Goal: Transaction & Acquisition: Book appointment/travel/reservation

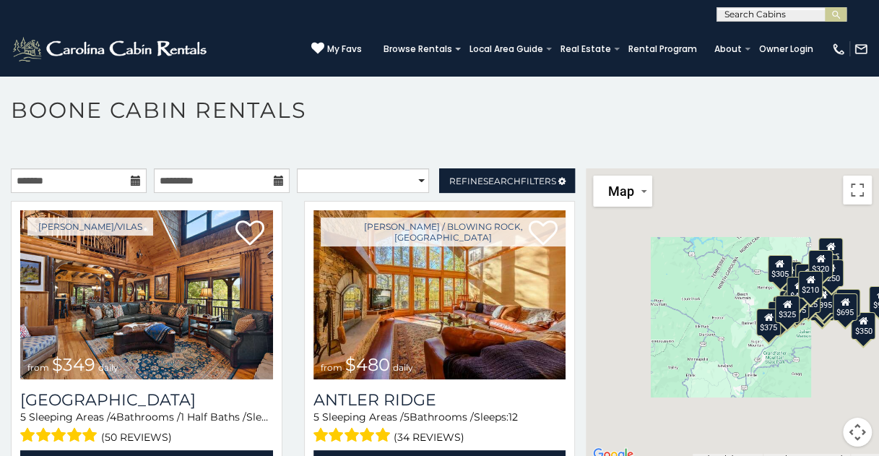
scroll to position [7, 0]
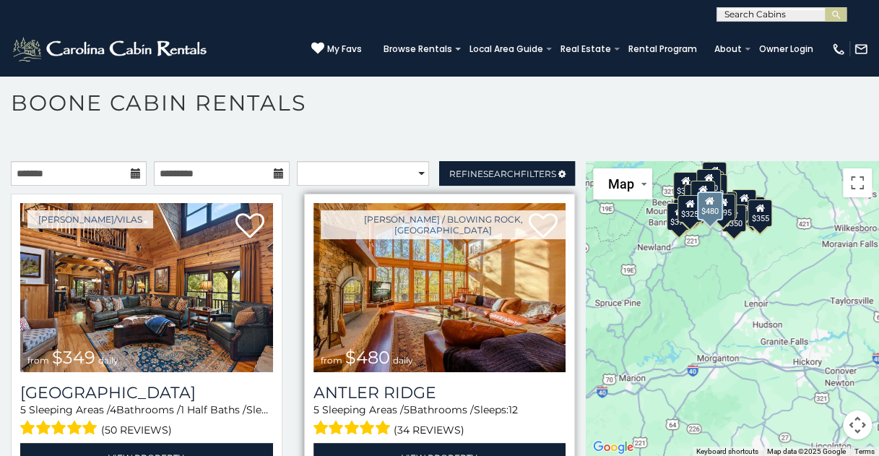
drag, startPoint x: 613, startPoint y: 295, endPoint x: 550, endPoint y: 203, distance: 111.2
click at [550, 161] on main "**********" at bounding box center [439, 161] width 879 height 0
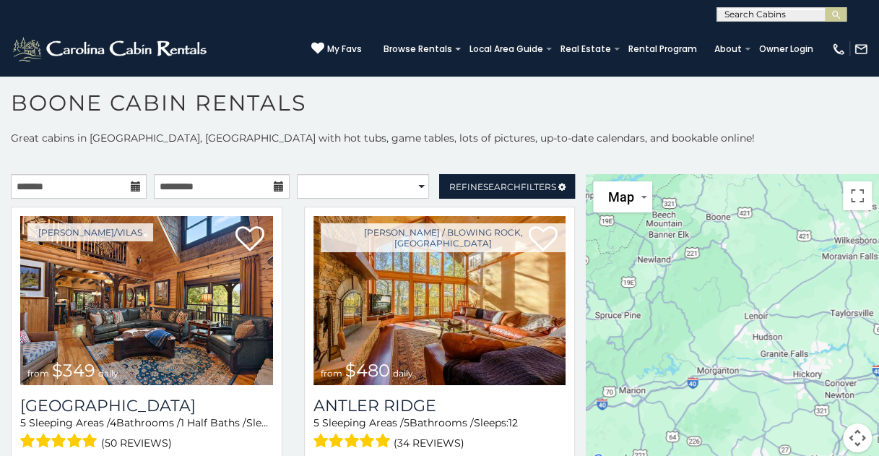
scroll to position [0, 0]
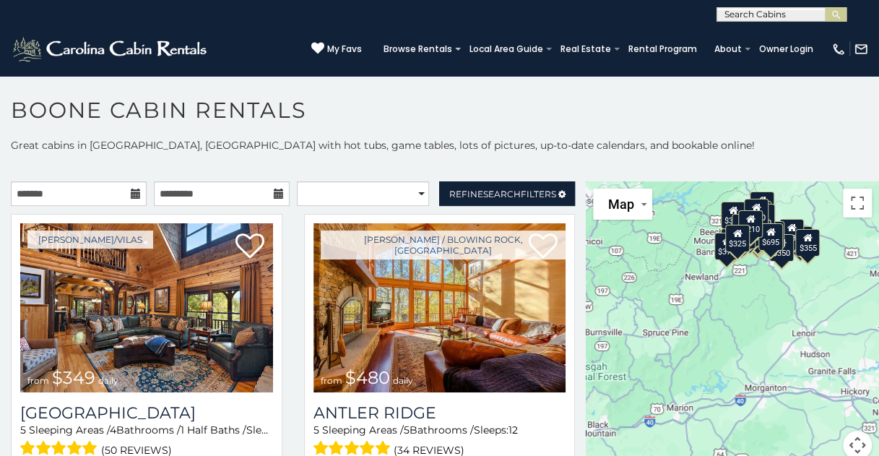
drag, startPoint x: 657, startPoint y: 290, endPoint x: 709, endPoint y: 295, distance: 53.0
click at [708, 297] on div "$349 $480 $525 $315 $355 $675 $635 $930 $400 $451 $330 $400 $485 $460 $395 $255…" at bounding box center [732, 328] width 293 height 295
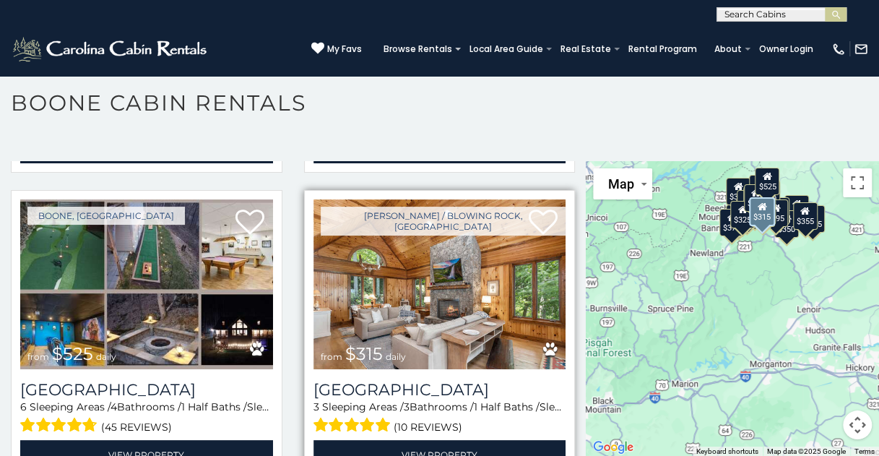
scroll to position [289, 0]
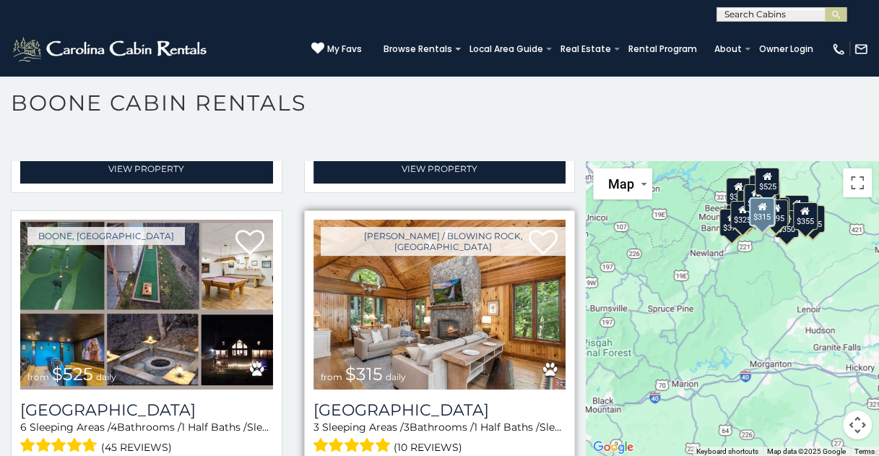
click at [414, 279] on img at bounding box center [439, 304] width 253 height 169
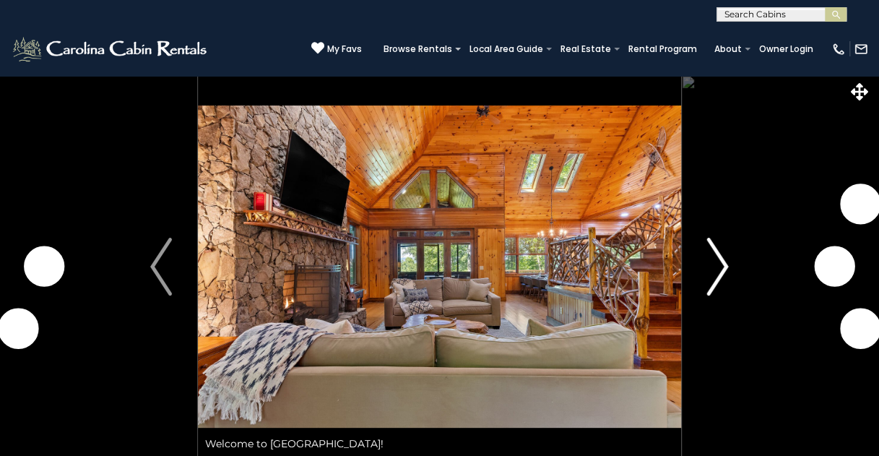
click at [727, 263] on img "Next" at bounding box center [718, 267] width 22 height 58
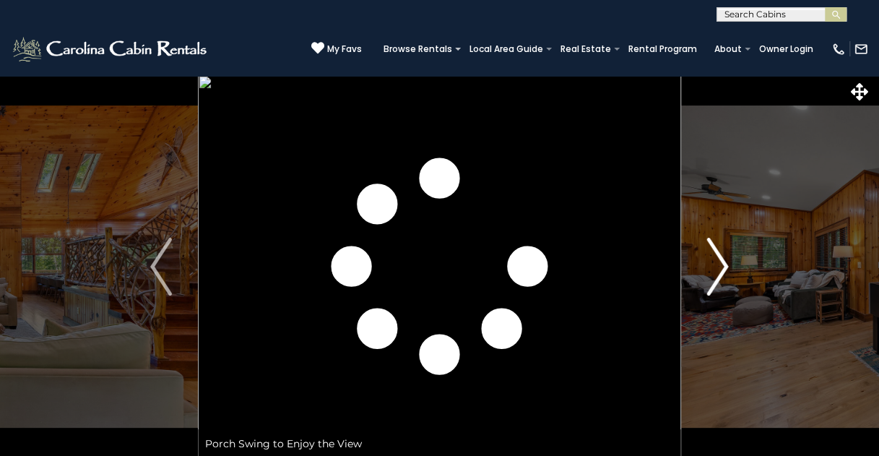
click at [720, 262] on img "Next" at bounding box center [718, 267] width 22 height 58
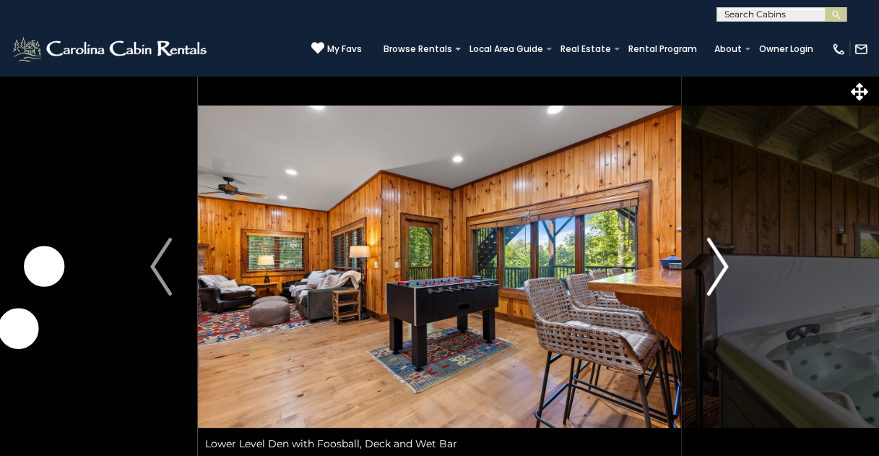
click at [720, 262] on img "Next" at bounding box center [718, 267] width 22 height 58
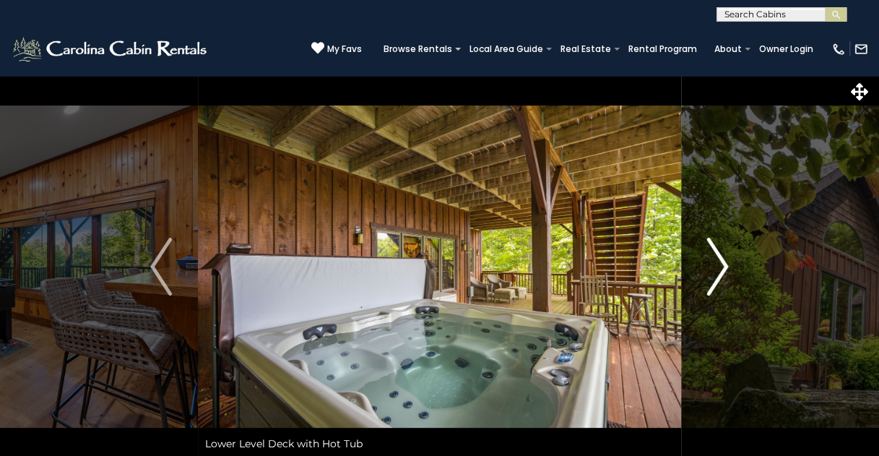
click at [720, 262] on img "Next" at bounding box center [718, 267] width 22 height 58
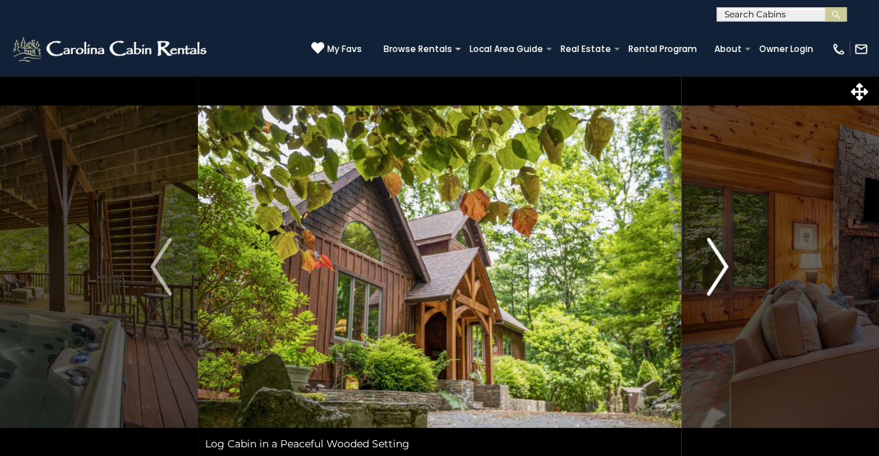
click at [721, 262] on img "Next" at bounding box center [718, 267] width 22 height 58
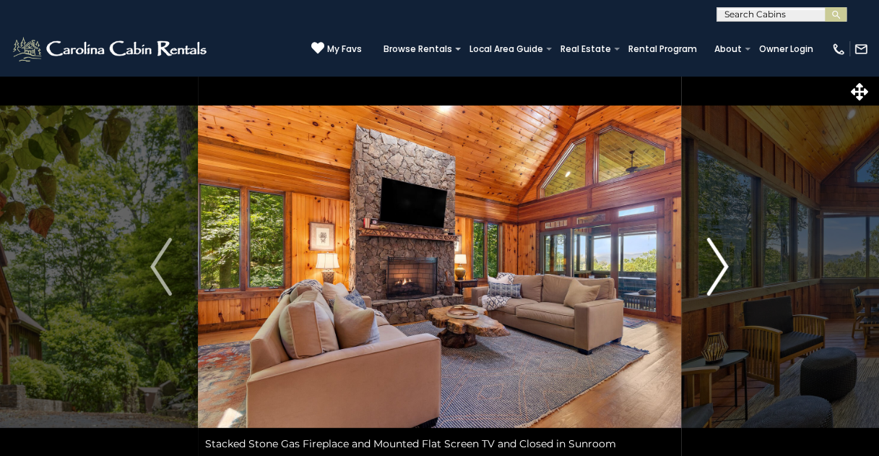
click at [721, 262] on img "Next" at bounding box center [718, 267] width 22 height 58
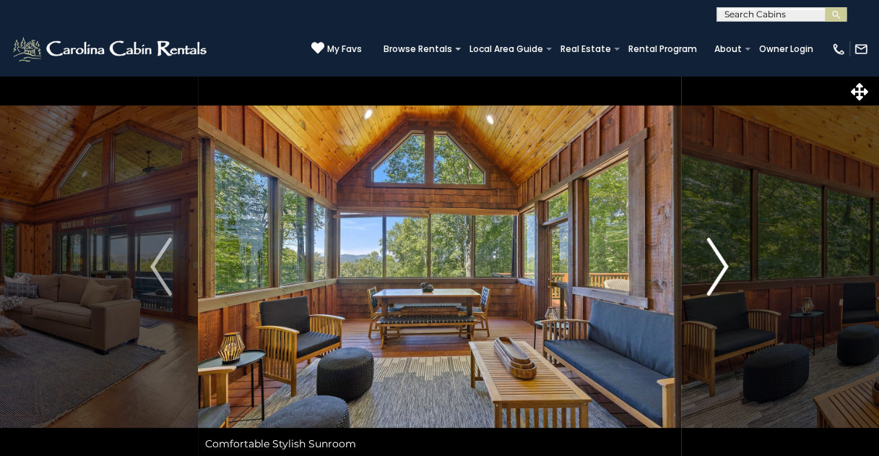
click at [723, 261] on img "Next" at bounding box center [718, 267] width 22 height 58
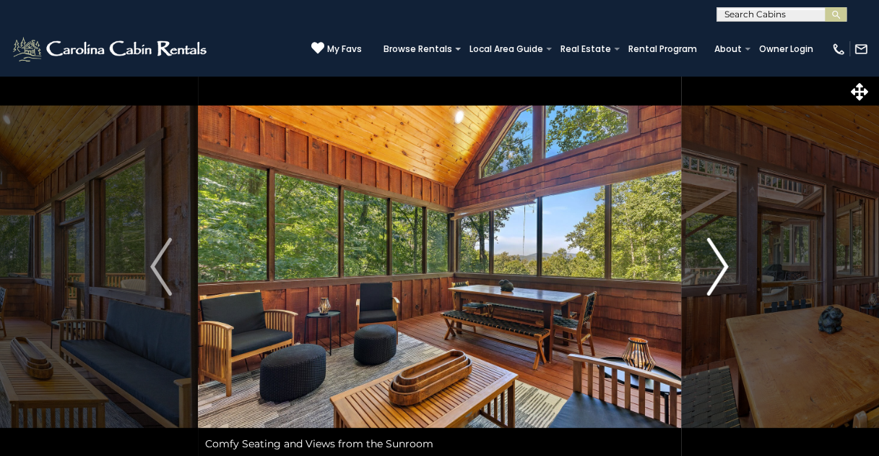
click at [723, 261] on img "Next" at bounding box center [718, 267] width 22 height 58
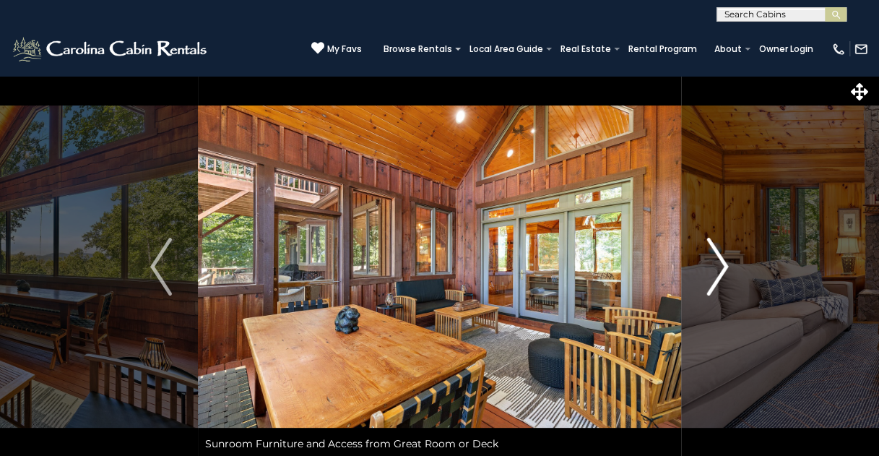
click at [723, 261] on img "Next" at bounding box center [718, 267] width 22 height 58
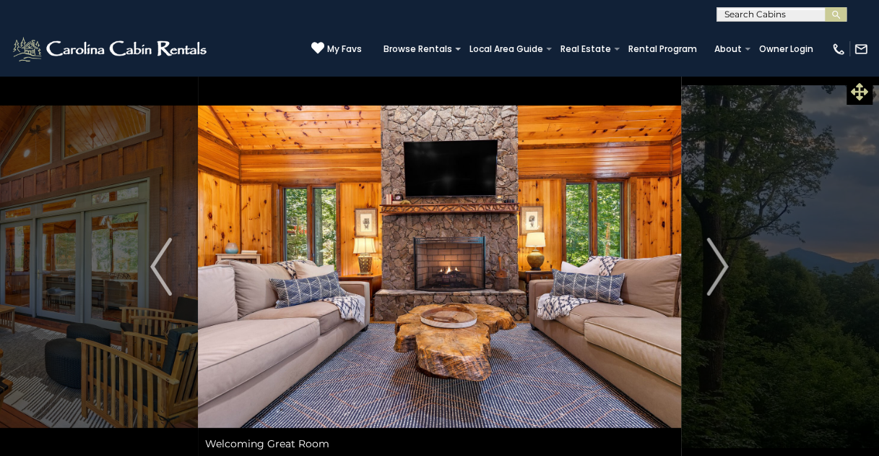
click at [859, 90] on icon at bounding box center [859, 91] width 17 height 17
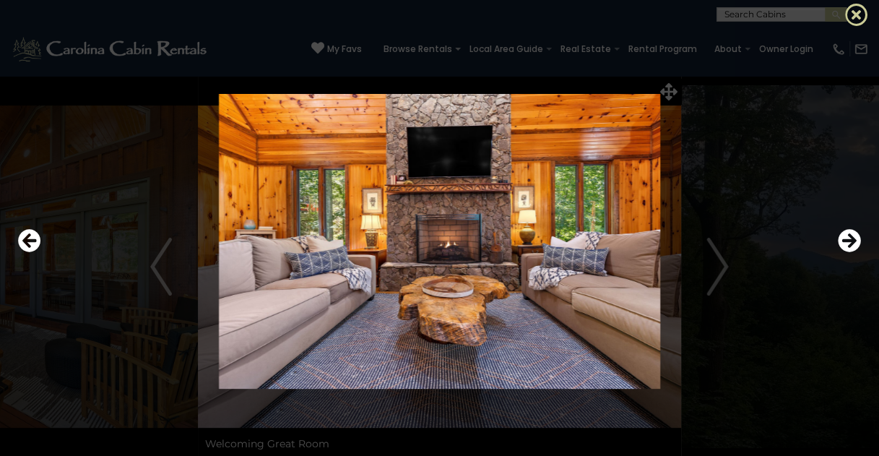
click at [854, 12] on icon at bounding box center [856, 14] width 23 height 23
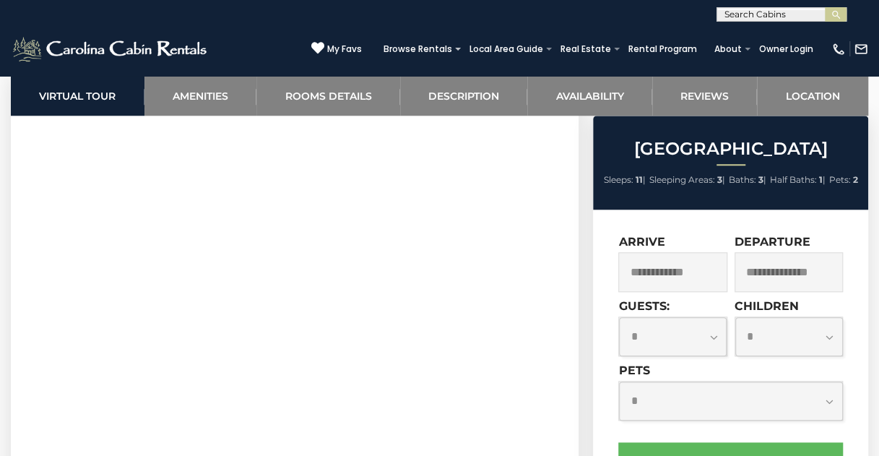
scroll to position [722, 0]
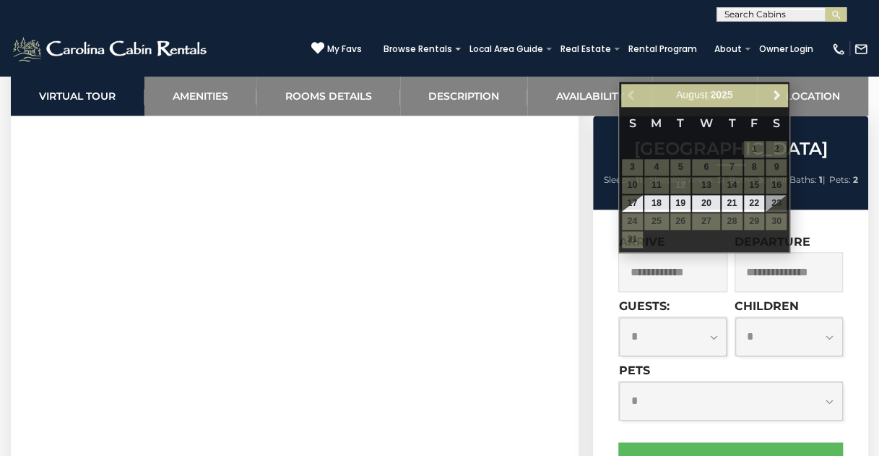
click at [670, 273] on input "text" at bounding box center [672, 272] width 108 height 40
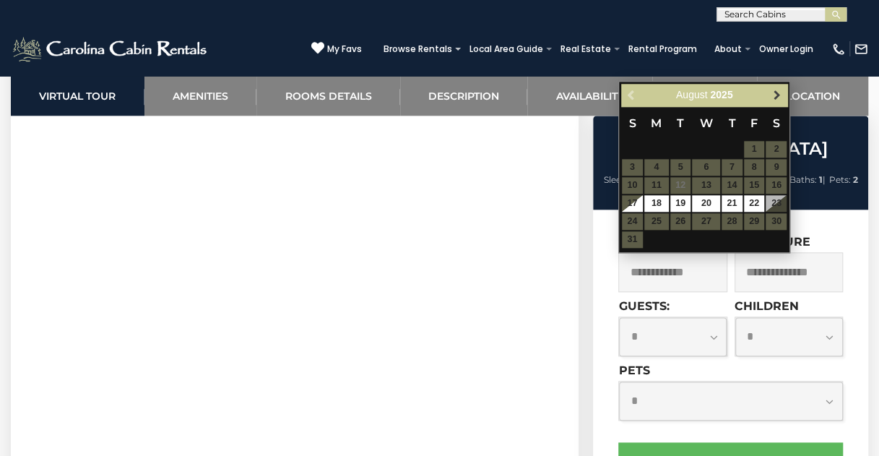
click at [779, 92] on span "Next" at bounding box center [777, 96] width 12 height 12
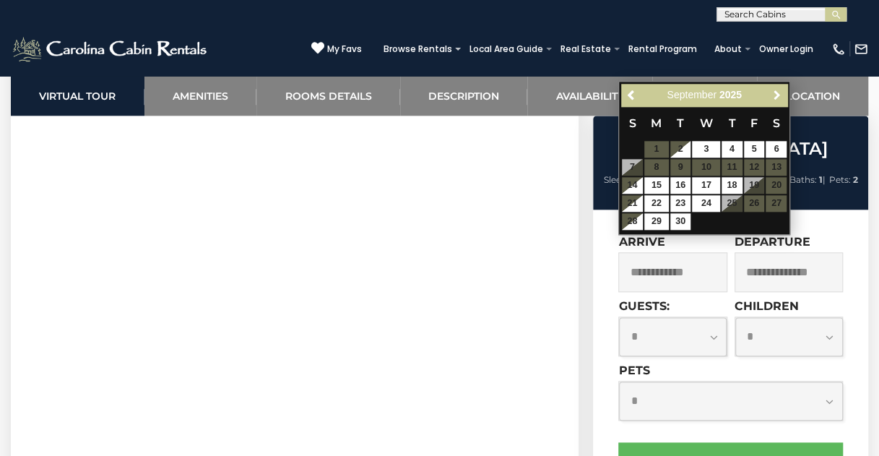
click at [779, 92] on span "Next" at bounding box center [777, 96] width 12 height 12
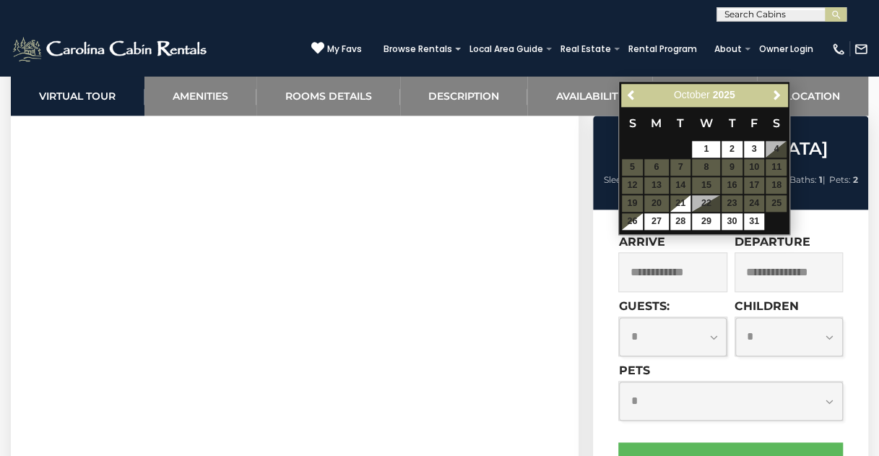
click at [758, 168] on table "S M T W T F S 1 2 3 4 5 6 7 8 9 10 11 12 13 14 15 16 17 18 19 20 21 22 23 24 25…" at bounding box center [704, 168] width 166 height 124
click at [760, 168] on table "S M T W T F S 1 2 3 4 5 6 7 8 9 10 11 12 13 14 15 16 17 18 19 20 21 22 23 24 25…" at bounding box center [704, 168] width 166 height 124
click at [636, 92] on span "Previous" at bounding box center [631, 96] width 12 height 12
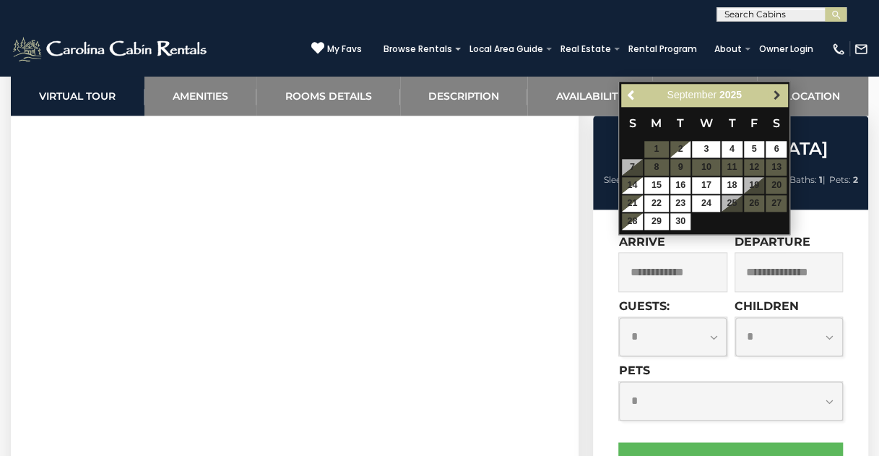
click at [777, 92] on span "Next" at bounding box center [777, 96] width 12 height 12
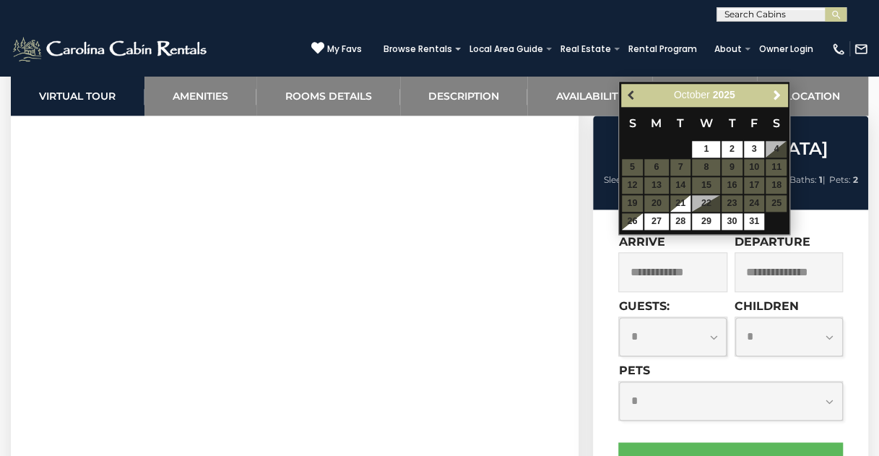
click at [633, 92] on span "Previous" at bounding box center [631, 96] width 12 height 12
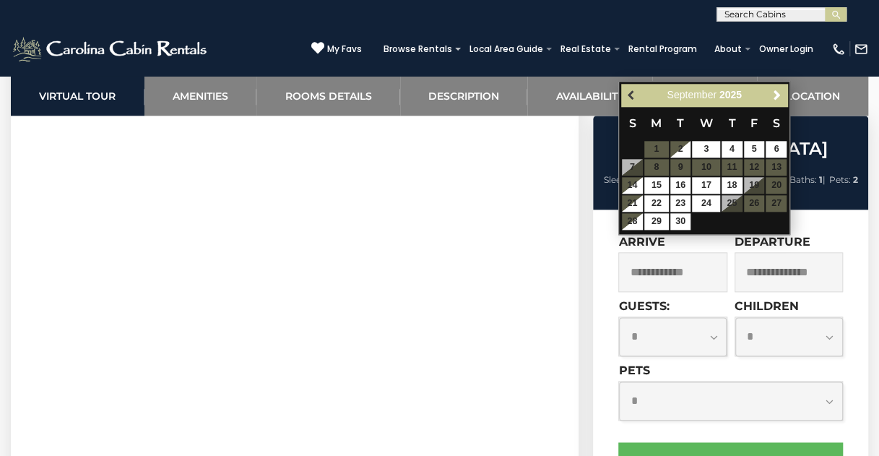
click at [633, 92] on span "Previous" at bounding box center [631, 96] width 12 height 12
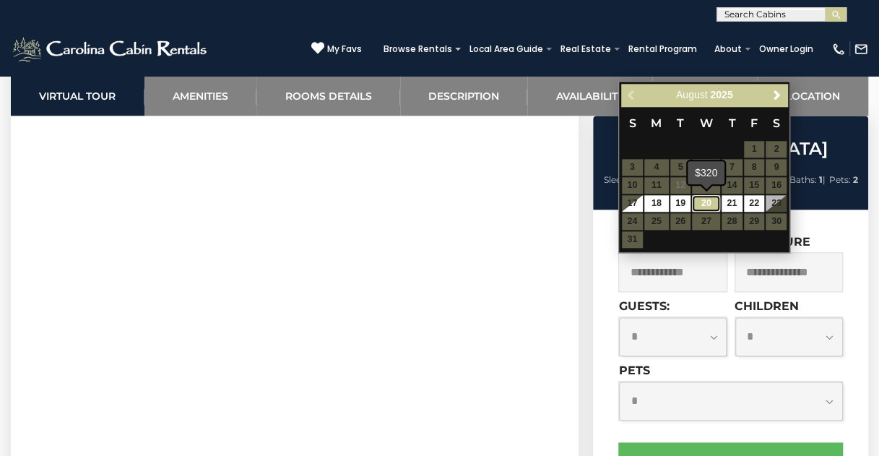
click at [711, 202] on link "20" at bounding box center [705, 203] width 27 height 17
type input "**********"
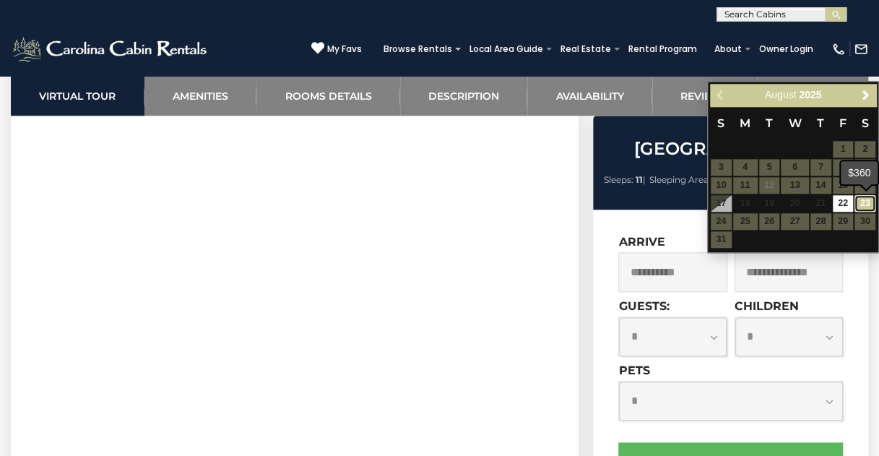
click at [868, 199] on link "23" at bounding box center [864, 203] width 21 height 17
type input "**********"
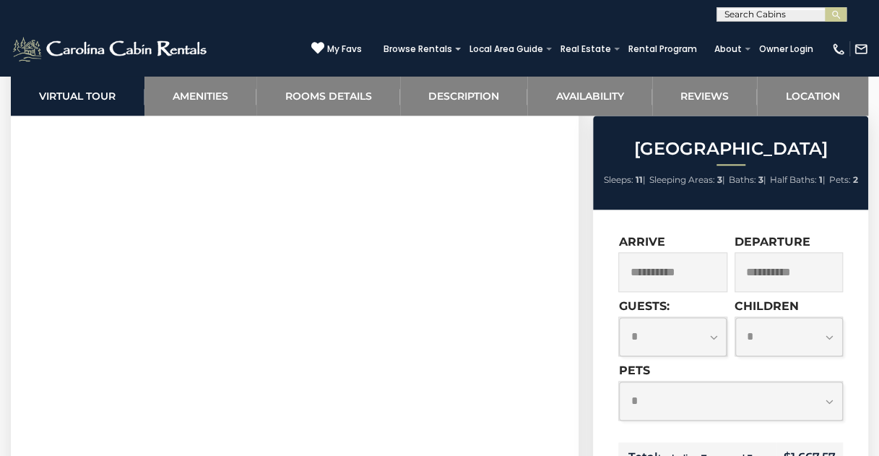
click at [716, 335] on select "**********" at bounding box center [673, 336] width 108 height 39
select select "*"
click at [619, 317] on select "**********" at bounding box center [673, 336] width 108 height 39
click at [829, 398] on select "**********" at bounding box center [730, 400] width 223 height 39
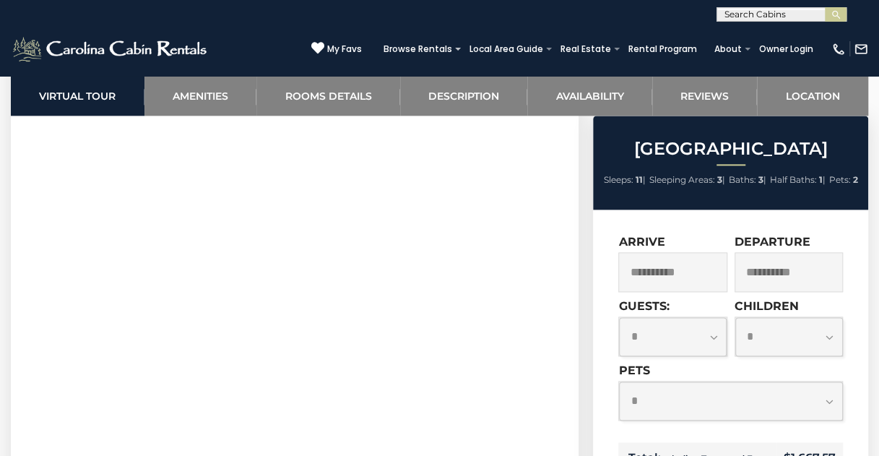
select select "*"
click at [619, 381] on select "**********" at bounding box center [730, 400] width 223 height 39
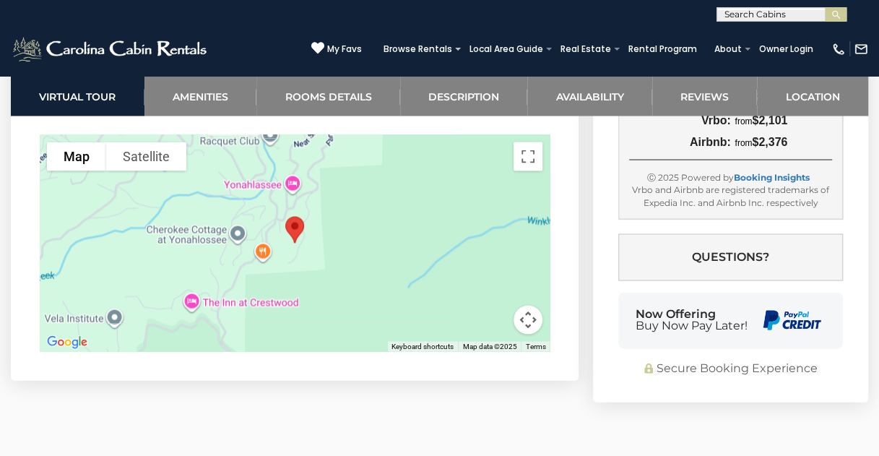
scroll to position [3956, 0]
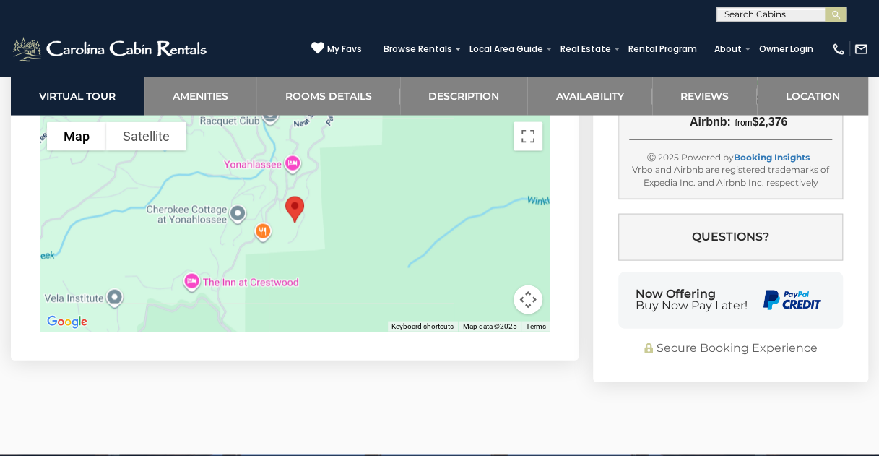
click at [199, 196] on div at bounding box center [295, 223] width 510 height 217
click at [238, 192] on div at bounding box center [295, 223] width 510 height 217
click at [193, 258] on div at bounding box center [295, 223] width 510 height 217
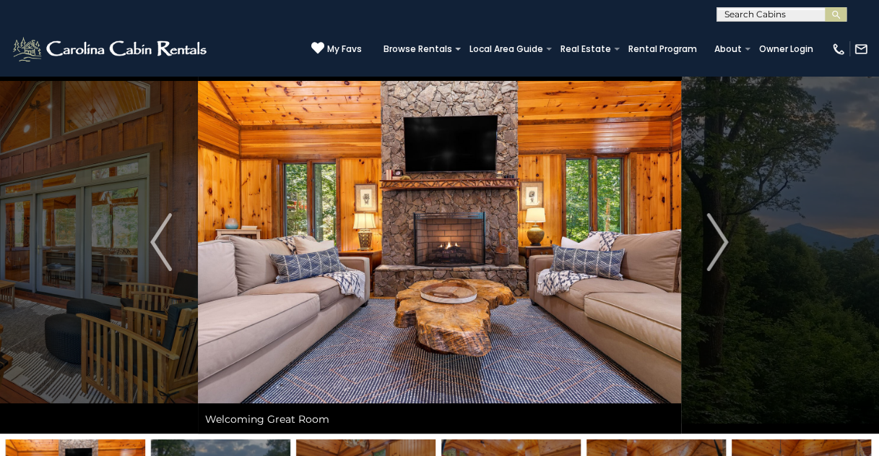
scroll to position [0, 0]
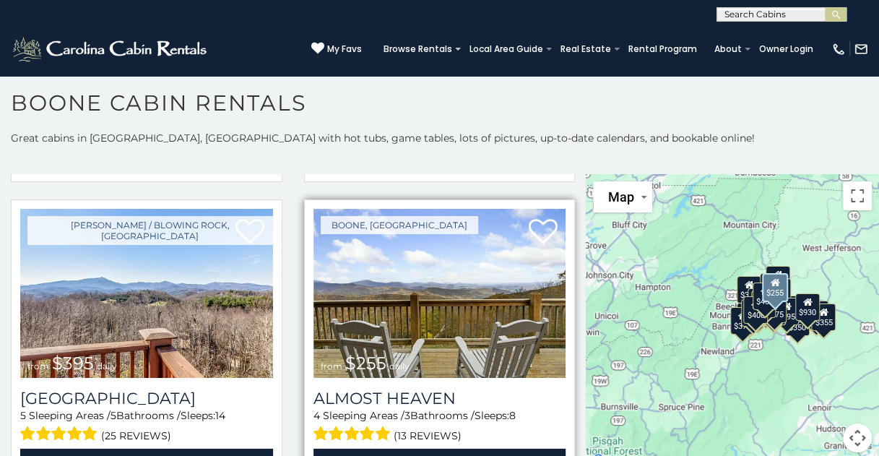
scroll to position [2167, 0]
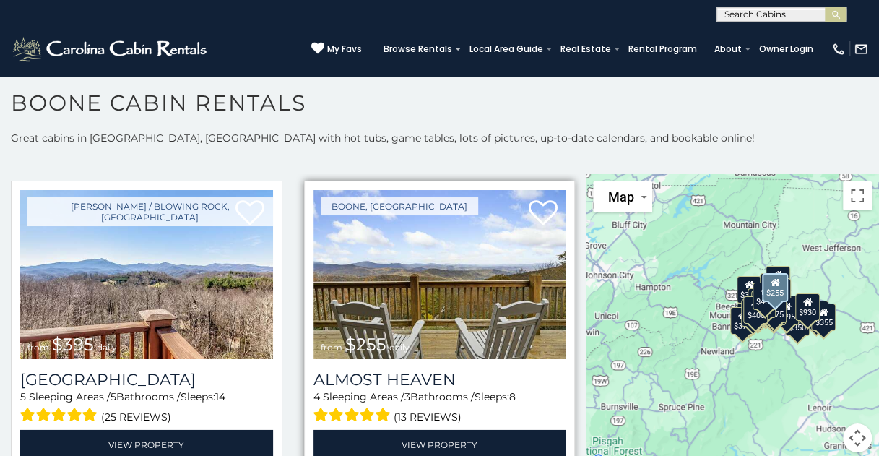
click at [422, 285] on img at bounding box center [439, 274] width 253 height 169
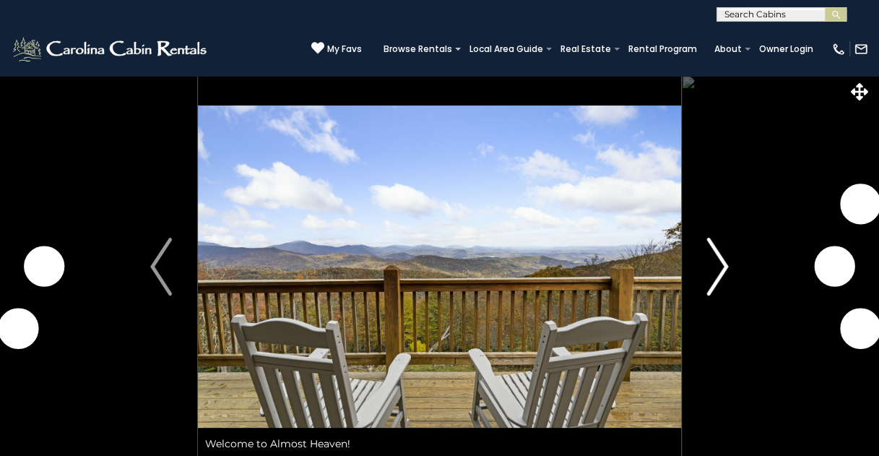
click at [720, 268] on img "Next" at bounding box center [718, 267] width 22 height 58
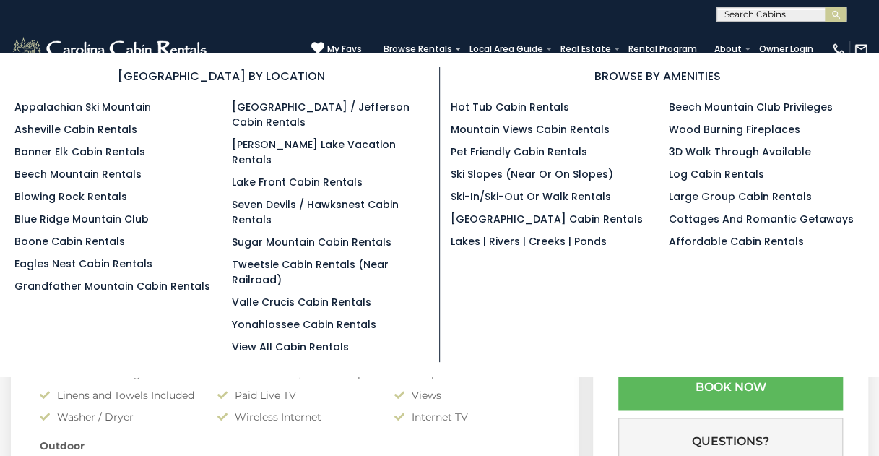
scroll to position [858, 0]
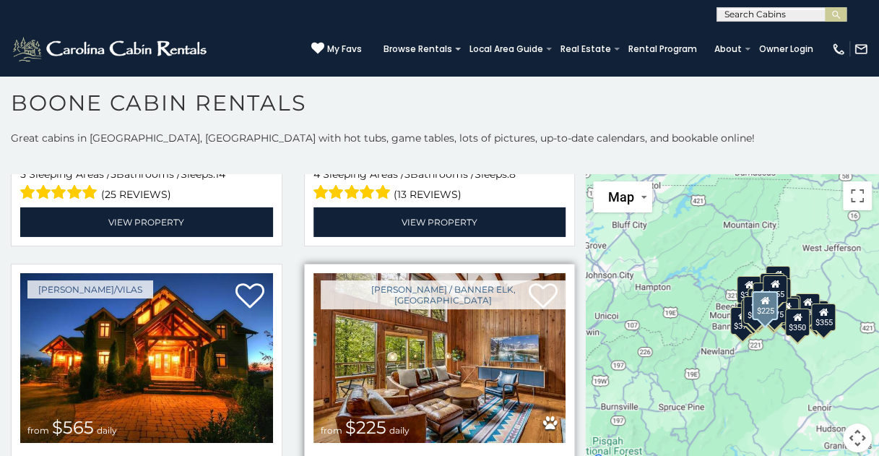
scroll to position [2383, 0]
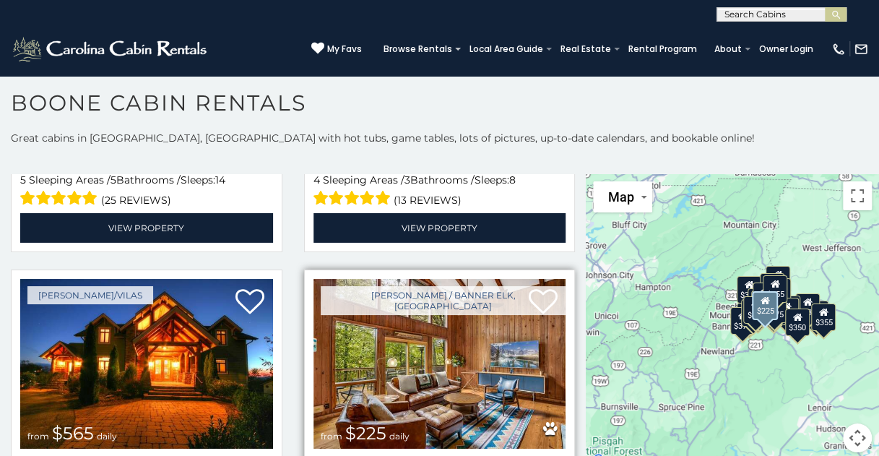
click at [404, 316] on img at bounding box center [439, 363] width 253 height 169
click at [441, 324] on img at bounding box center [439, 363] width 253 height 169
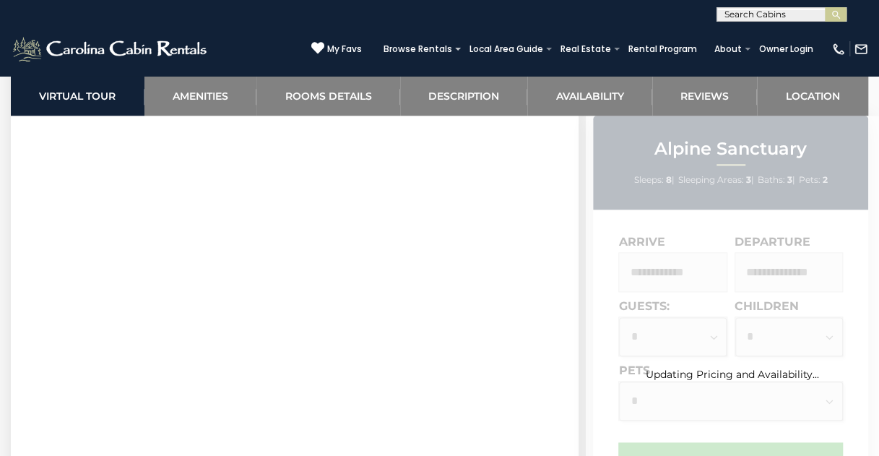
scroll to position [722, 0]
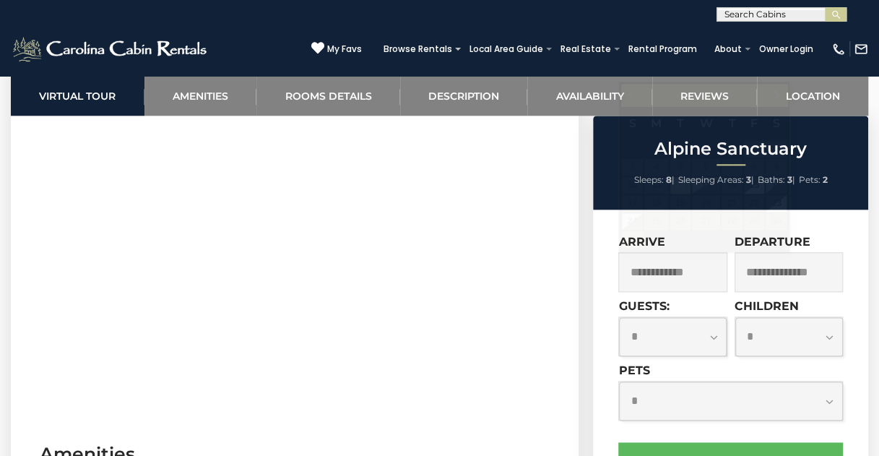
click at [677, 269] on input "text" at bounding box center [672, 272] width 108 height 40
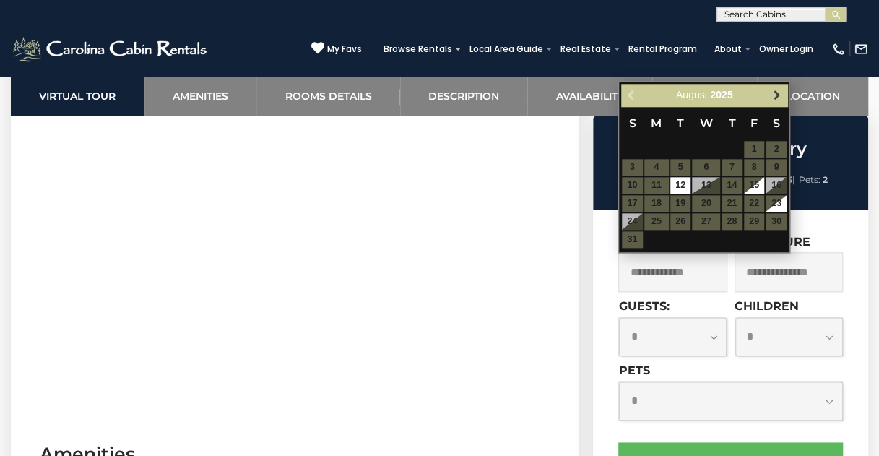
click at [777, 95] on span "Next" at bounding box center [777, 96] width 12 height 12
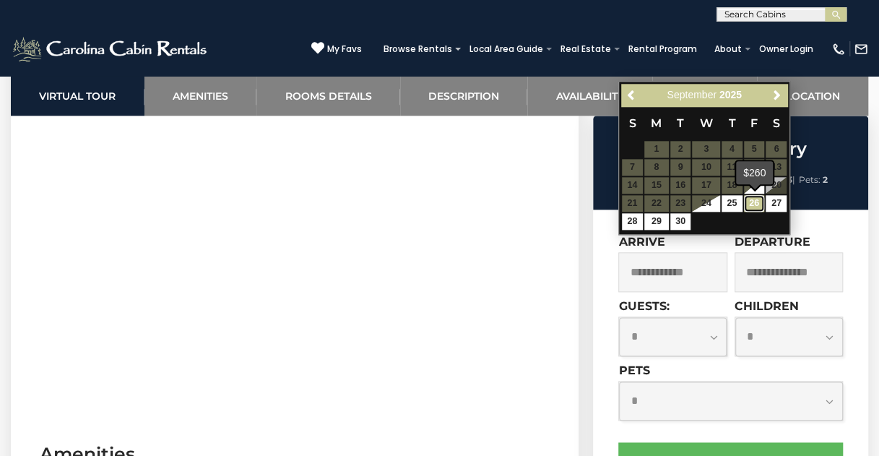
click at [753, 203] on link "26" at bounding box center [754, 203] width 21 height 17
type input "**********"
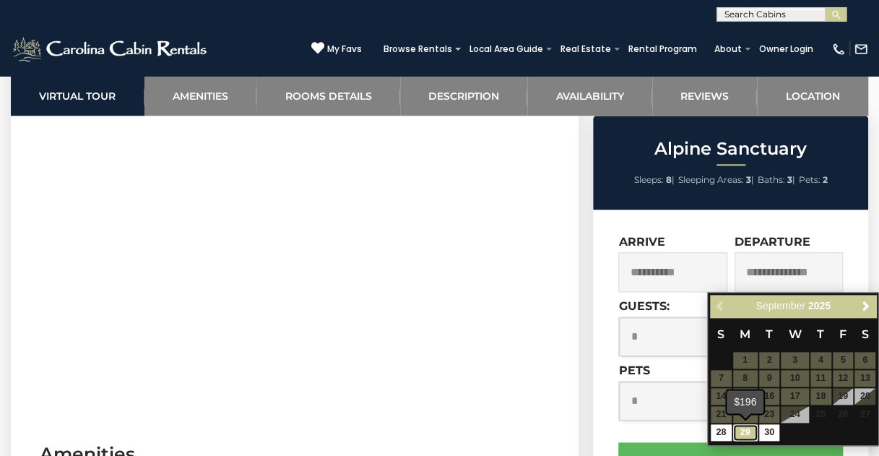
click at [742, 426] on link "29" at bounding box center [745, 432] width 25 height 17
type input "**********"
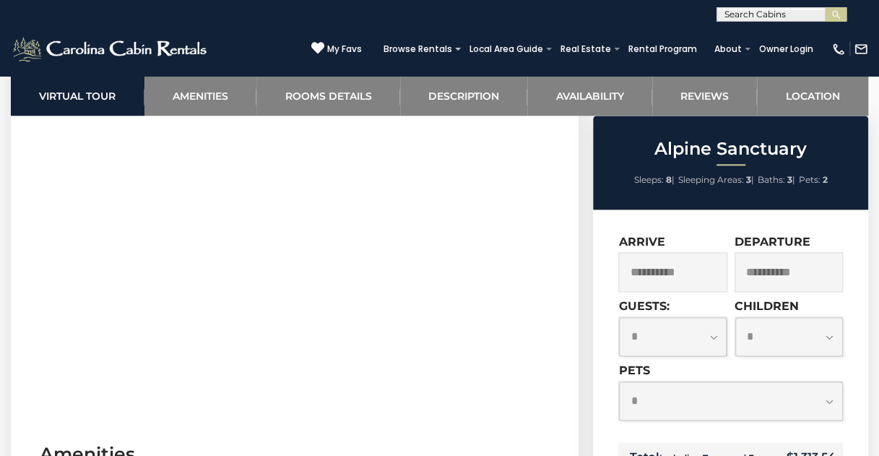
click at [709, 336] on select "**********" at bounding box center [673, 336] width 108 height 39
select select "*"
click at [619, 317] on select "**********" at bounding box center [673, 336] width 108 height 39
click at [830, 396] on select "**********" at bounding box center [730, 400] width 223 height 39
select select "*"
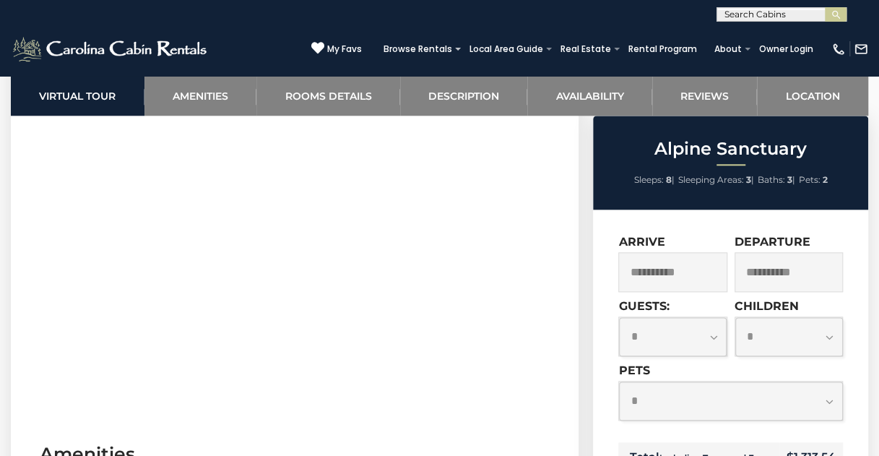
click at [619, 381] on select "**********" at bounding box center [730, 400] width 223 height 39
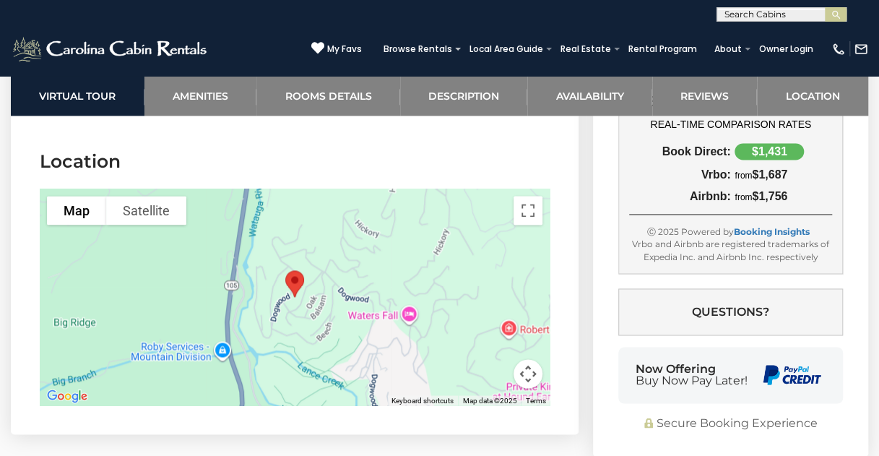
scroll to position [3611, 0]
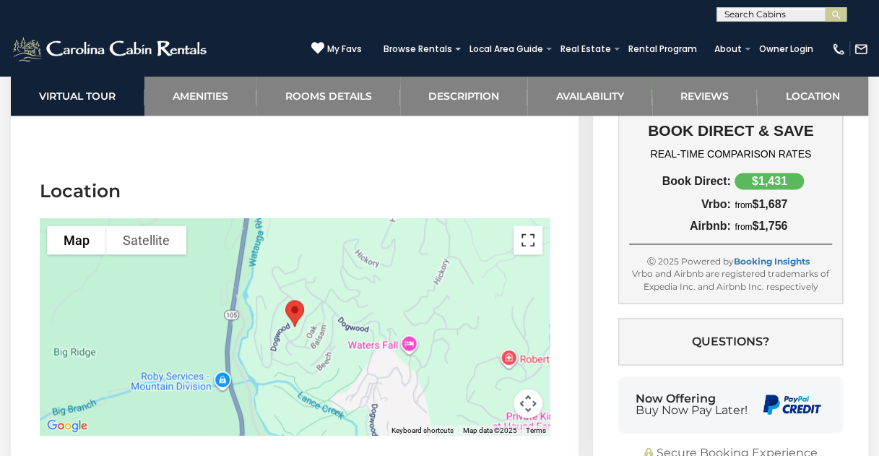
click at [532, 225] on button "Toggle fullscreen view" at bounding box center [528, 239] width 29 height 29
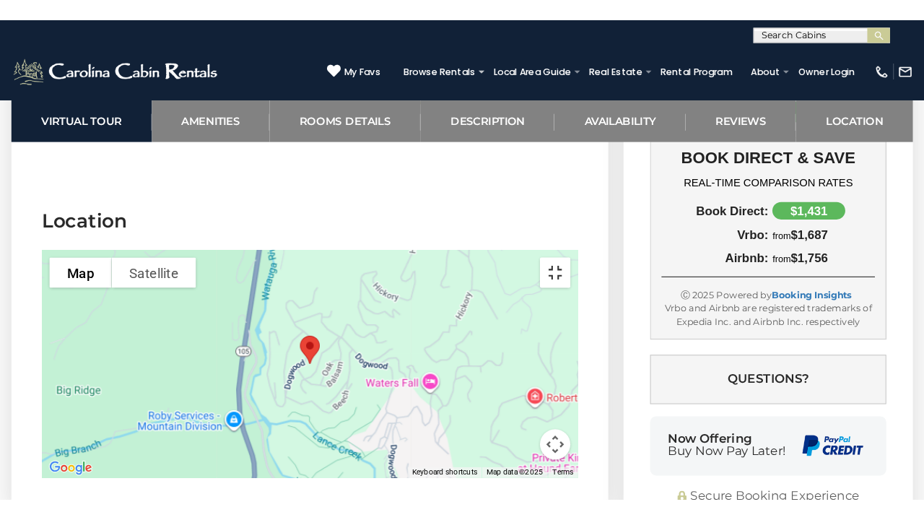
scroll to position [3530, 0]
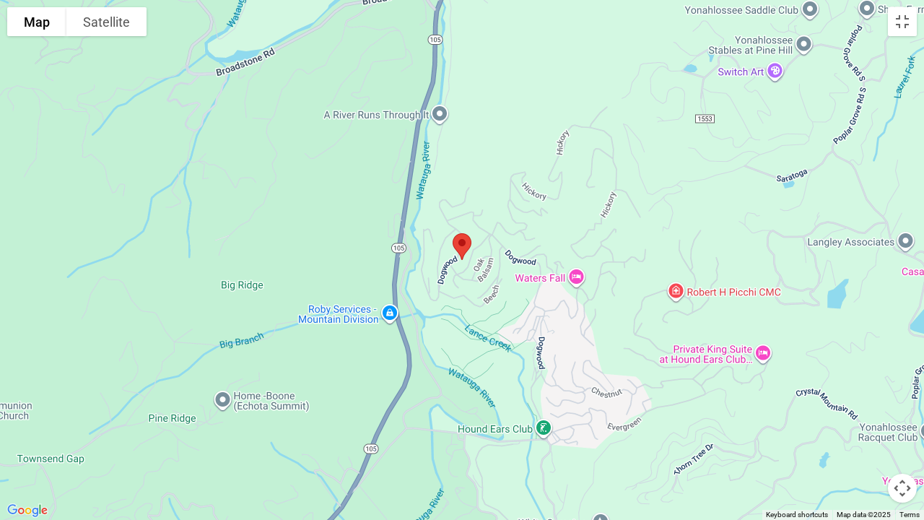
click at [566, 247] on div at bounding box center [462, 260] width 924 height 520
click at [878, 455] on button "Map camera controls" at bounding box center [902, 488] width 29 height 29
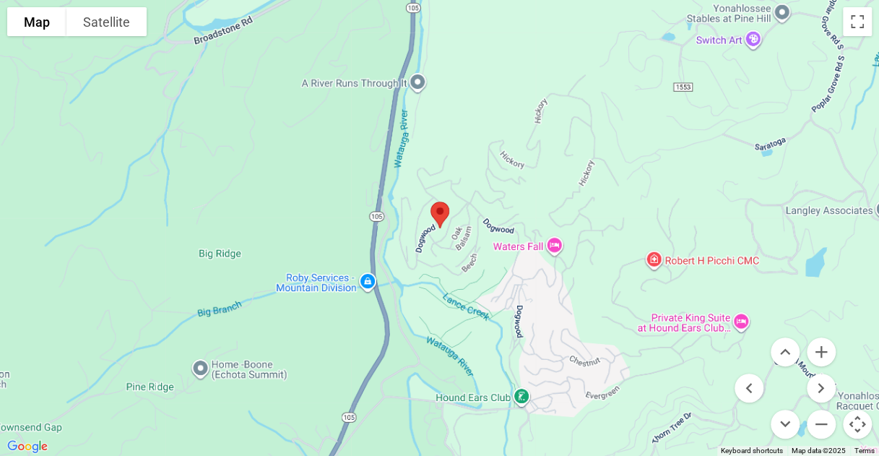
scroll to position [650, 0]
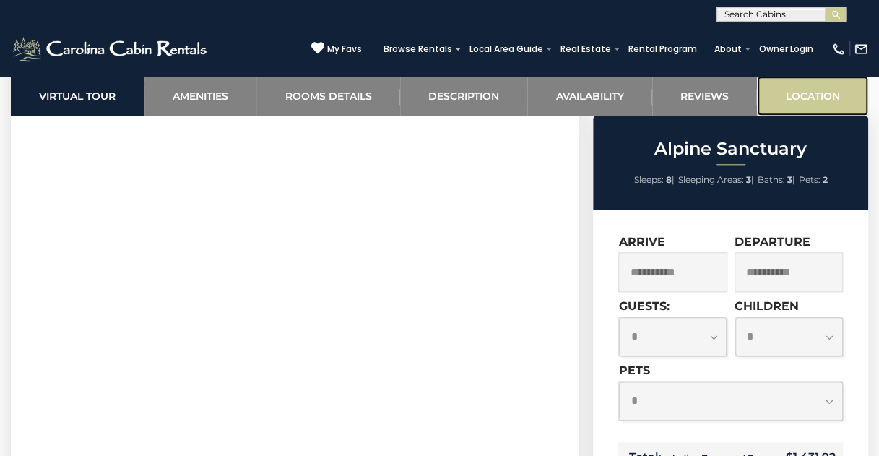
click at [802, 90] on link "Location" at bounding box center [812, 96] width 111 height 40
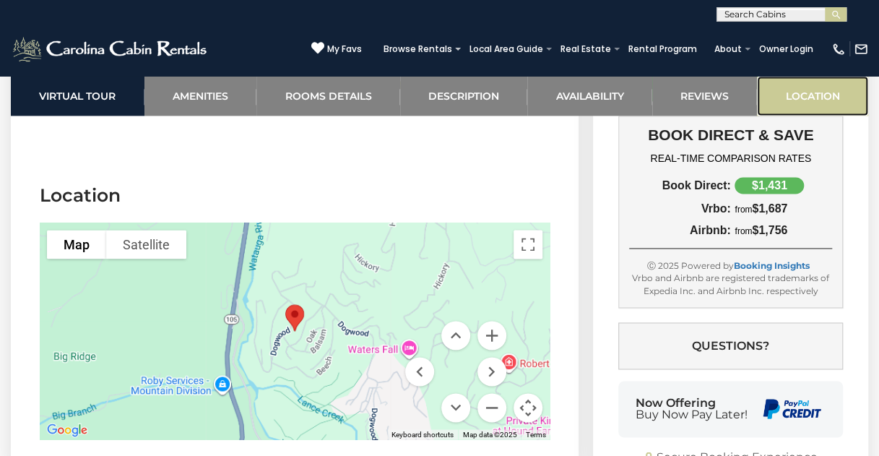
scroll to position [3637, 0]
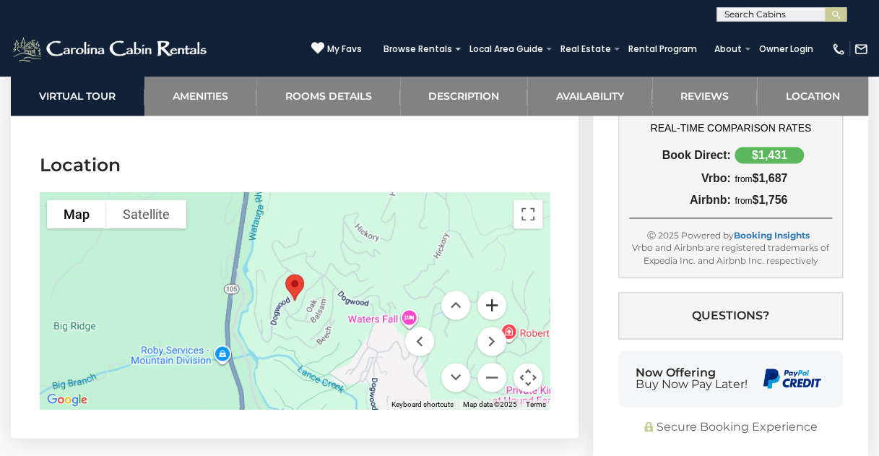
click at [489, 290] on button "Zoom in" at bounding box center [491, 304] width 29 height 29
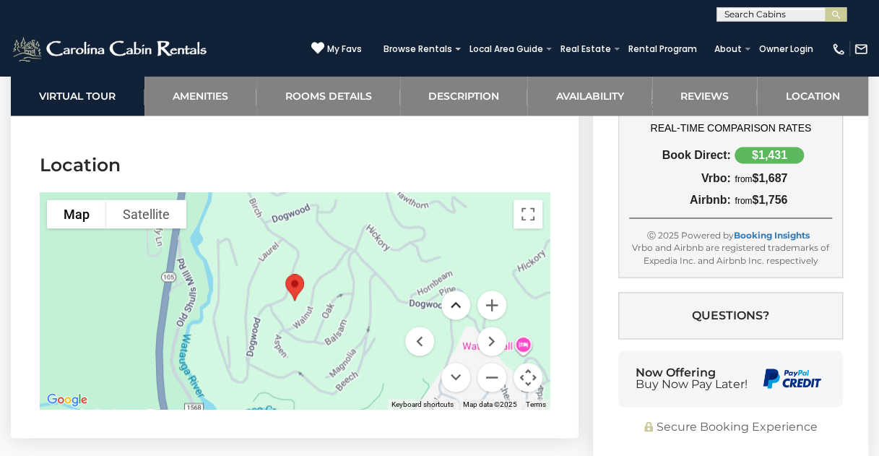
click at [459, 290] on button "Move up" at bounding box center [455, 304] width 29 height 29
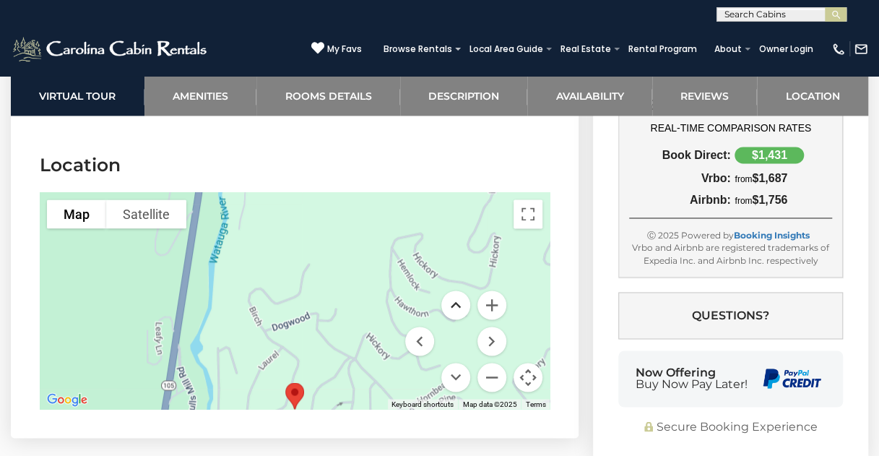
click at [459, 290] on button "Move up" at bounding box center [455, 304] width 29 height 29
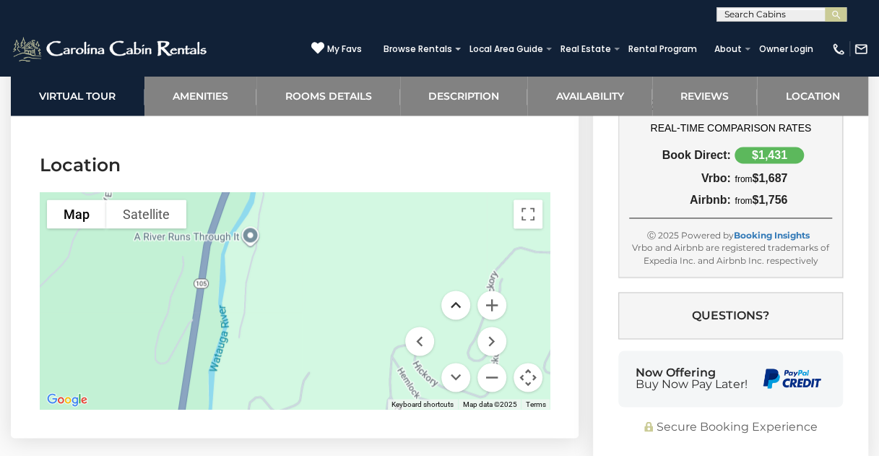
click at [459, 290] on button "Move up" at bounding box center [455, 304] width 29 height 29
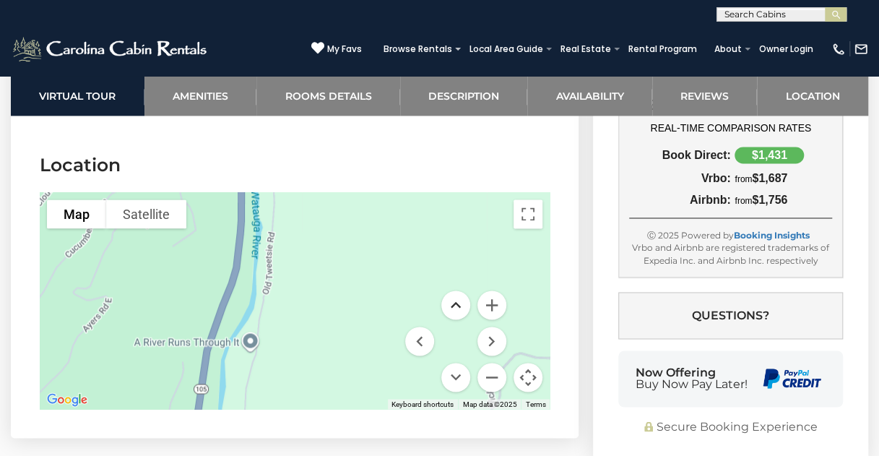
click at [461, 290] on button "Move up" at bounding box center [455, 304] width 29 height 29
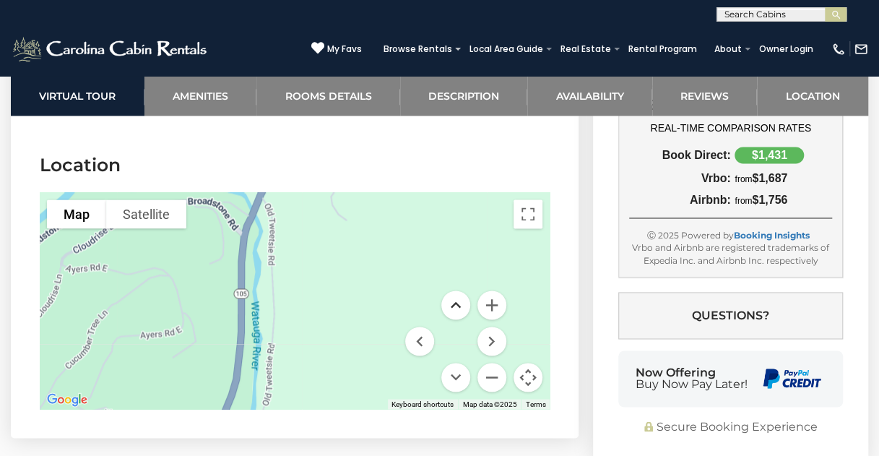
click at [461, 290] on button "Move up" at bounding box center [455, 304] width 29 height 29
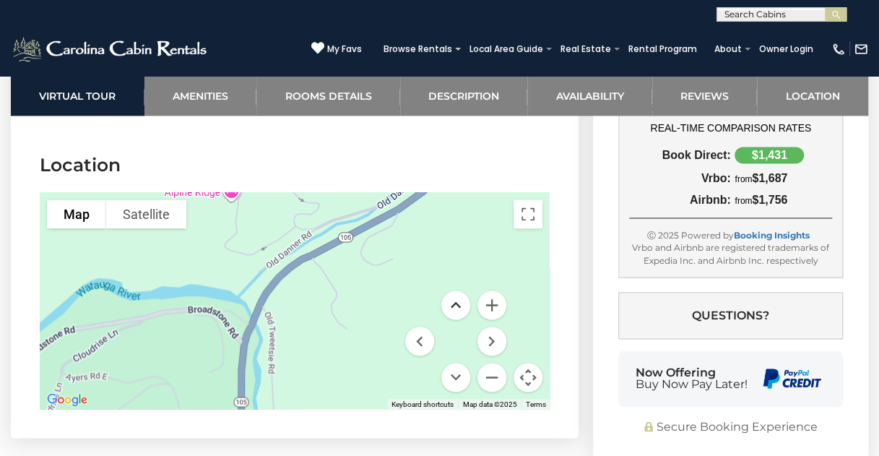
click at [461, 290] on button "Move up" at bounding box center [455, 304] width 29 height 29
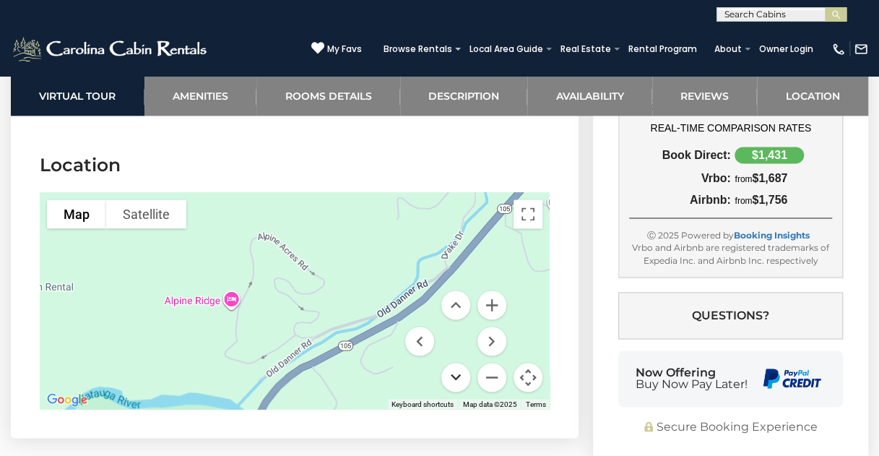
click at [456, 363] on button "Move down" at bounding box center [455, 377] width 29 height 29
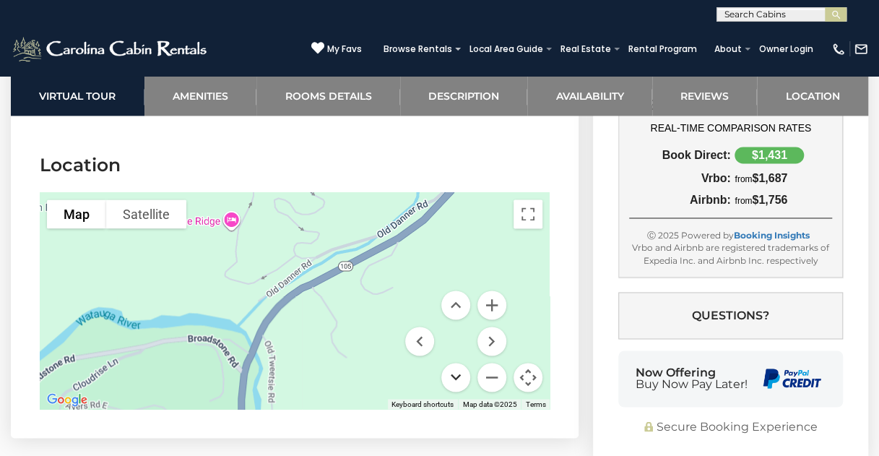
click at [456, 363] on button "Move down" at bounding box center [455, 377] width 29 height 29
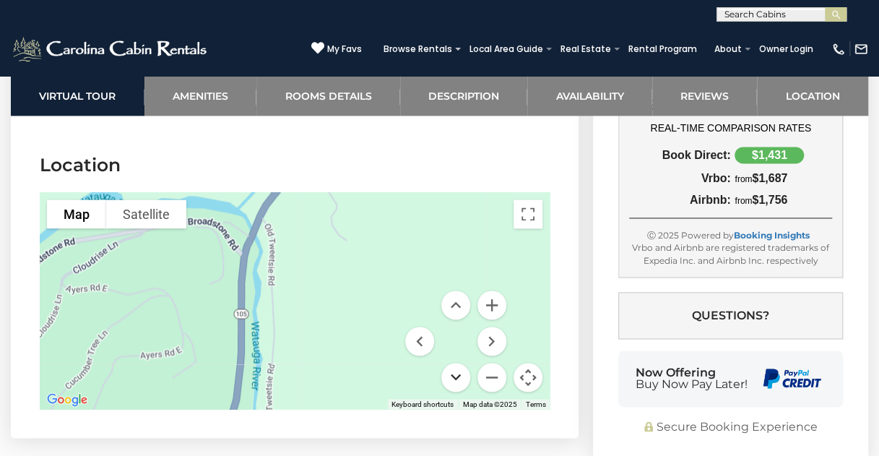
click at [456, 363] on button "Move down" at bounding box center [455, 377] width 29 height 29
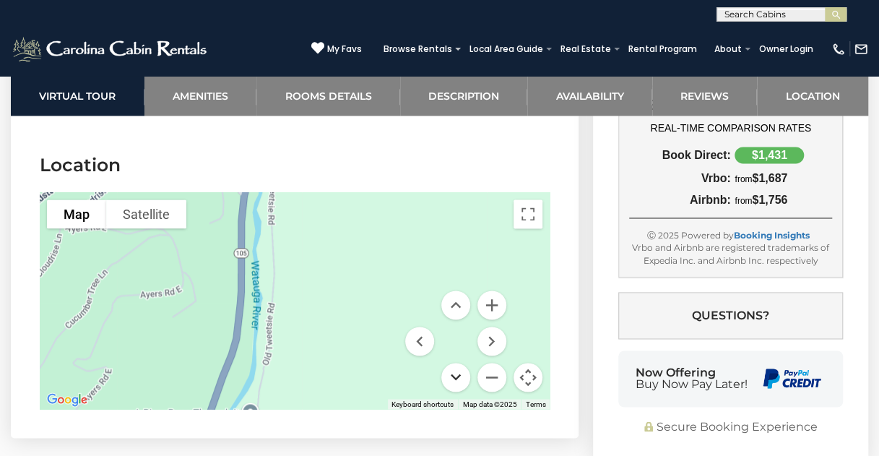
click at [456, 363] on button "Move down" at bounding box center [455, 377] width 29 height 29
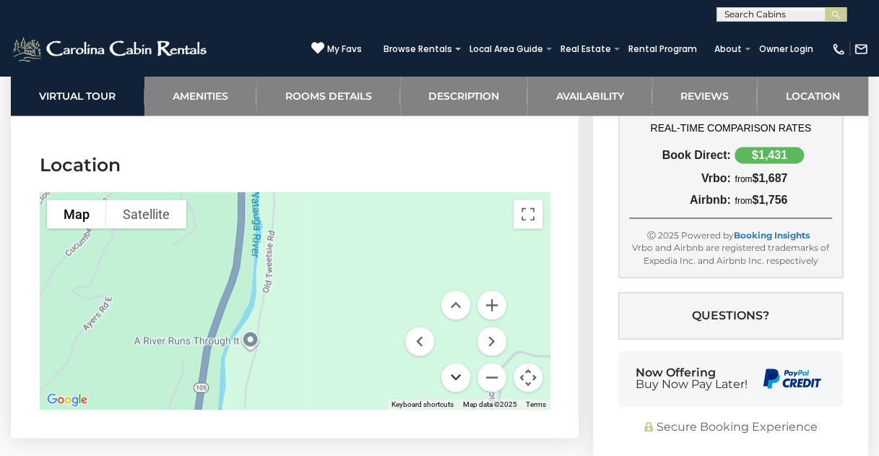
click at [456, 363] on button "Move down" at bounding box center [455, 377] width 29 height 29
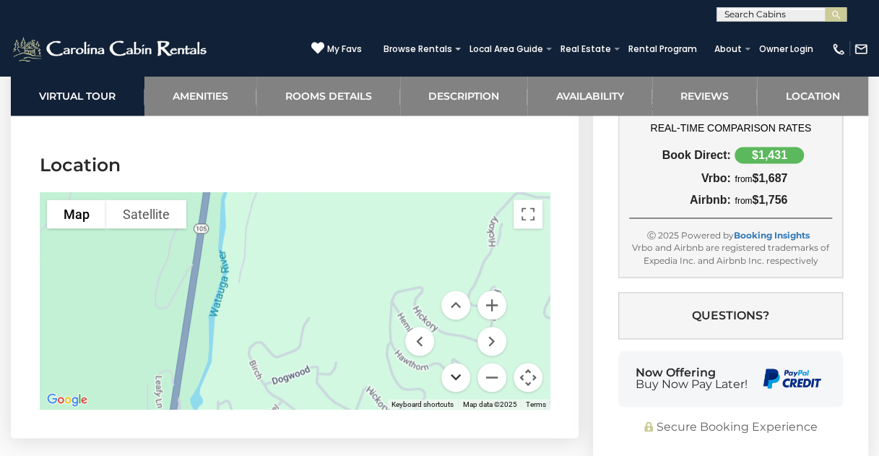
click at [456, 363] on button "Move down" at bounding box center [455, 377] width 29 height 29
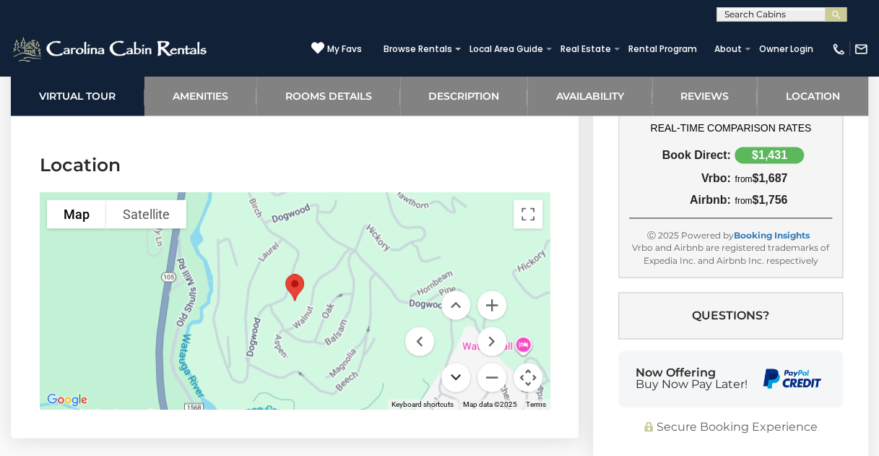
click at [456, 363] on button "Move down" at bounding box center [455, 377] width 29 height 29
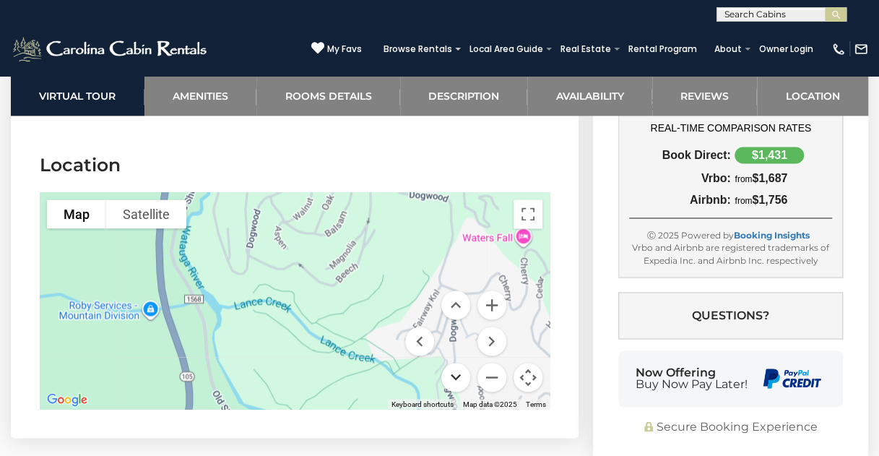
click at [456, 363] on button "Move down" at bounding box center [455, 377] width 29 height 29
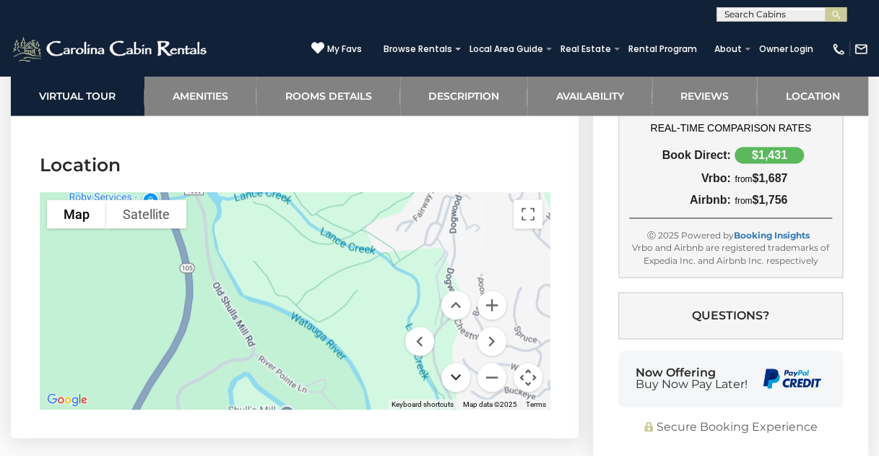
click at [456, 363] on button "Move down" at bounding box center [455, 377] width 29 height 29
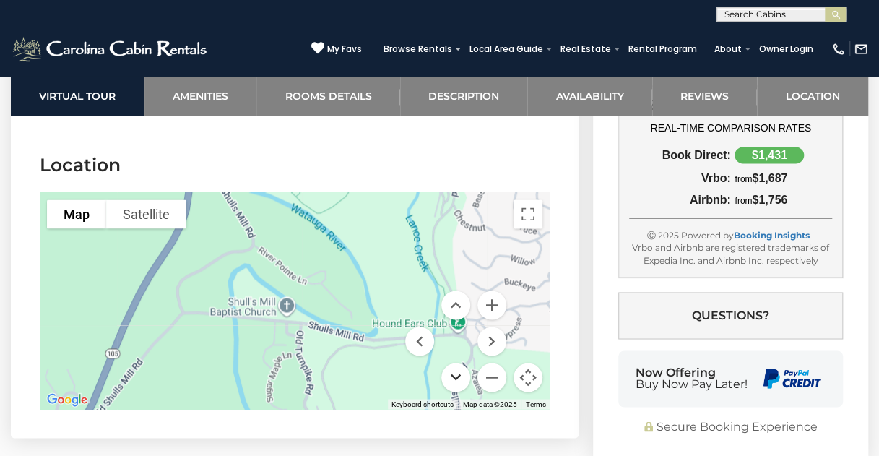
click at [456, 363] on button "Move down" at bounding box center [455, 377] width 29 height 29
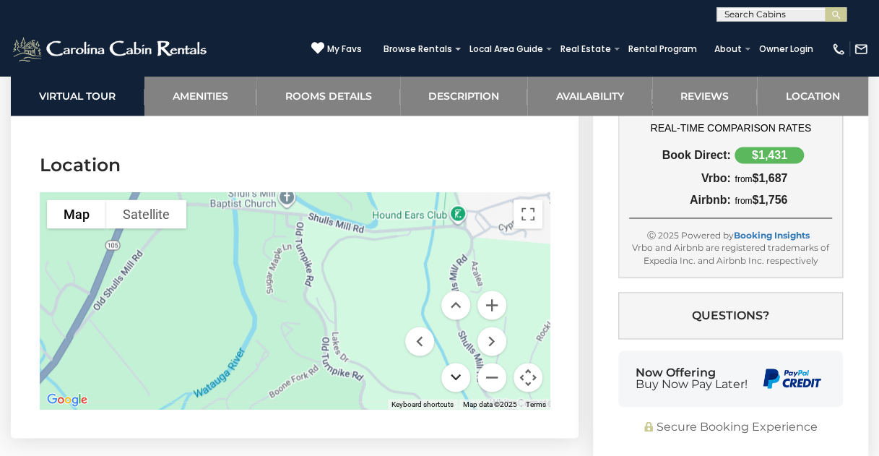
click at [456, 363] on button "Move down" at bounding box center [455, 377] width 29 height 29
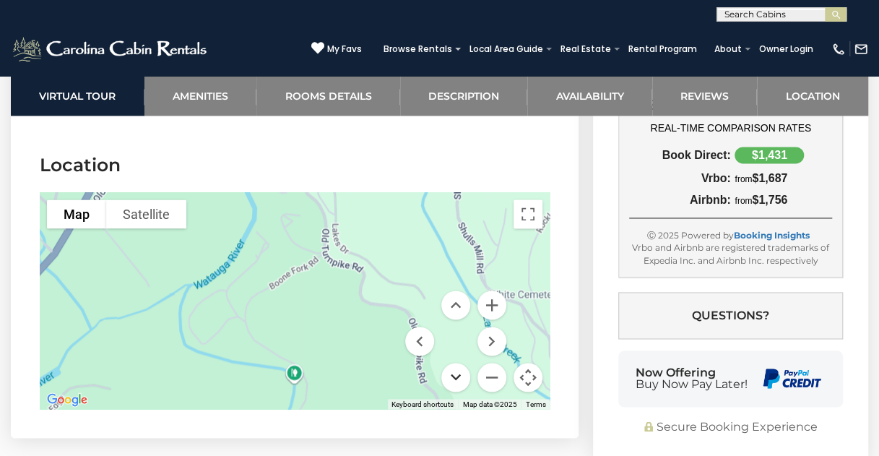
click at [456, 363] on button "Move down" at bounding box center [455, 377] width 29 height 29
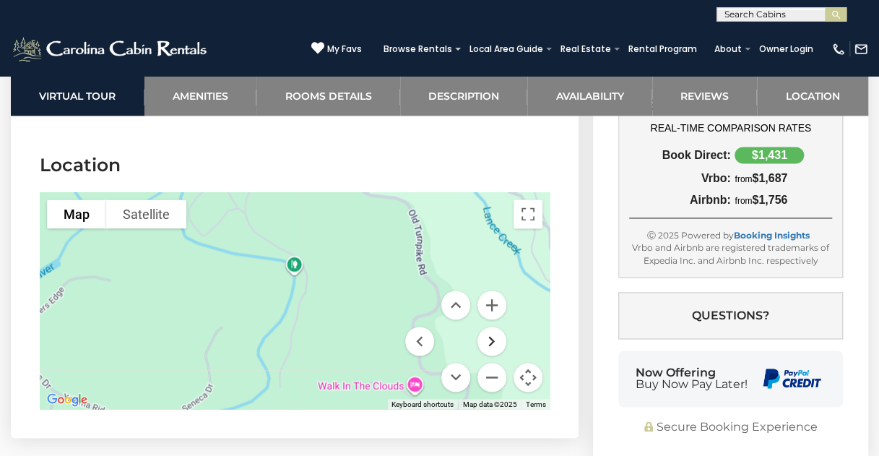
click at [489, 326] on button "Move right" at bounding box center [491, 340] width 29 height 29
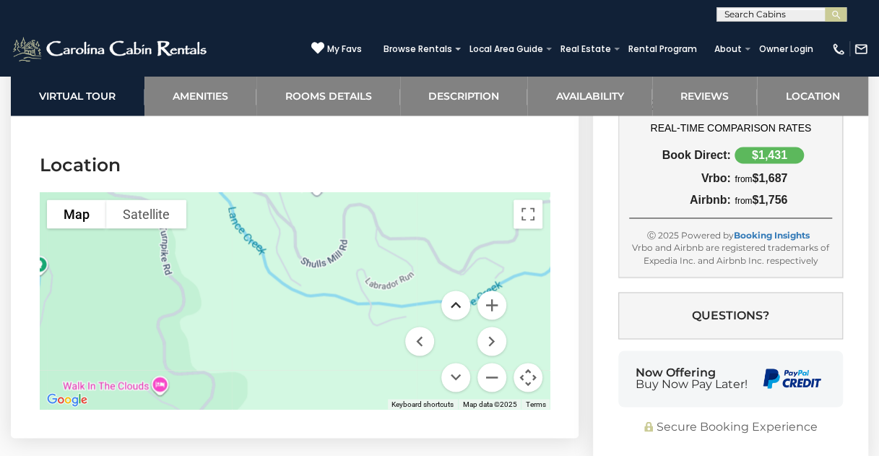
click at [446, 290] on button "Move up" at bounding box center [455, 304] width 29 height 29
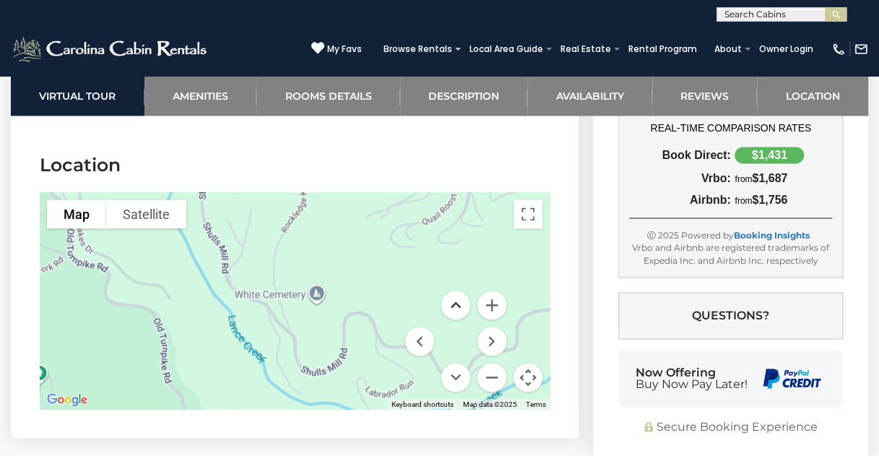
click at [446, 290] on button "Move up" at bounding box center [455, 304] width 29 height 29
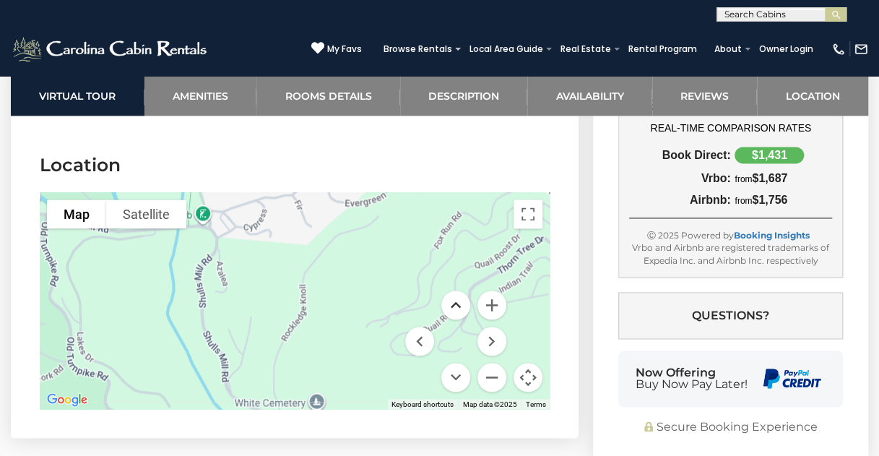
click at [446, 290] on button "Move up" at bounding box center [455, 304] width 29 height 29
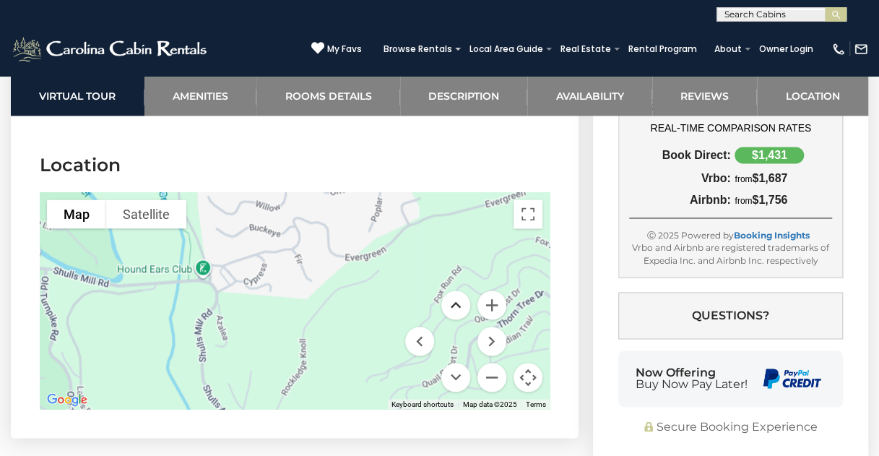
click at [446, 290] on button "Move up" at bounding box center [455, 304] width 29 height 29
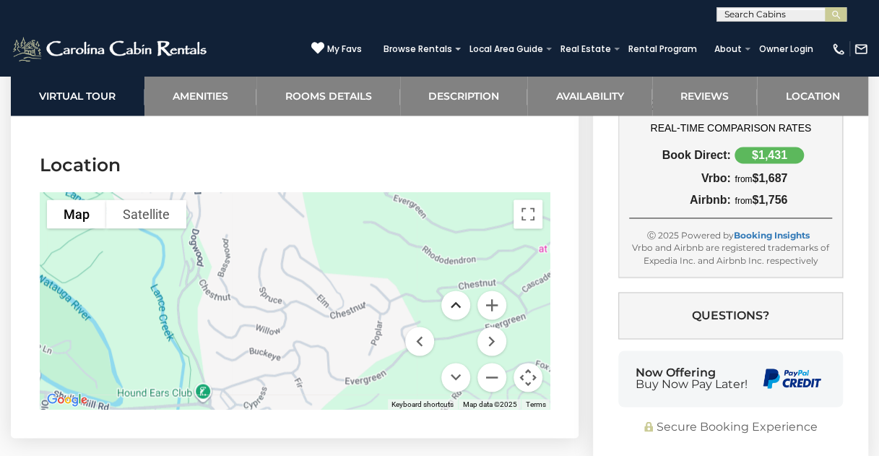
click at [446, 290] on button "Move up" at bounding box center [455, 304] width 29 height 29
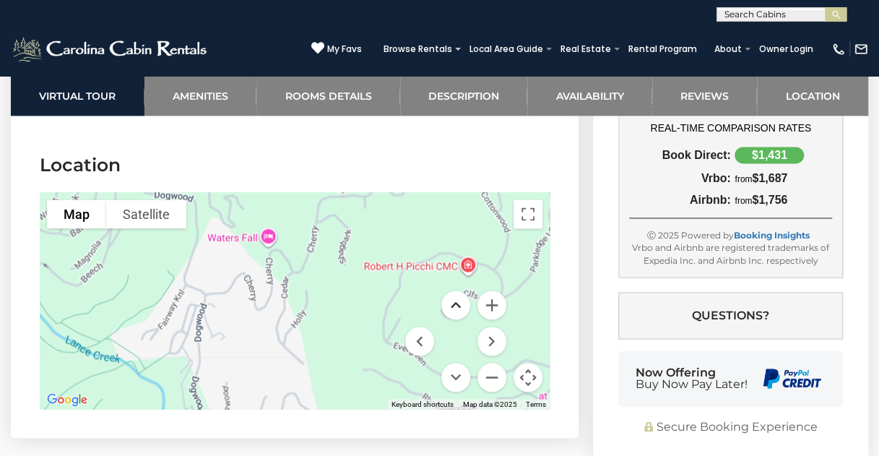
click at [459, 290] on button "Move up" at bounding box center [455, 304] width 29 height 29
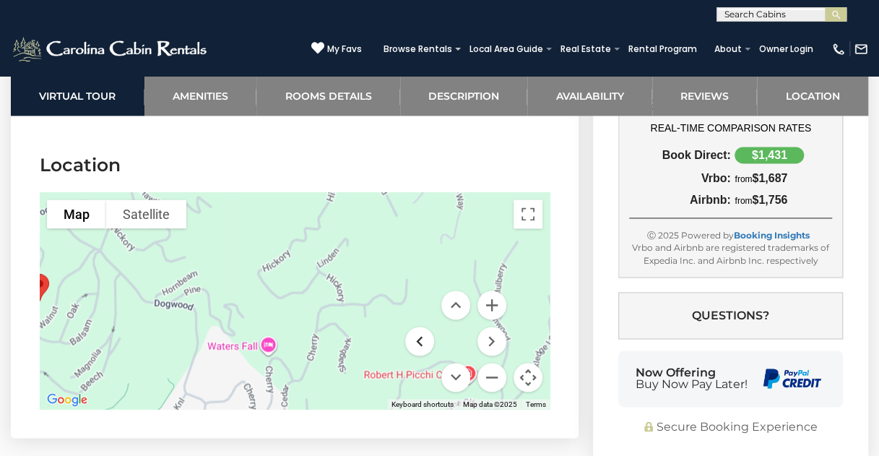
click at [408, 326] on button "Move left" at bounding box center [419, 340] width 29 height 29
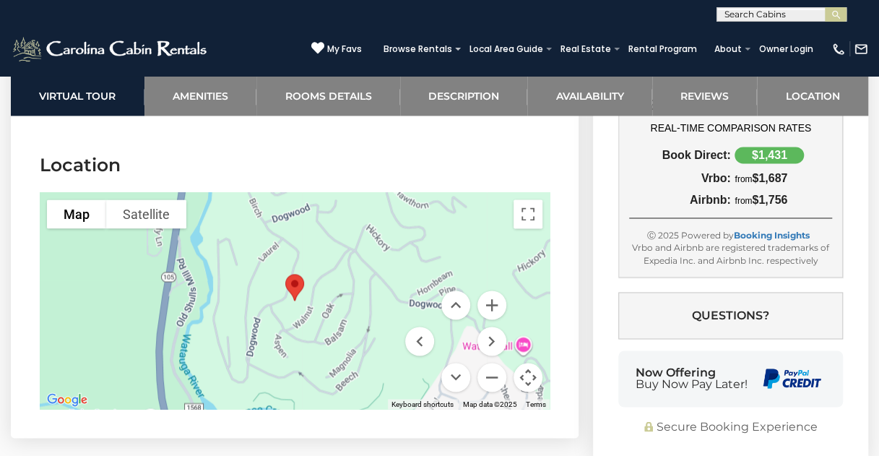
click at [291, 268] on img "Alpine Sanctuary" at bounding box center [295, 287] width 30 height 38
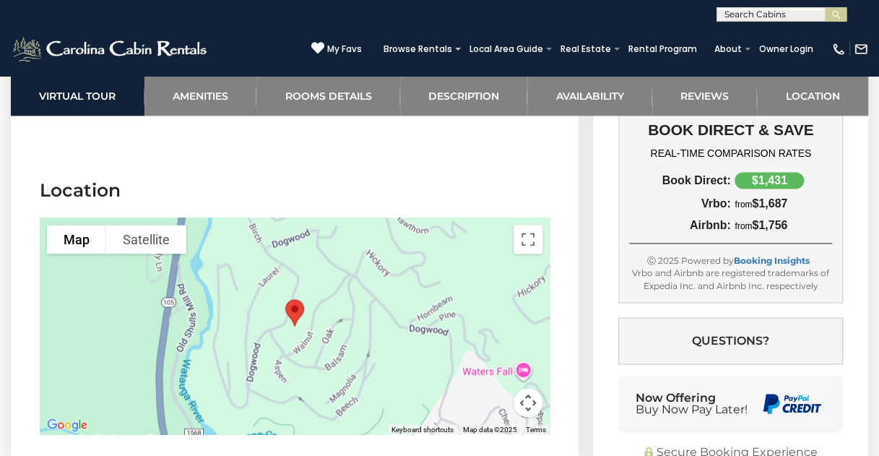
scroll to position [3565, 0]
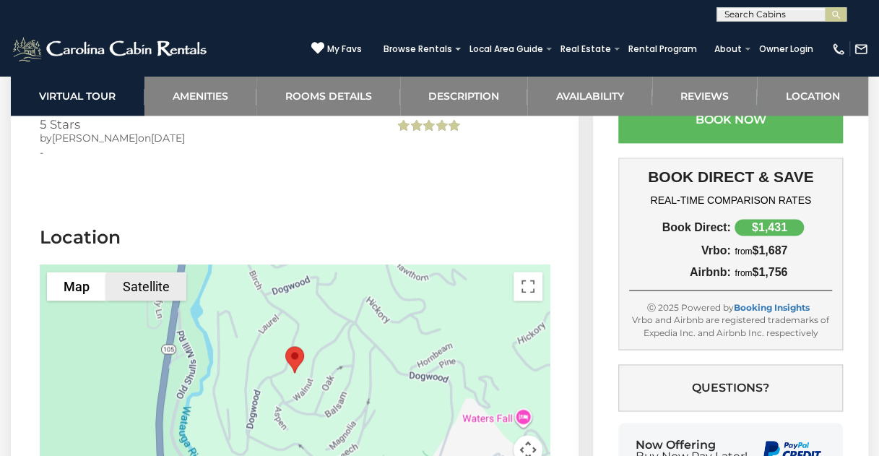
click at [155, 272] on button "Satellite" at bounding box center [146, 286] width 80 height 29
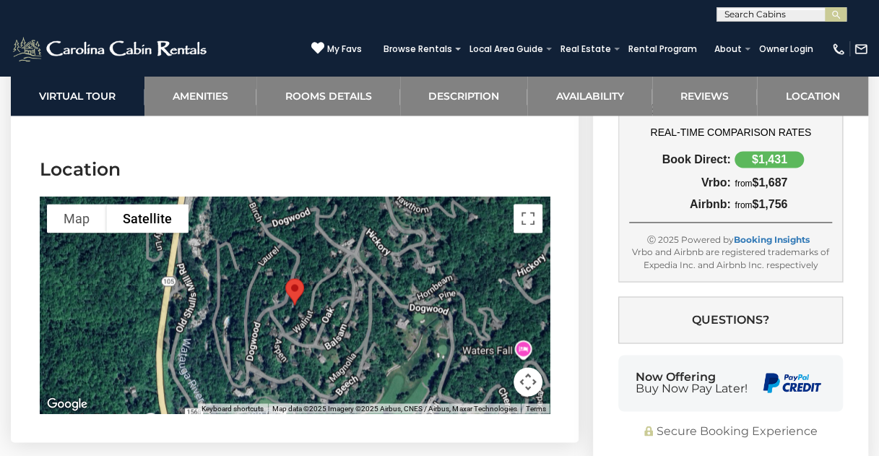
scroll to position [3637, 0]
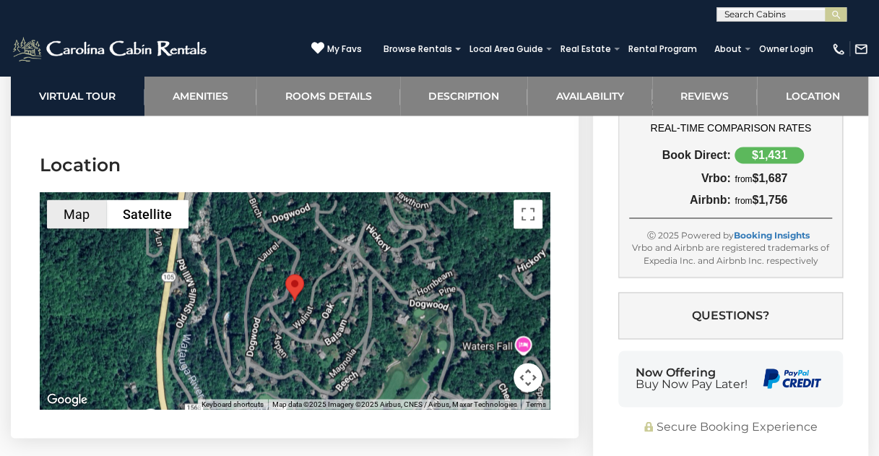
click at [77, 199] on button "Map" at bounding box center [76, 213] width 59 height 29
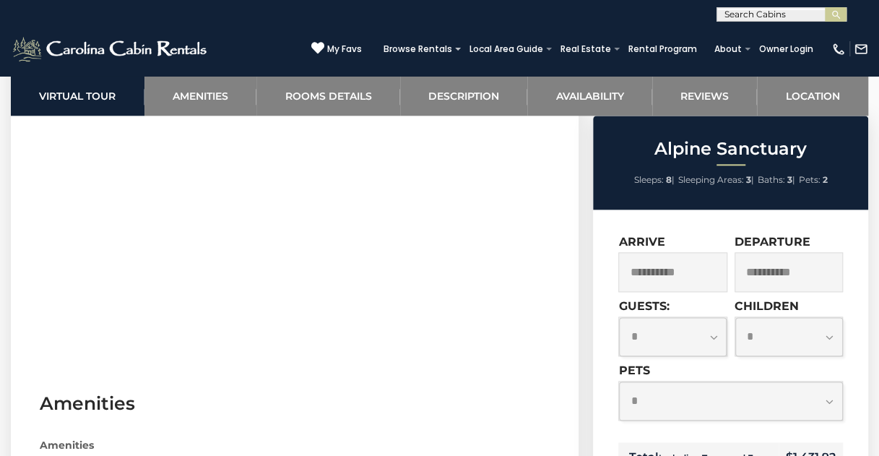
scroll to position [0, 0]
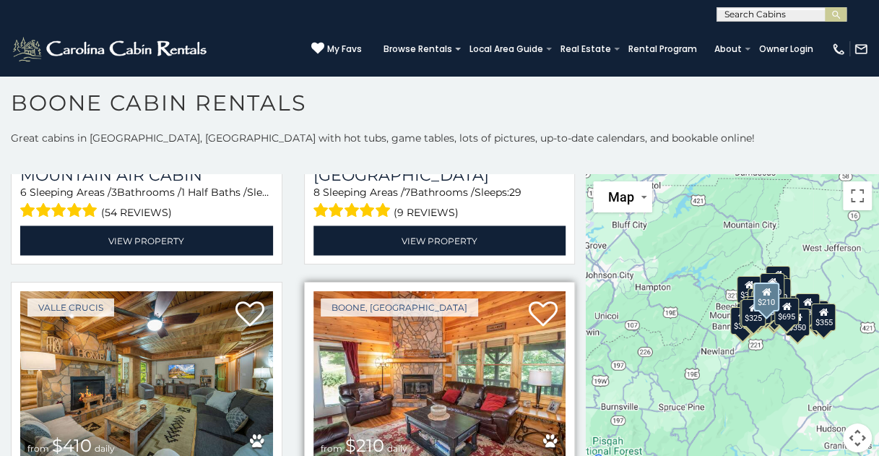
scroll to position [3972, 0]
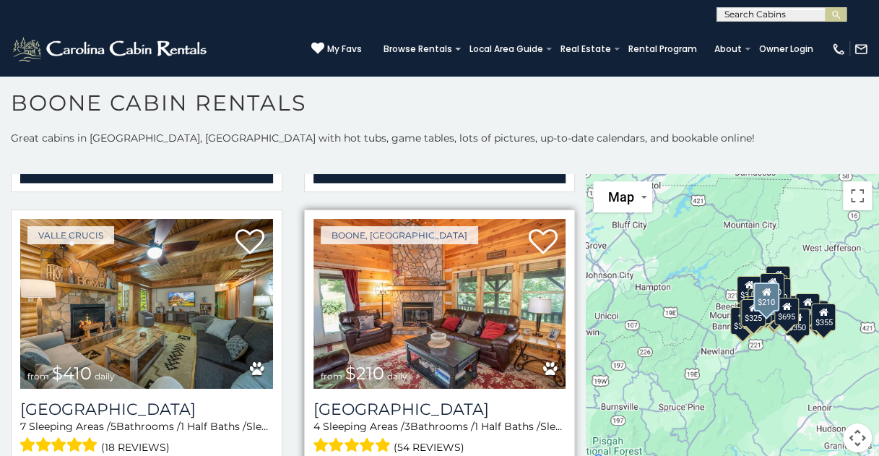
click at [436, 261] on img at bounding box center [439, 303] width 253 height 169
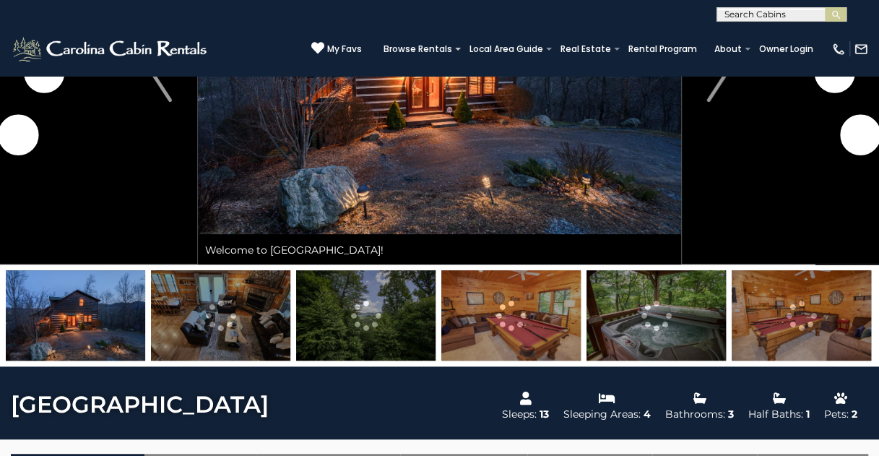
scroll to position [217, 0]
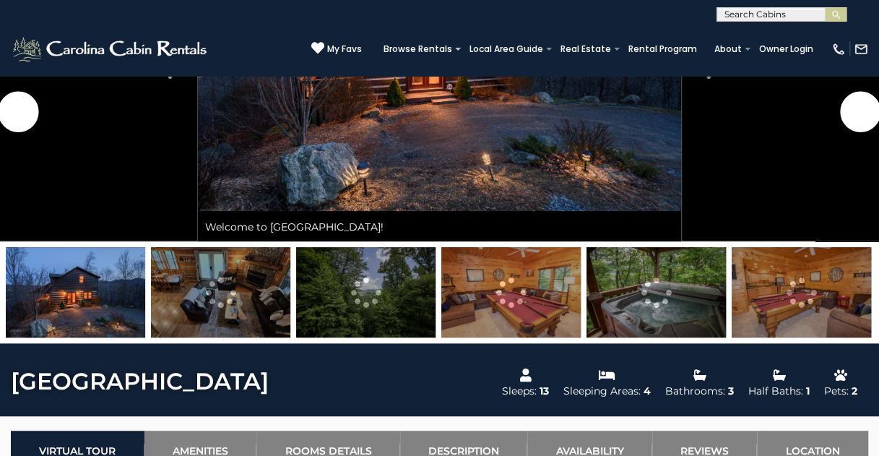
click at [220, 293] on img at bounding box center [220, 292] width 139 height 90
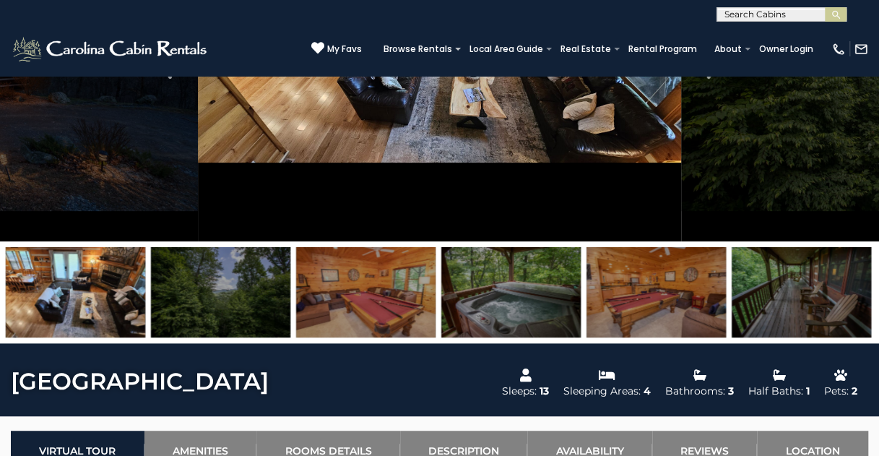
click at [770, 301] on img at bounding box center [801, 292] width 139 height 90
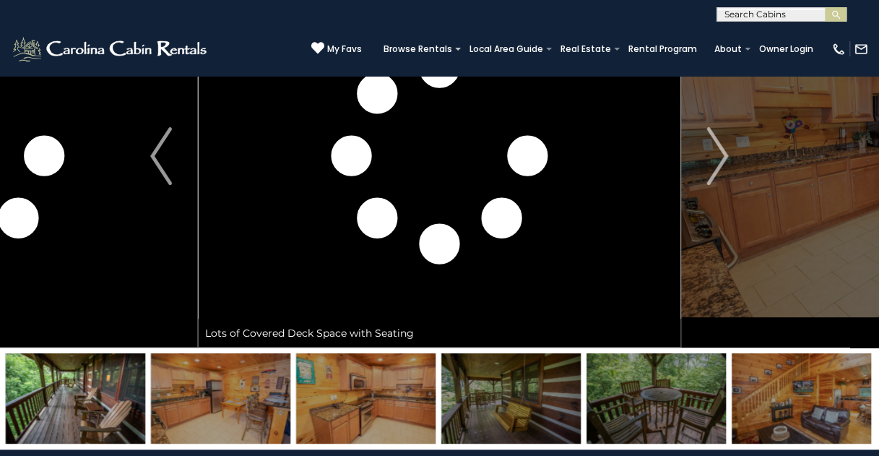
scroll to position [72, 0]
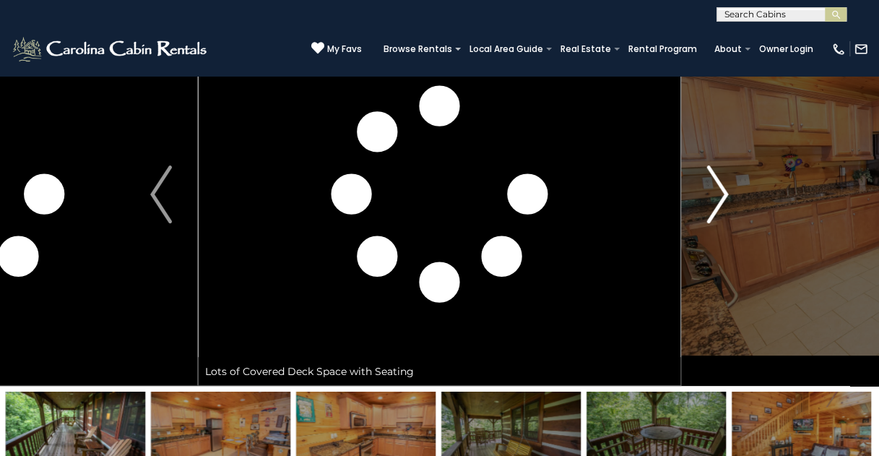
click at [748, 249] on button "Next" at bounding box center [717, 194] width 73 height 383
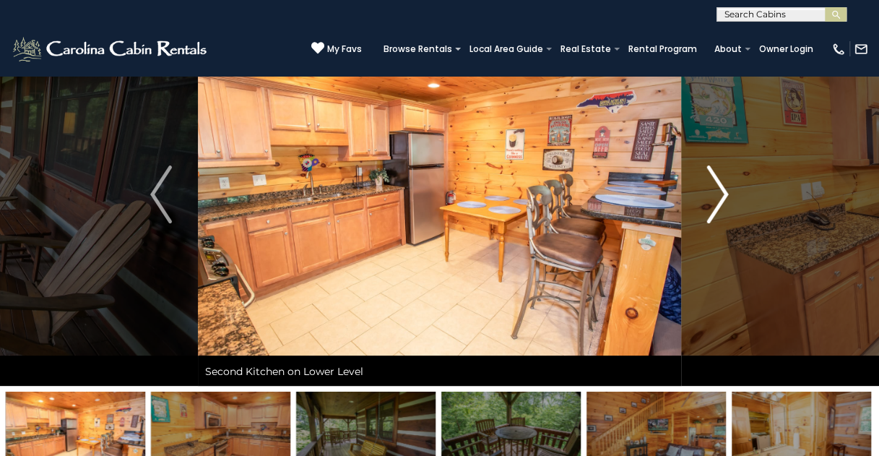
click at [716, 187] on img "Next" at bounding box center [718, 194] width 22 height 58
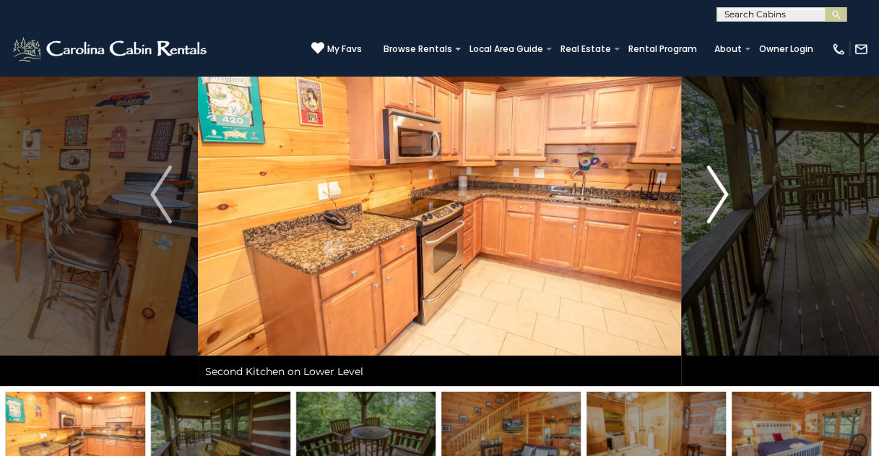
click at [716, 187] on img "Next" at bounding box center [718, 194] width 22 height 58
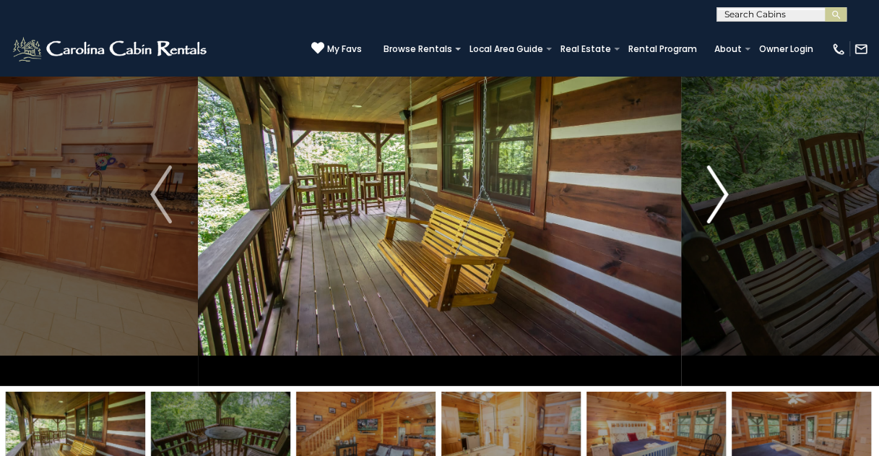
click at [716, 187] on img "Next" at bounding box center [718, 194] width 22 height 58
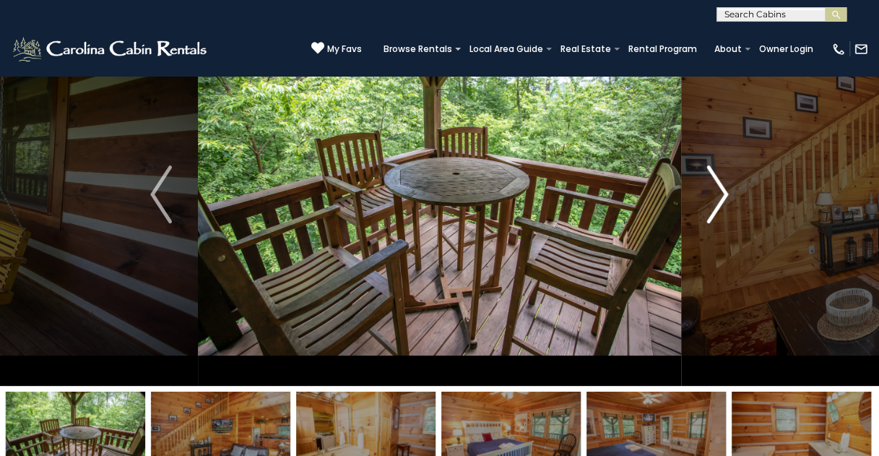
click at [716, 187] on img "Next" at bounding box center [718, 194] width 22 height 58
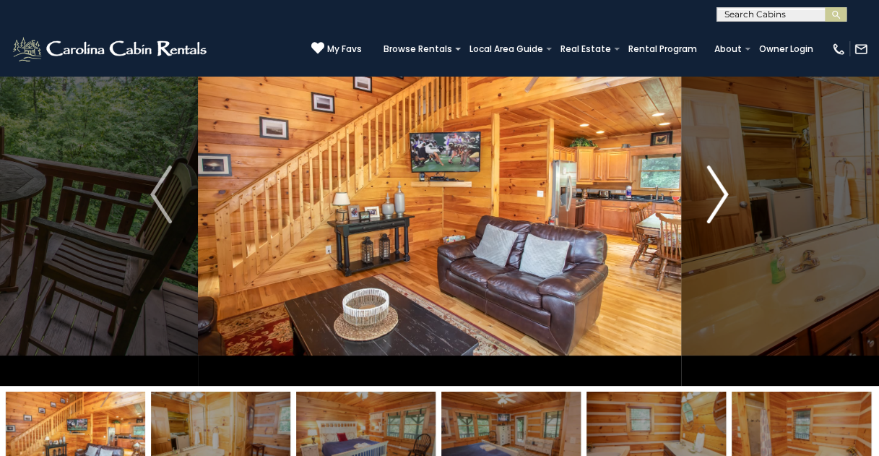
click at [716, 187] on img "Next" at bounding box center [718, 194] width 22 height 58
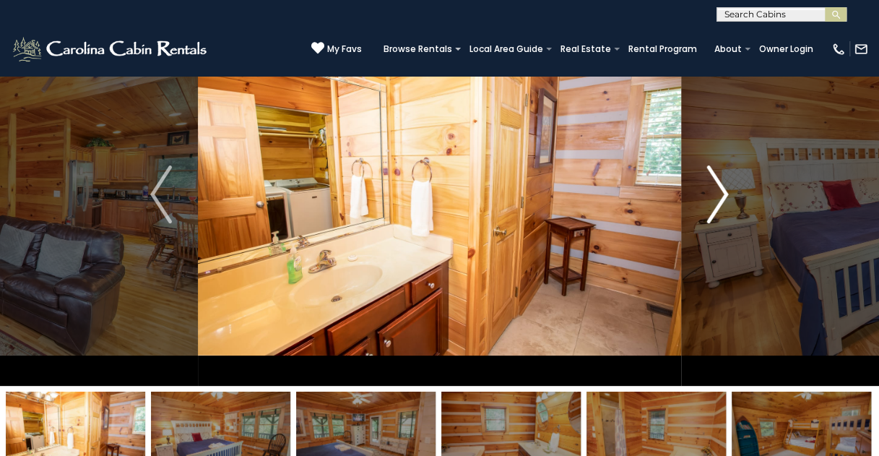
click at [716, 187] on img "Next" at bounding box center [718, 194] width 22 height 58
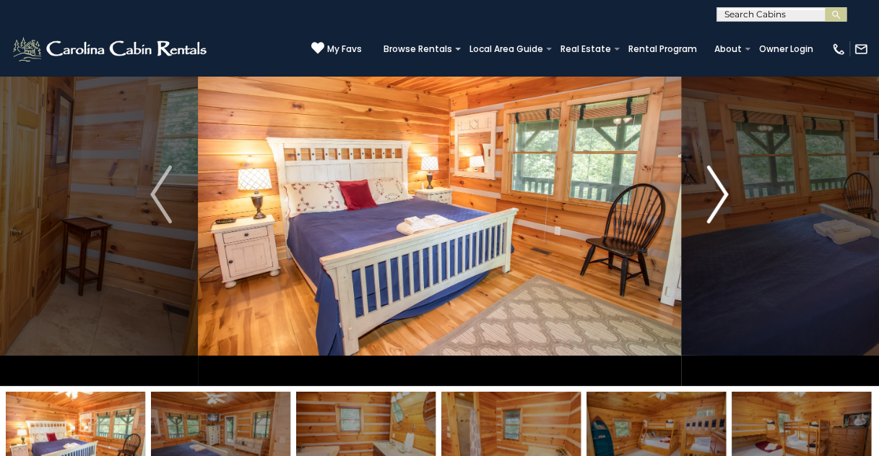
click at [716, 187] on img "Next" at bounding box center [718, 194] width 22 height 58
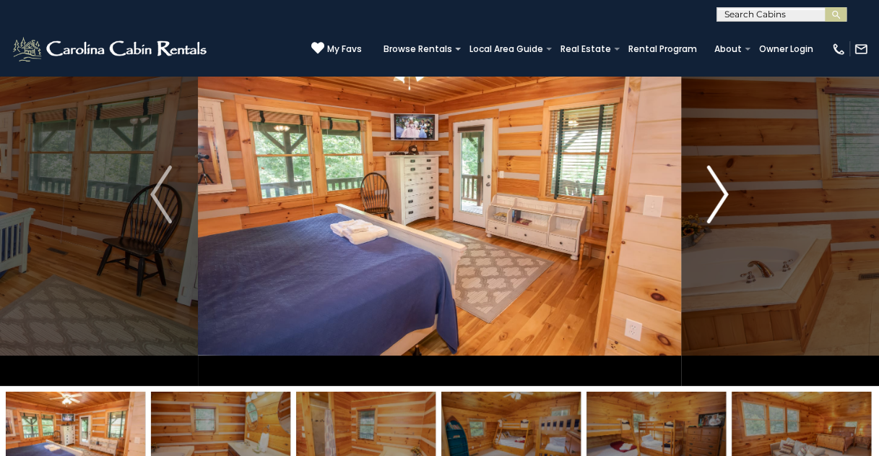
click at [716, 187] on img "Next" at bounding box center [718, 194] width 22 height 58
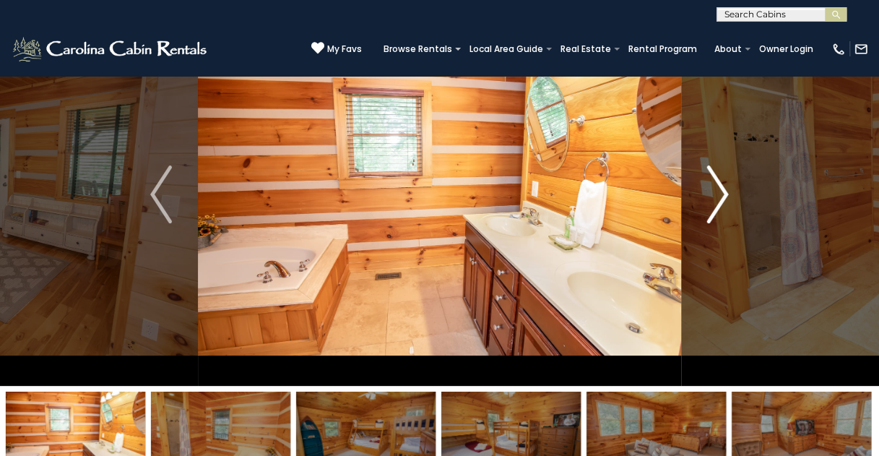
click at [716, 187] on img "Next" at bounding box center [718, 194] width 22 height 58
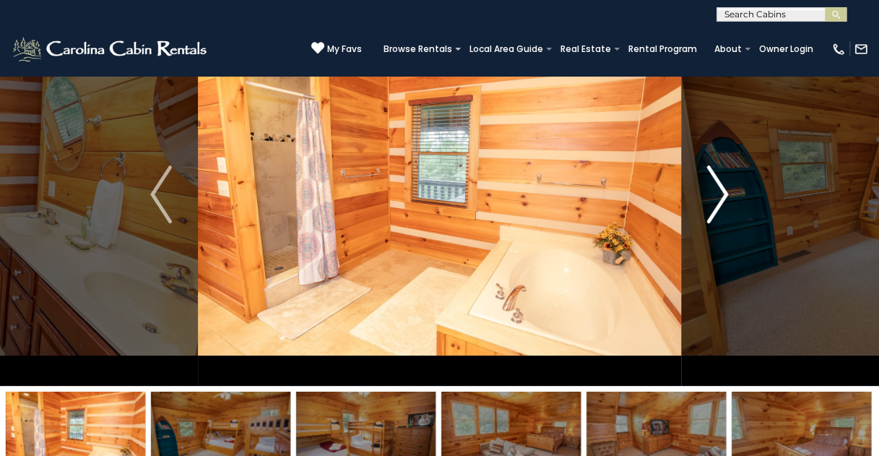
click at [716, 187] on img "Next" at bounding box center [718, 194] width 22 height 58
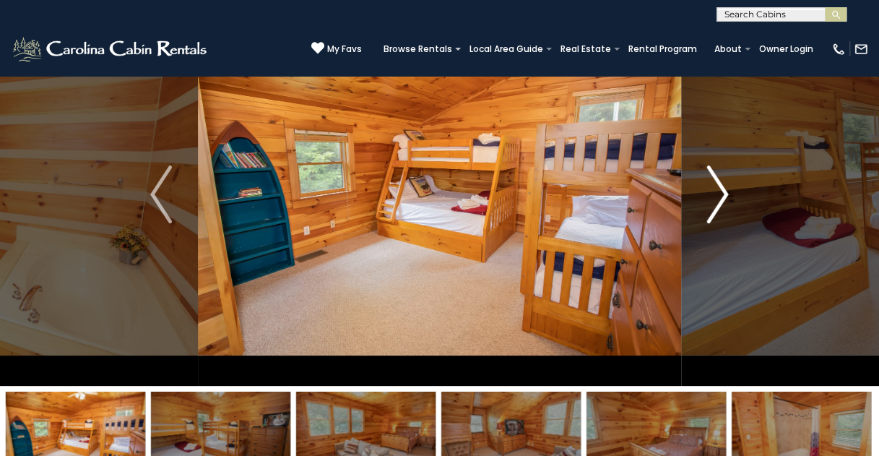
click at [716, 187] on img "Next" at bounding box center [718, 194] width 22 height 58
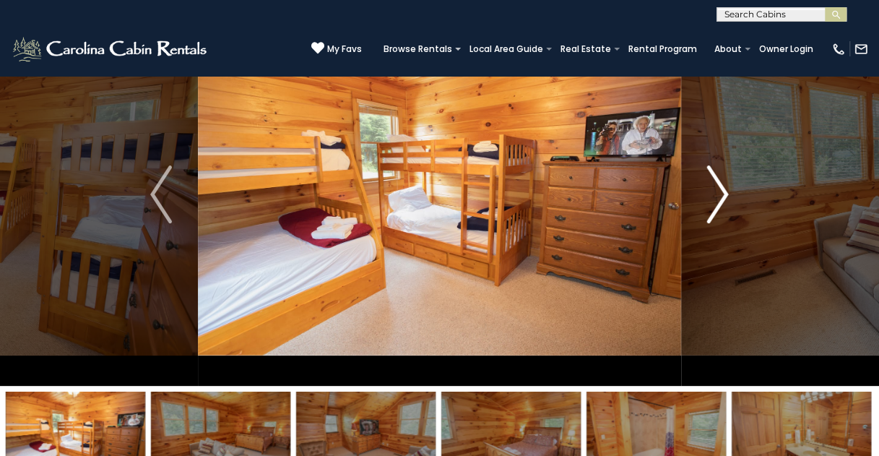
click at [716, 187] on img "Next" at bounding box center [718, 194] width 22 height 58
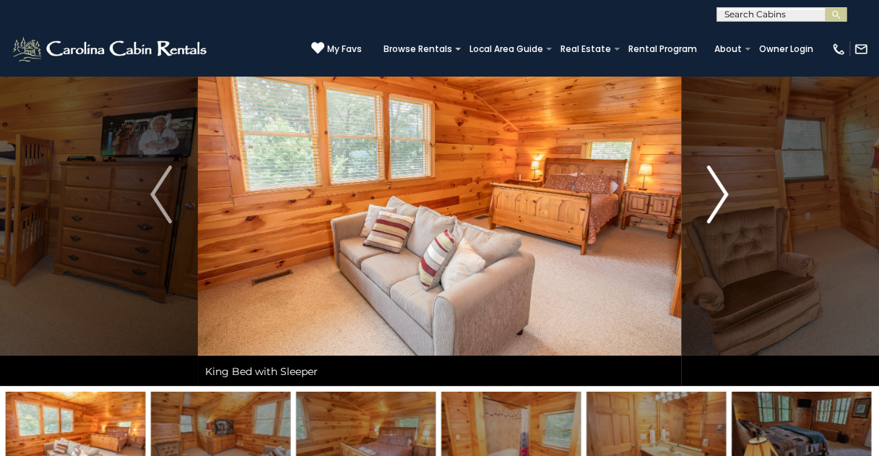
click at [716, 187] on img "Next" at bounding box center [718, 194] width 22 height 58
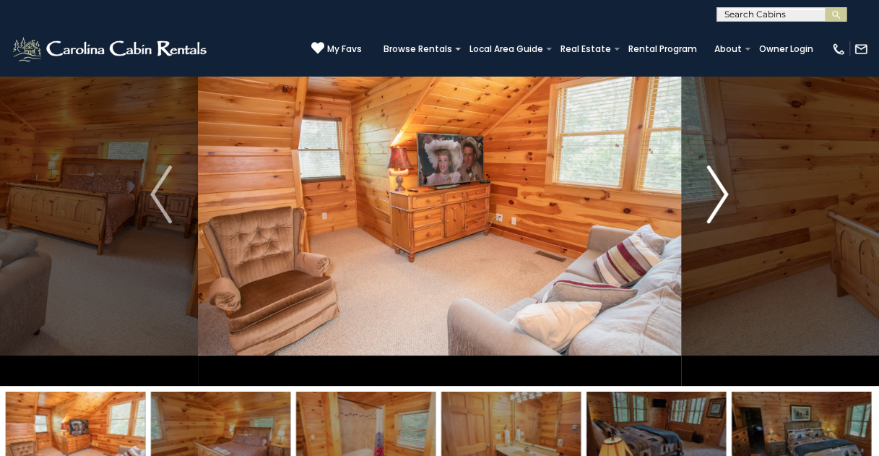
click at [715, 187] on img "Next" at bounding box center [718, 194] width 22 height 58
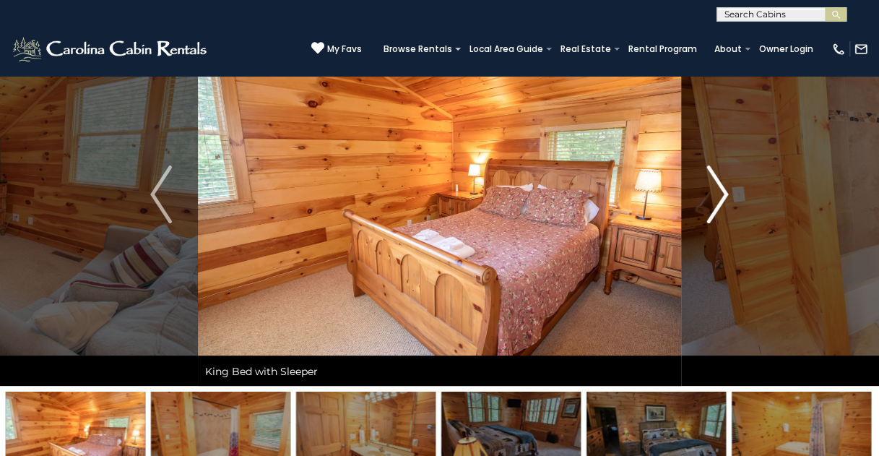
click at [715, 187] on img "Next" at bounding box center [718, 194] width 22 height 58
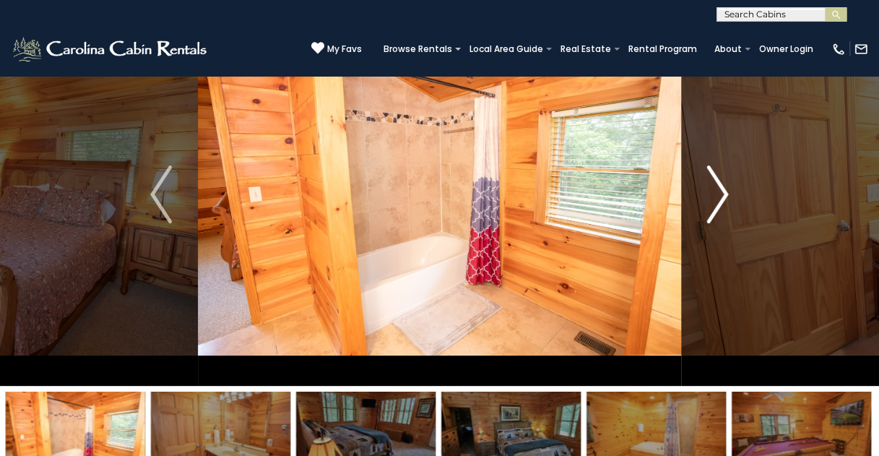
click at [715, 187] on img "Next" at bounding box center [718, 194] width 22 height 58
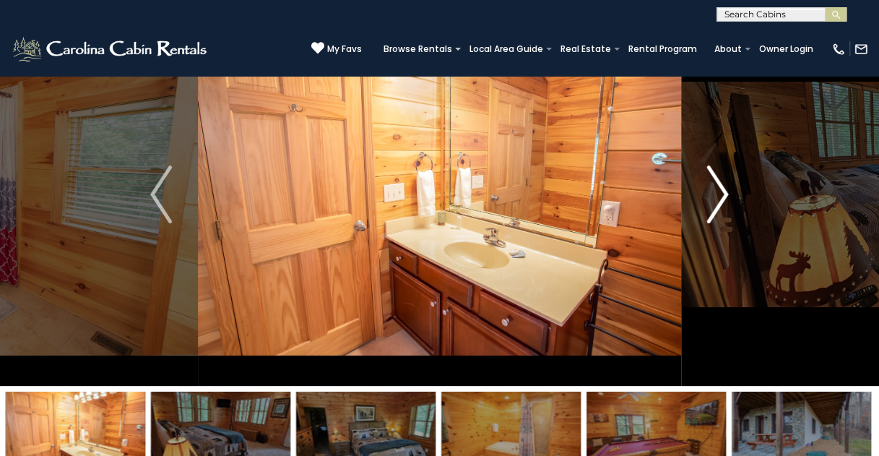
click at [715, 187] on img "Next" at bounding box center [718, 194] width 22 height 58
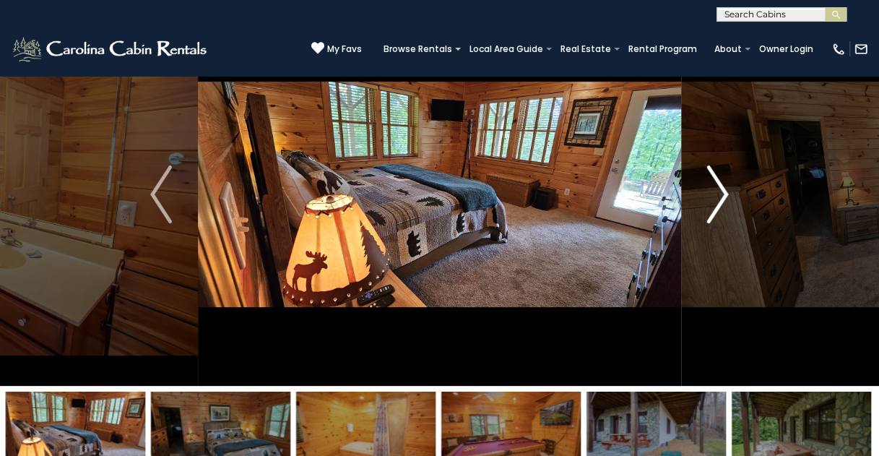
click at [715, 187] on img "Next" at bounding box center [718, 194] width 22 height 58
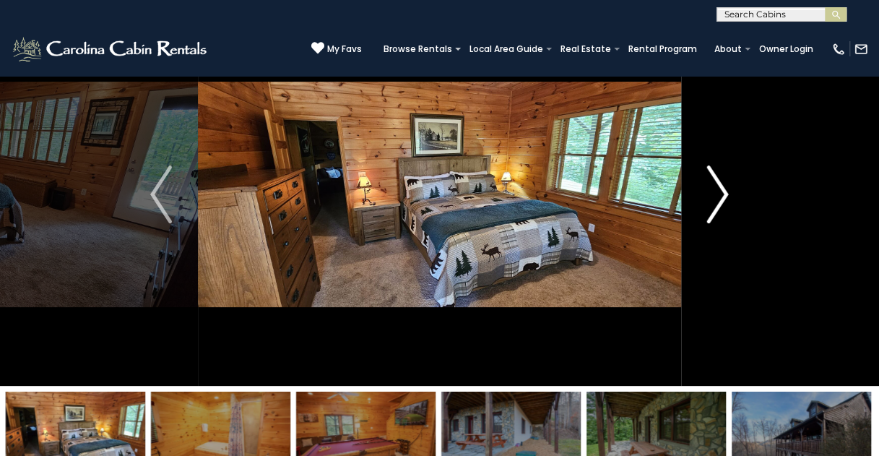
click at [715, 187] on img "Next" at bounding box center [718, 194] width 22 height 58
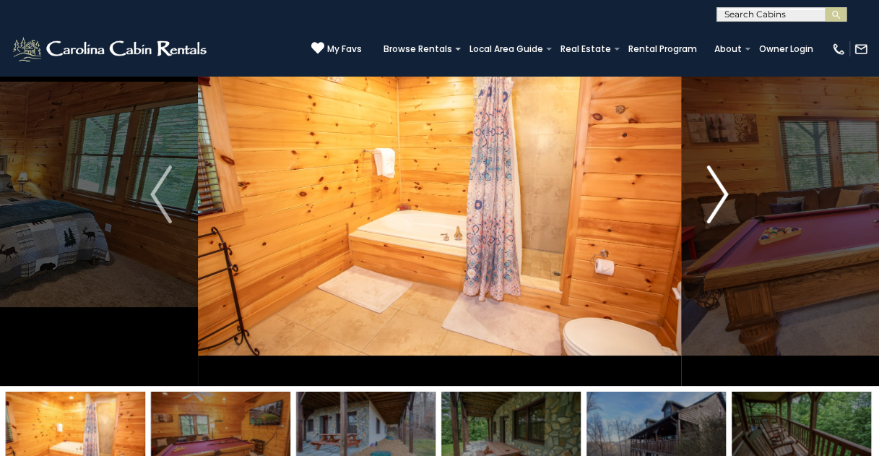
click at [715, 187] on img "Next" at bounding box center [718, 194] width 22 height 58
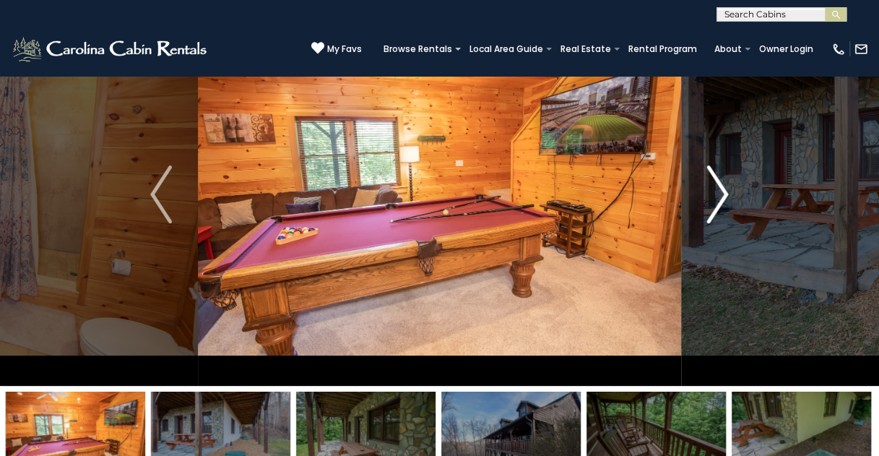
click at [715, 187] on img "Next" at bounding box center [718, 194] width 22 height 58
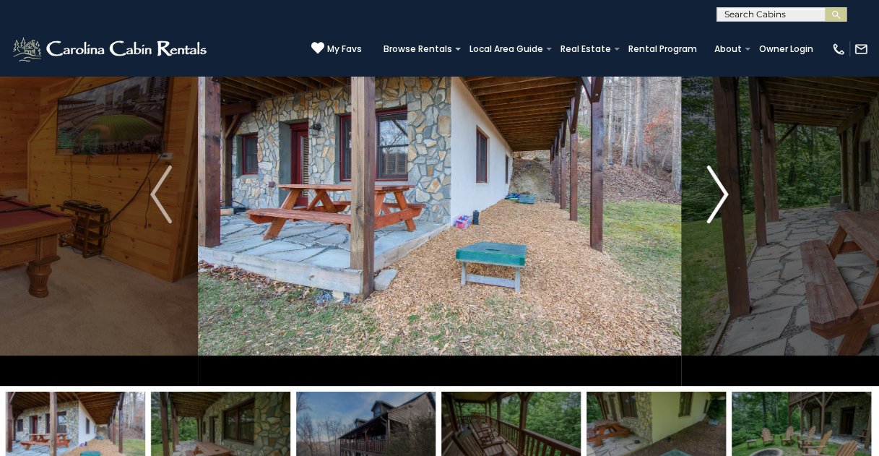
click at [715, 187] on img "Next" at bounding box center [718, 194] width 22 height 58
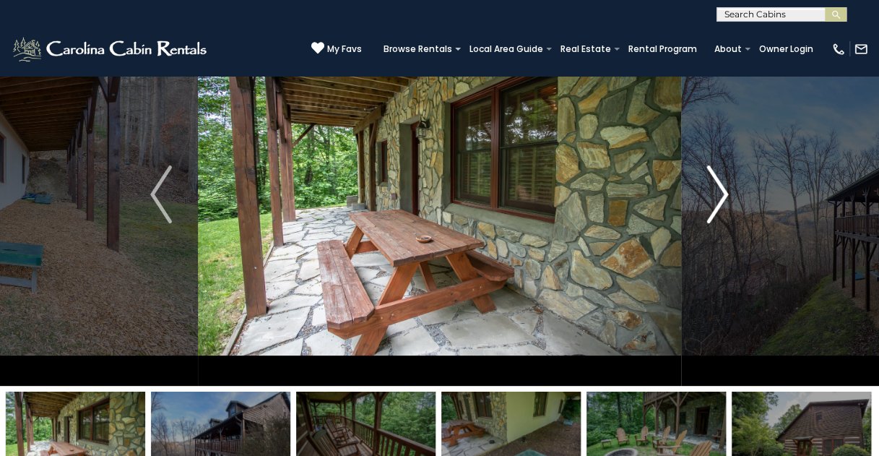
click at [723, 193] on img "Next" at bounding box center [718, 194] width 22 height 58
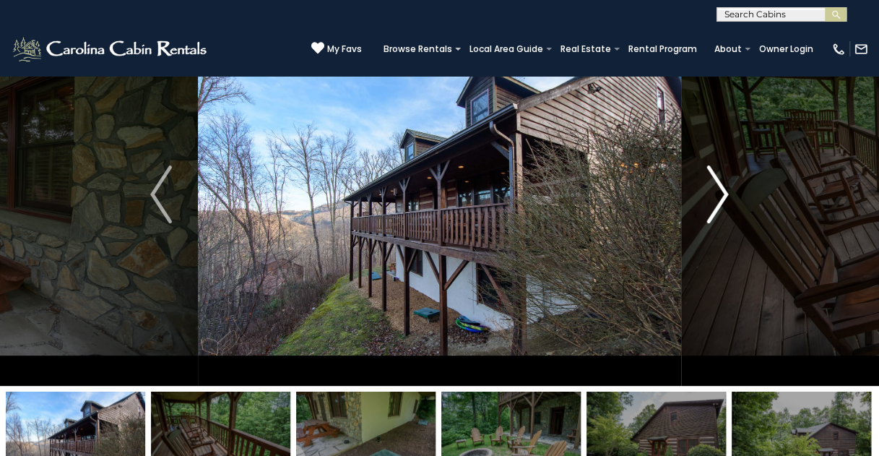
click at [721, 193] on img "Next" at bounding box center [718, 194] width 22 height 58
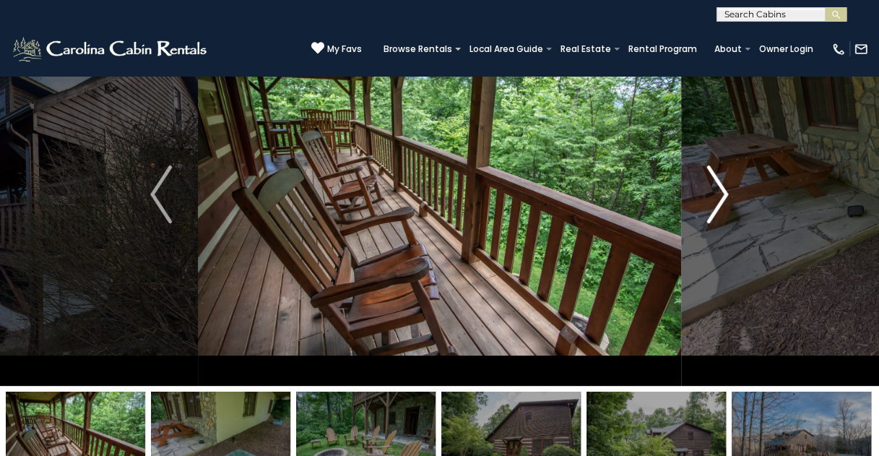
click at [721, 193] on img "Next" at bounding box center [718, 194] width 22 height 58
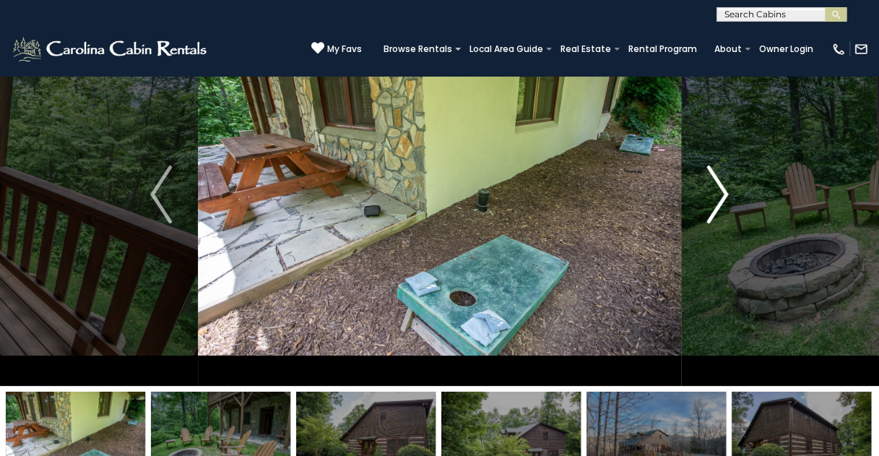
click at [721, 193] on img "Next" at bounding box center [718, 194] width 22 height 58
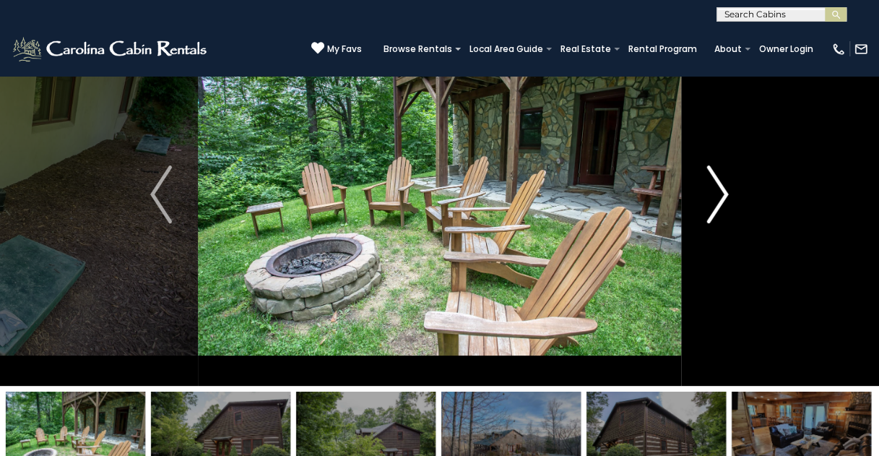
click at [724, 200] on img "Next" at bounding box center [718, 194] width 22 height 58
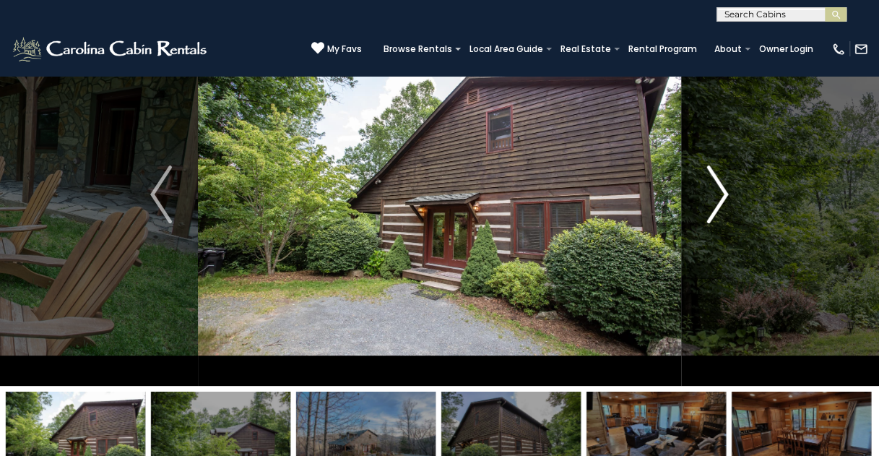
click at [724, 200] on img "Next" at bounding box center [718, 194] width 22 height 58
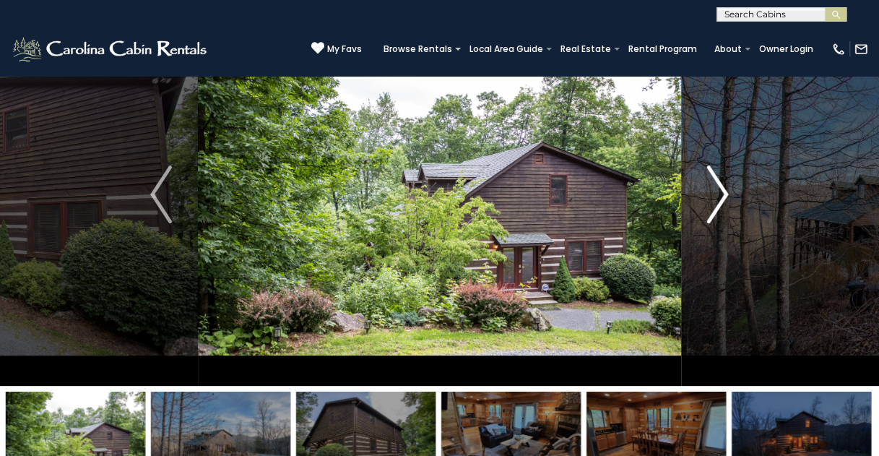
click at [724, 200] on img "Next" at bounding box center [718, 194] width 22 height 58
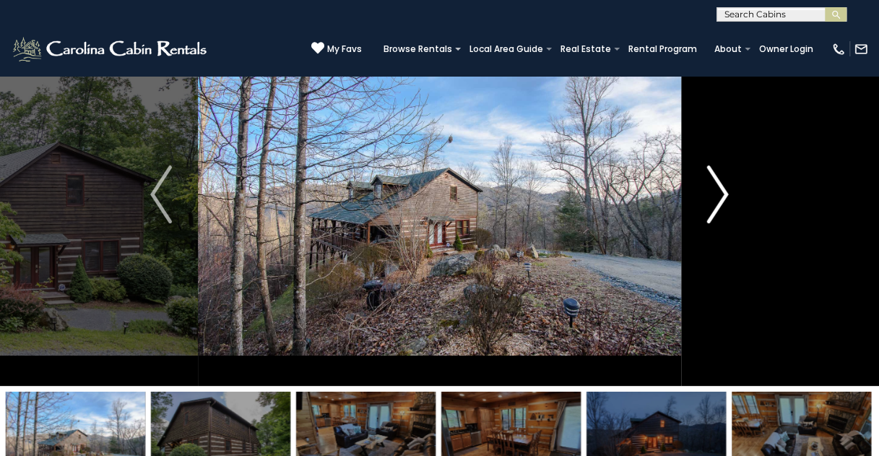
click at [724, 197] on img "Next" at bounding box center [718, 194] width 22 height 58
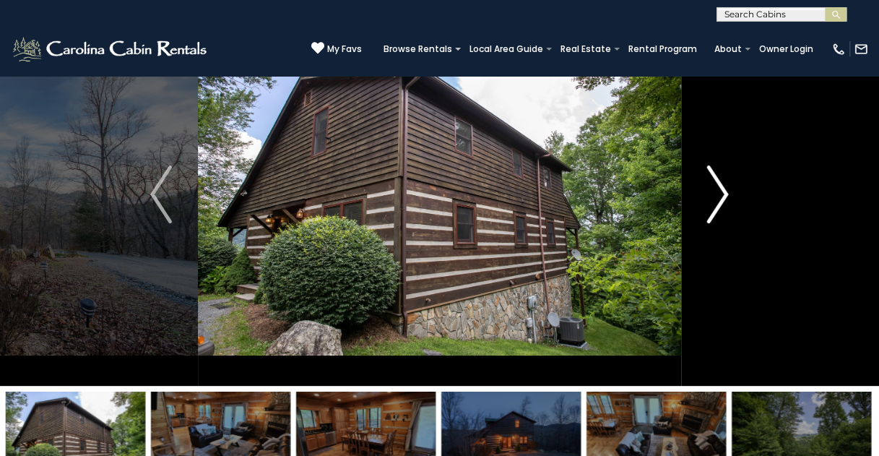
click at [724, 197] on img "Next" at bounding box center [718, 194] width 22 height 58
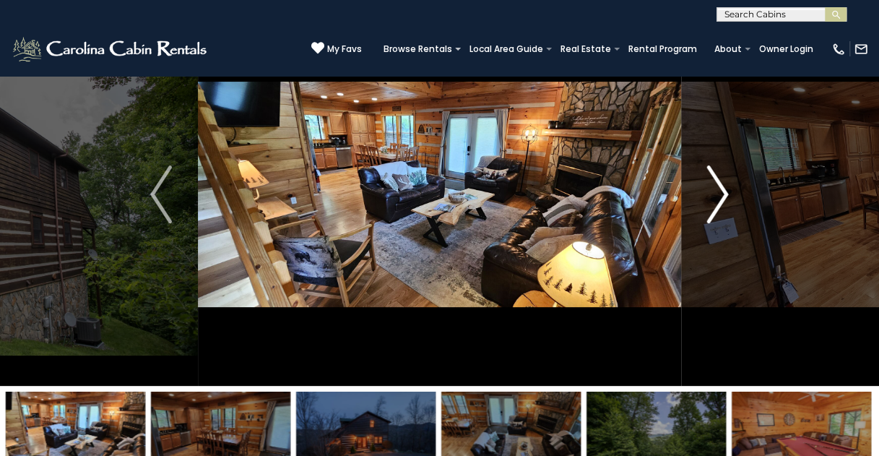
click at [724, 197] on img "Next" at bounding box center [718, 194] width 22 height 58
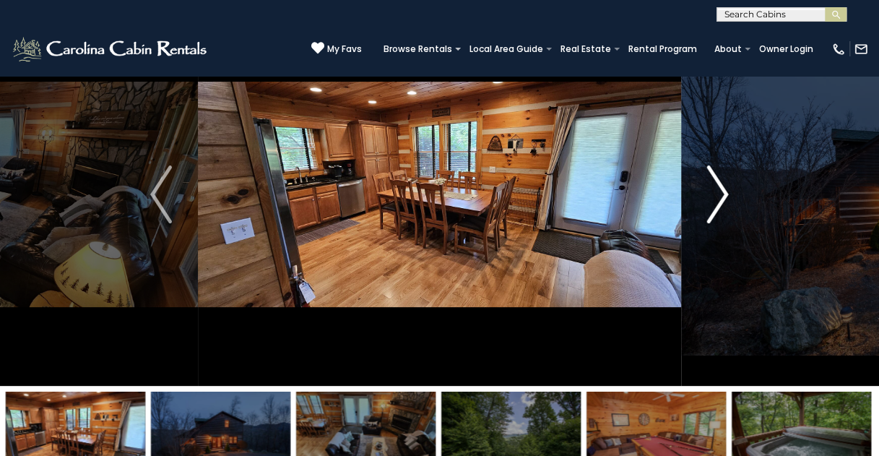
click at [727, 195] on img "Next" at bounding box center [718, 194] width 22 height 58
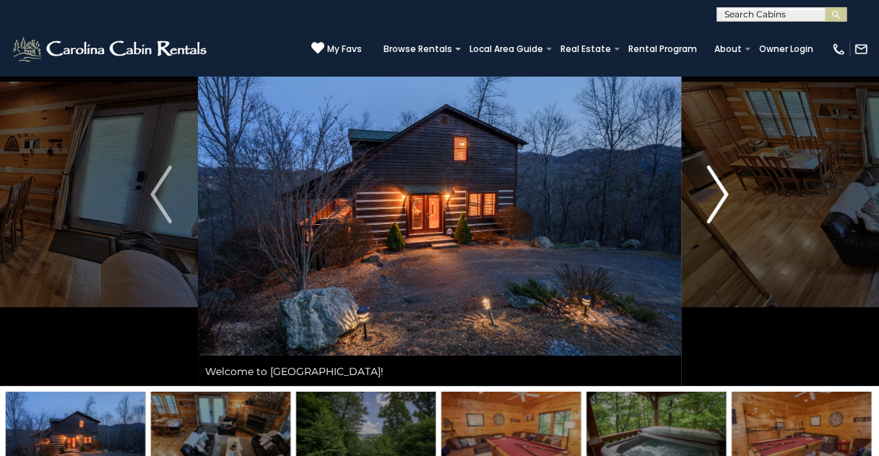
click at [729, 194] on button "Next" at bounding box center [717, 194] width 73 height 383
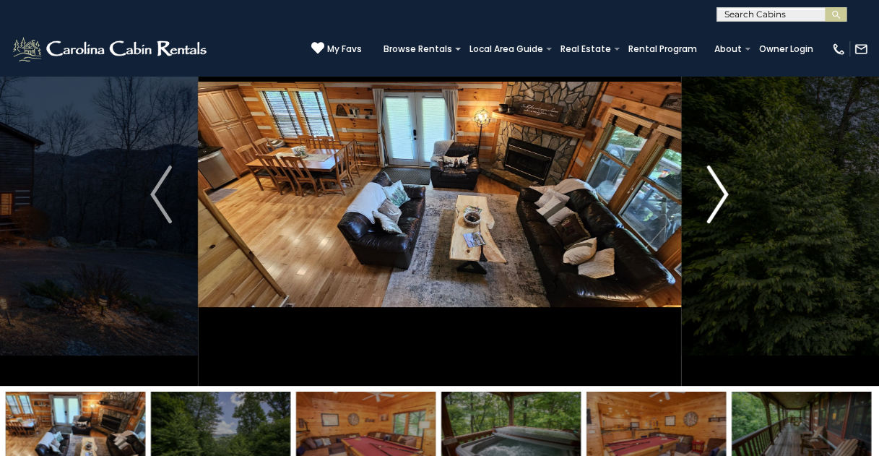
click at [729, 194] on button "Next" at bounding box center [717, 194] width 73 height 383
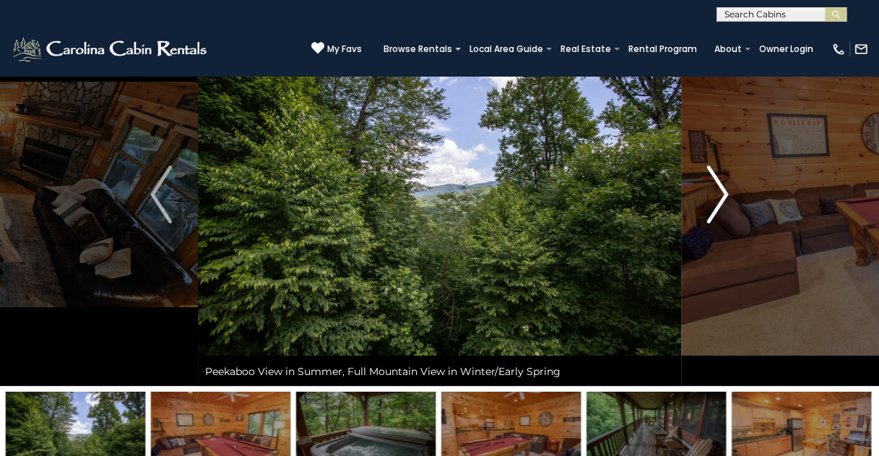
click at [729, 194] on button "Next" at bounding box center [717, 194] width 73 height 383
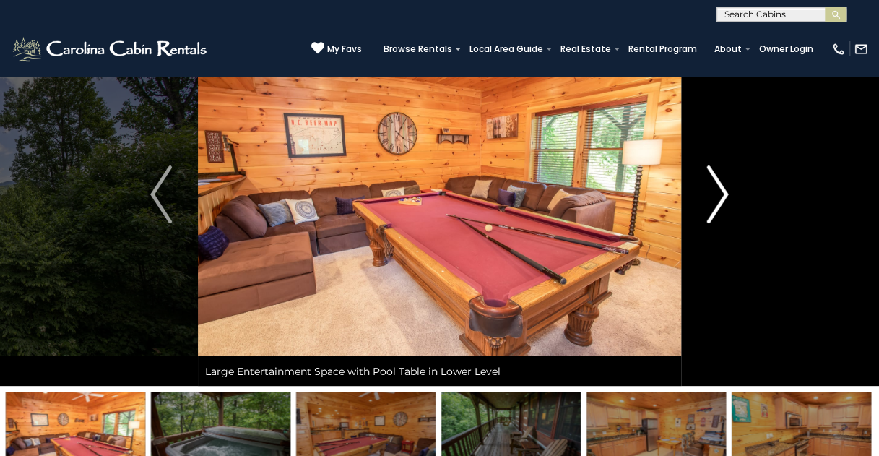
click at [729, 194] on button "Next" at bounding box center [717, 194] width 73 height 383
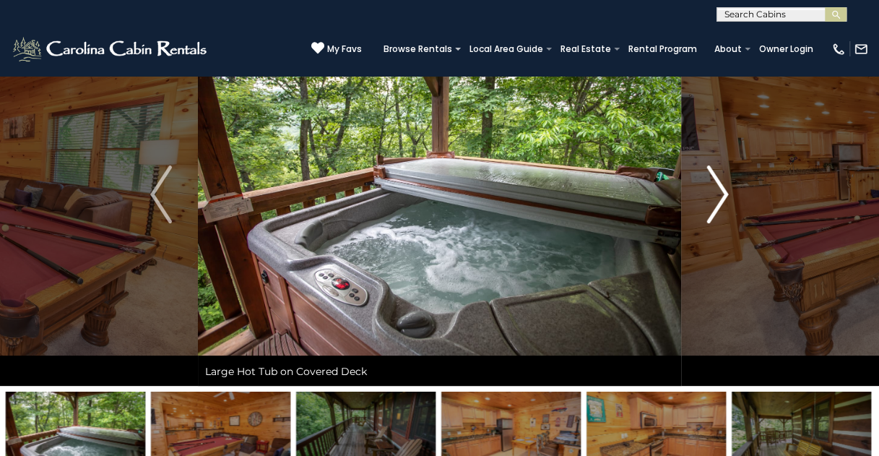
click at [729, 194] on button "Next" at bounding box center [717, 194] width 73 height 383
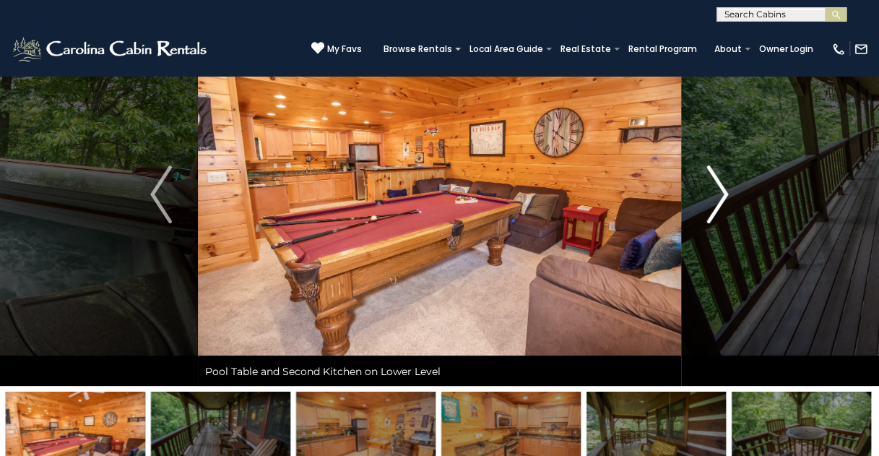
click at [729, 194] on button "Next" at bounding box center [717, 194] width 73 height 383
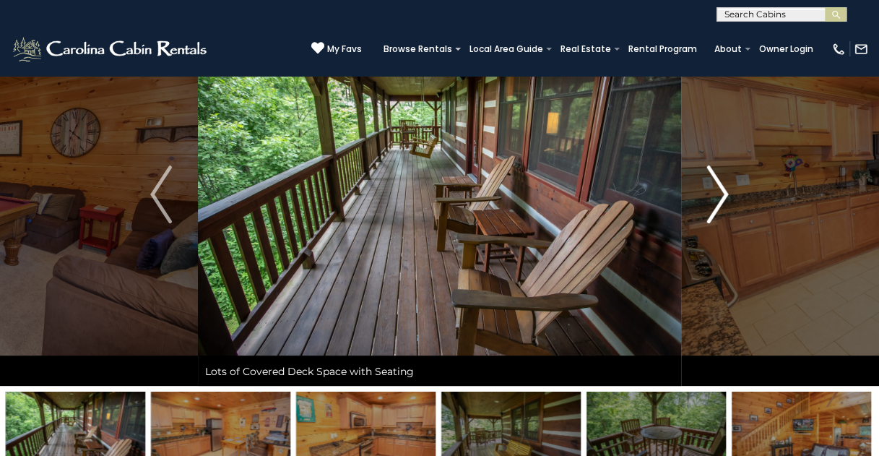
click at [729, 194] on button "Next" at bounding box center [717, 194] width 73 height 383
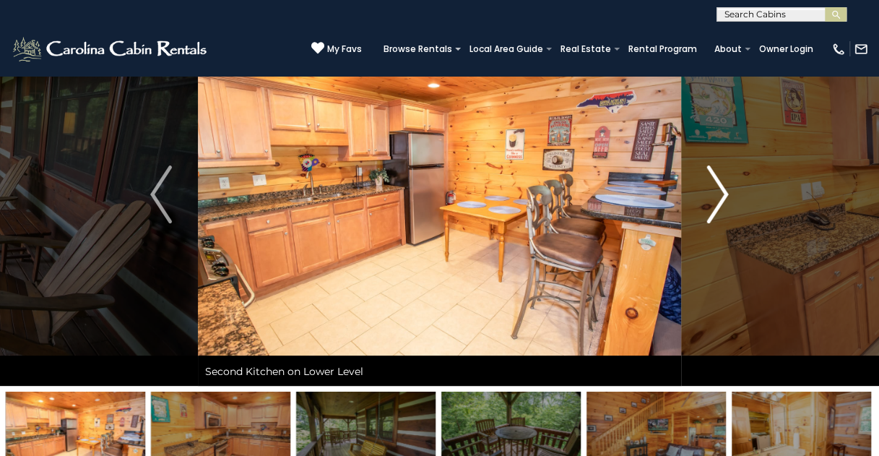
click at [729, 194] on button "Next" at bounding box center [717, 194] width 73 height 383
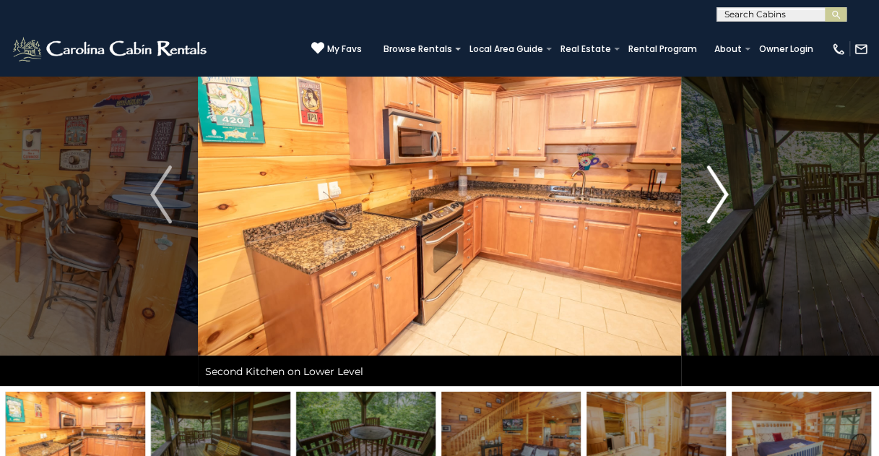
click at [729, 194] on button "Next" at bounding box center [717, 194] width 73 height 383
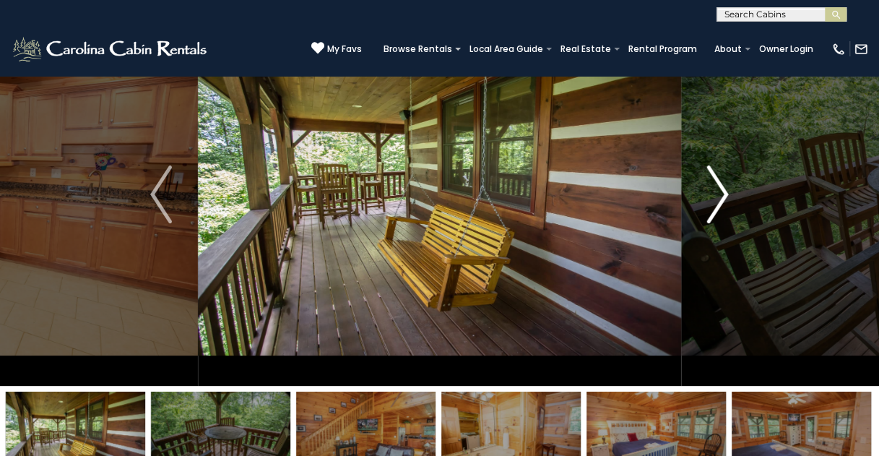
click at [729, 194] on button "Next" at bounding box center [717, 194] width 73 height 383
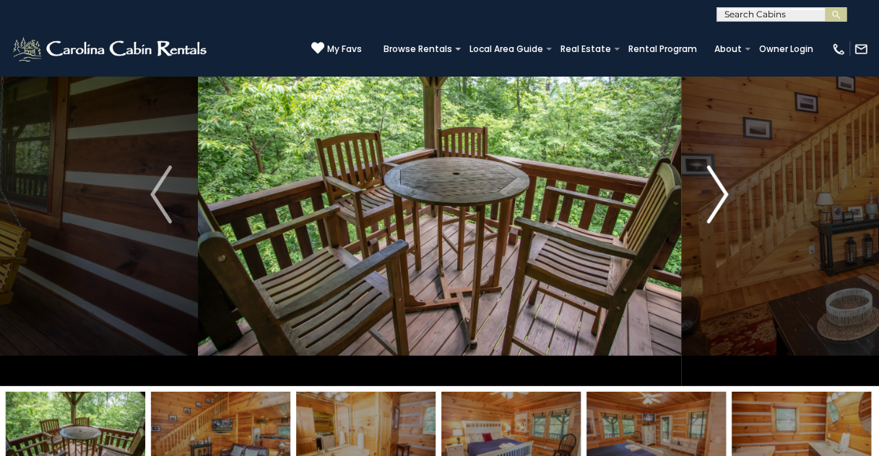
click at [729, 194] on button "Next" at bounding box center [717, 194] width 73 height 383
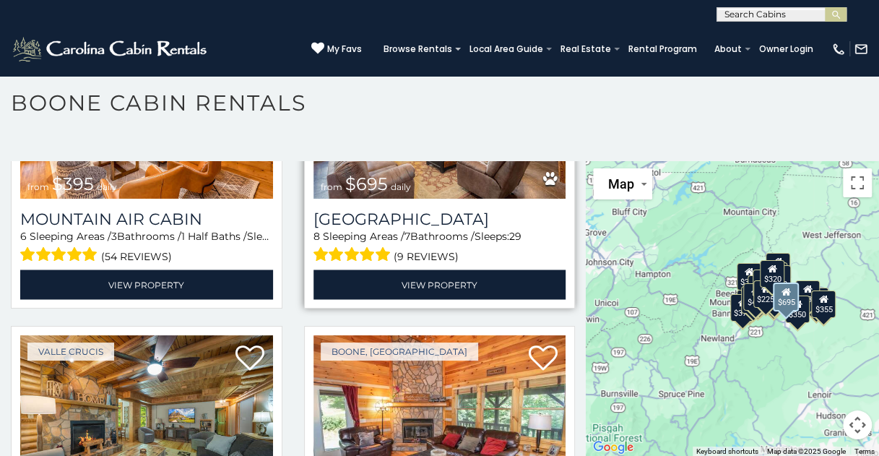
scroll to position [3900, 0]
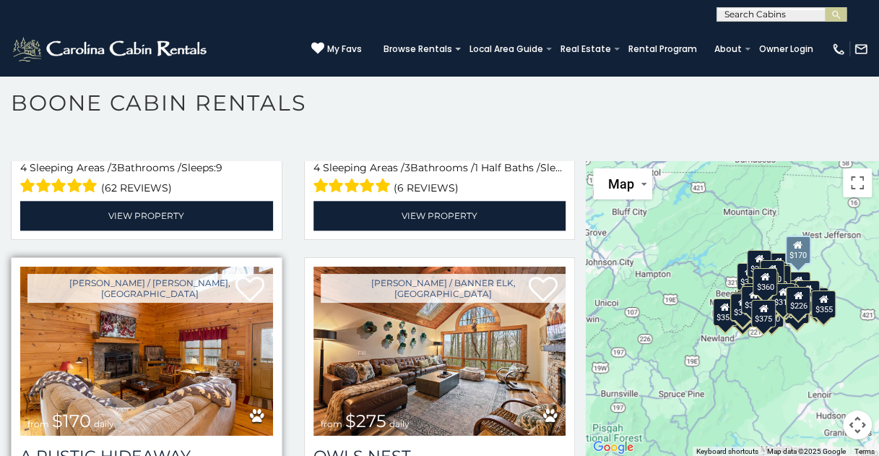
scroll to position [6062, 0]
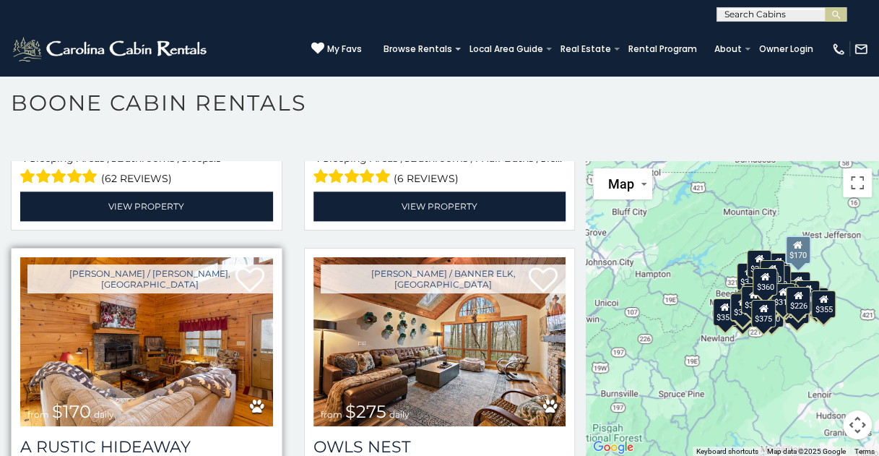
click at [163, 269] on img at bounding box center [146, 341] width 253 height 169
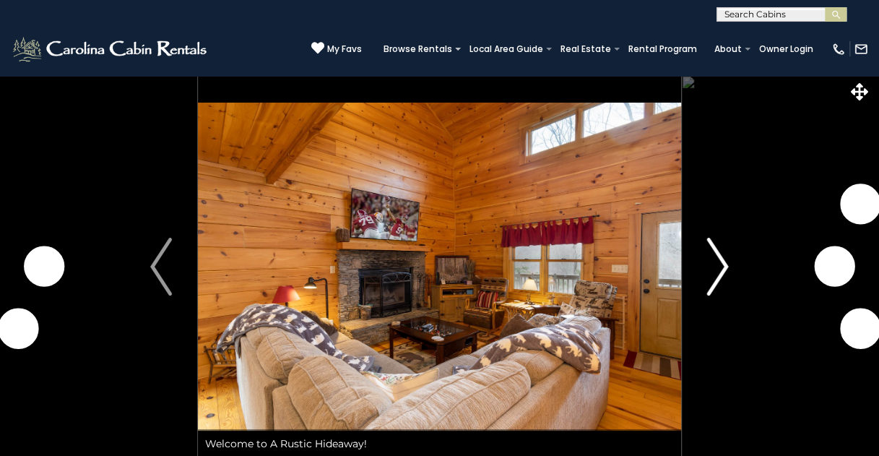
click at [728, 261] on button "Next" at bounding box center [717, 266] width 73 height 383
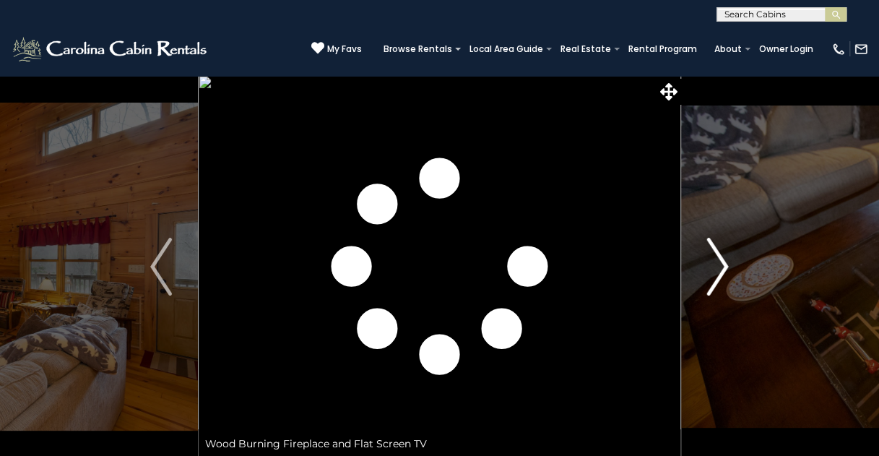
click at [724, 259] on img "Next" at bounding box center [718, 267] width 22 height 58
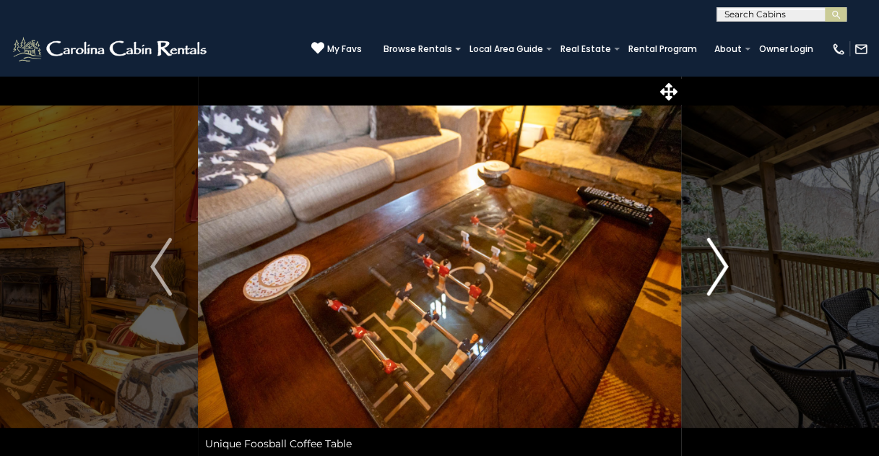
click at [724, 259] on img "Next" at bounding box center [718, 267] width 22 height 58
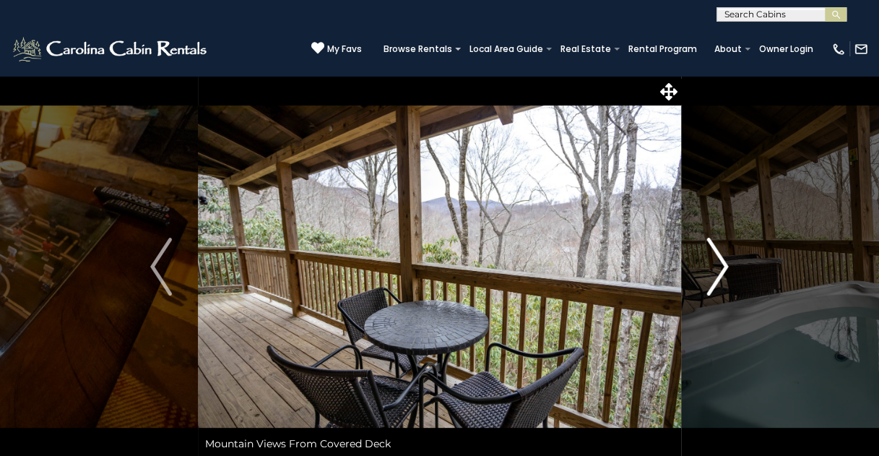
click at [724, 259] on img "Next" at bounding box center [718, 267] width 22 height 58
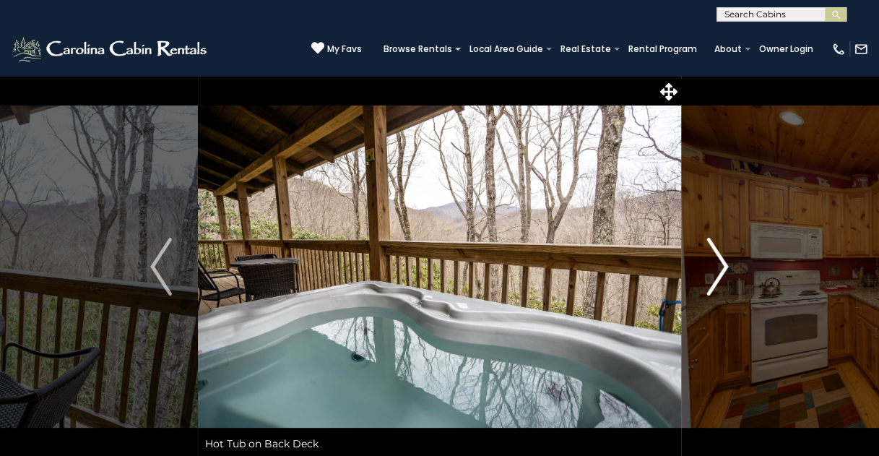
click at [724, 259] on img "Next" at bounding box center [718, 267] width 22 height 58
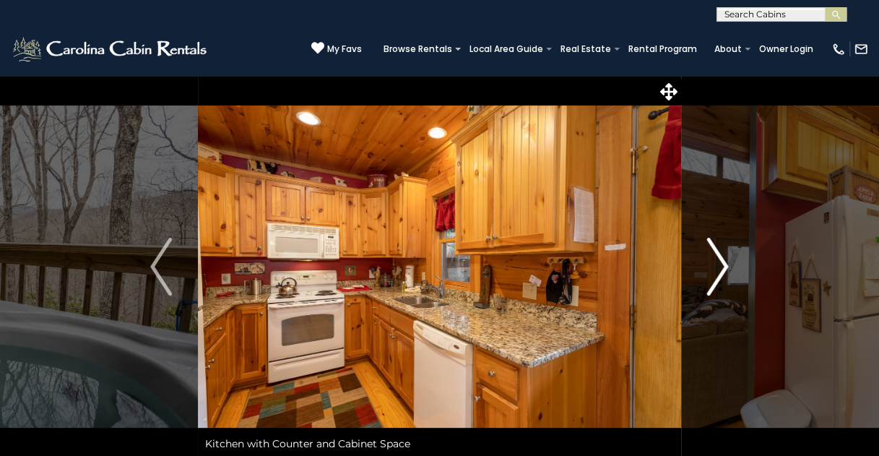
click at [724, 259] on img "Next" at bounding box center [718, 267] width 22 height 58
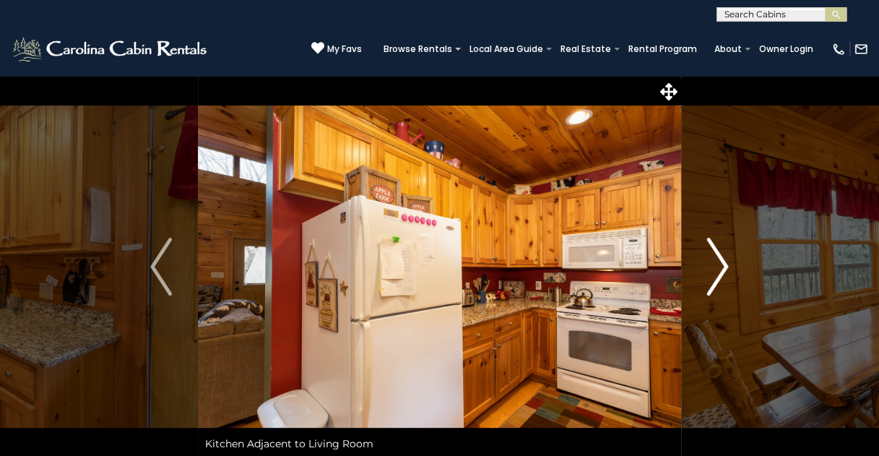
click at [724, 259] on img "Next" at bounding box center [718, 267] width 22 height 58
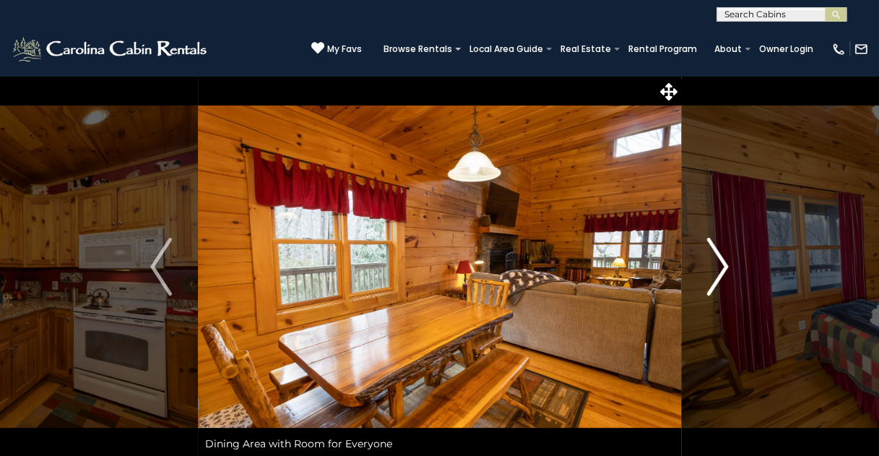
click at [724, 259] on img "Next" at bounding box center [718, 267] width 22 height 58
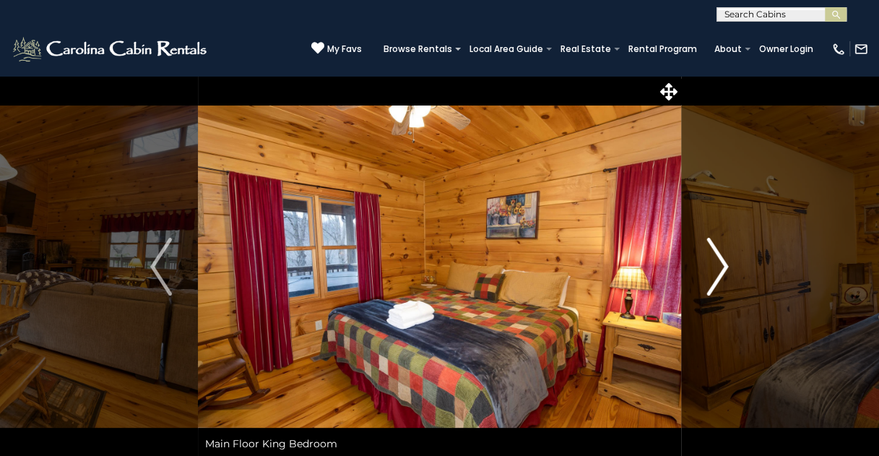
click at [724, 259] on img "Next" at bounding box center [718, 267] width 22 height 58
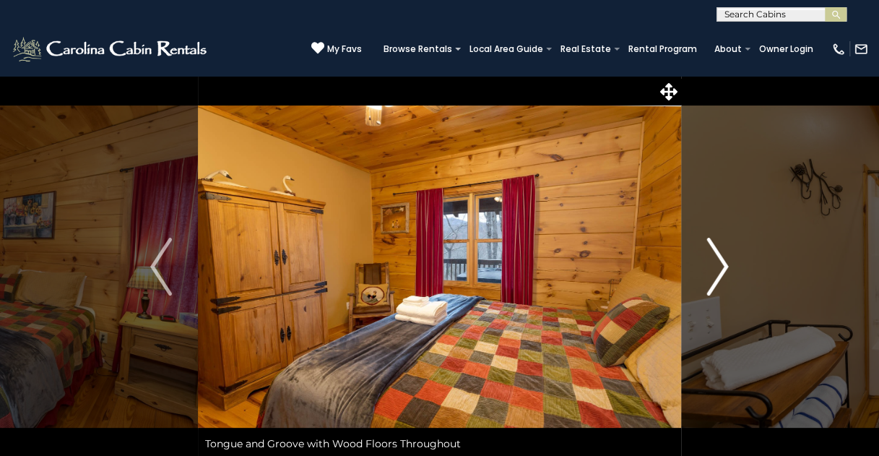
click at [724, 259] on img "Next" at bounding box center [718, 267] width 22 height 58
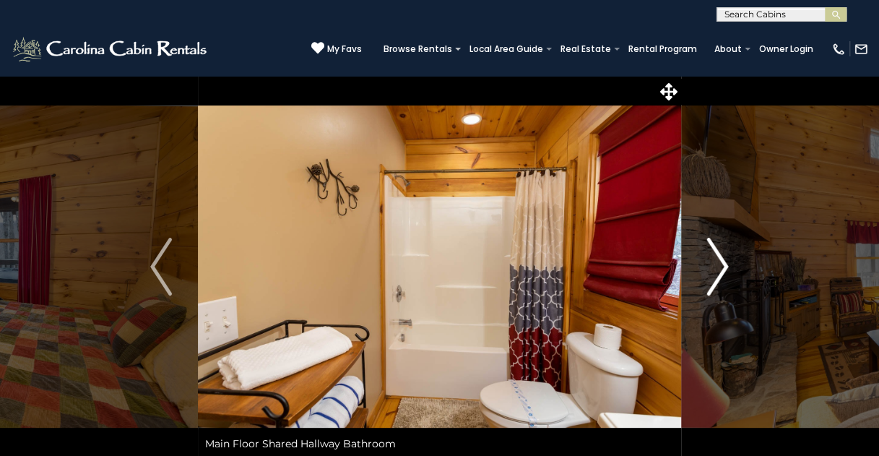
click at [724, 259] on img "Next" at bounding box center [718, 267] width 22 height 58
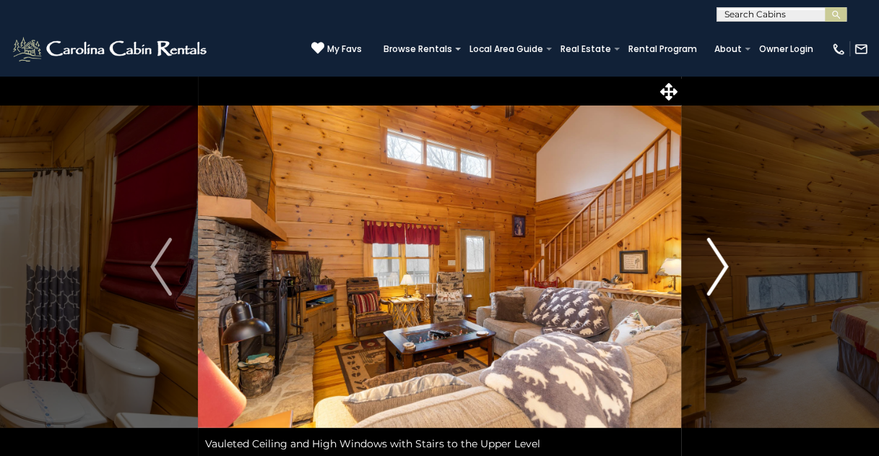
click at [724, 258] on img "Next" at bounding box center [718, 267] width 22 height 58
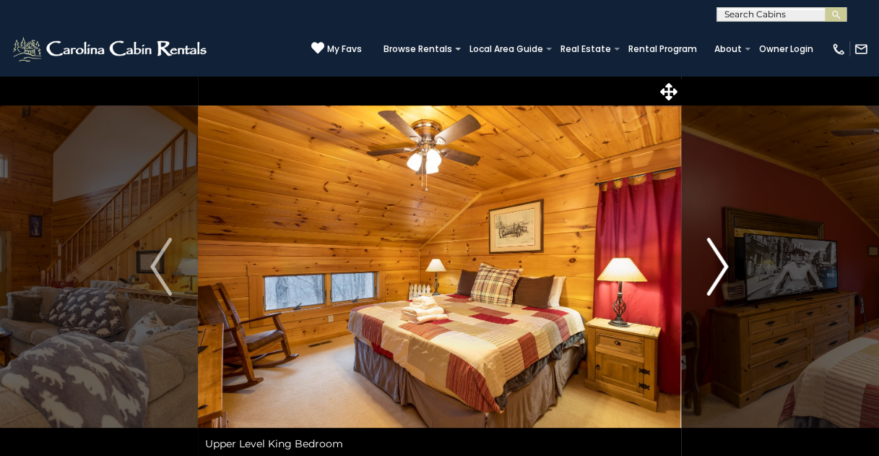
click at [727, 256] on img "Next" at bounding box center [718, 267] width 22 height 58
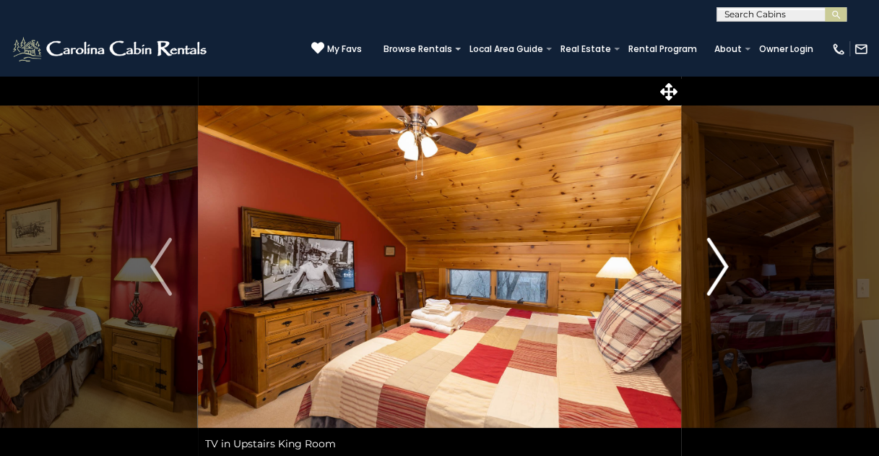
click at [727, 256] on img "Next" at bounding box center [718, 267] width 22 height 58
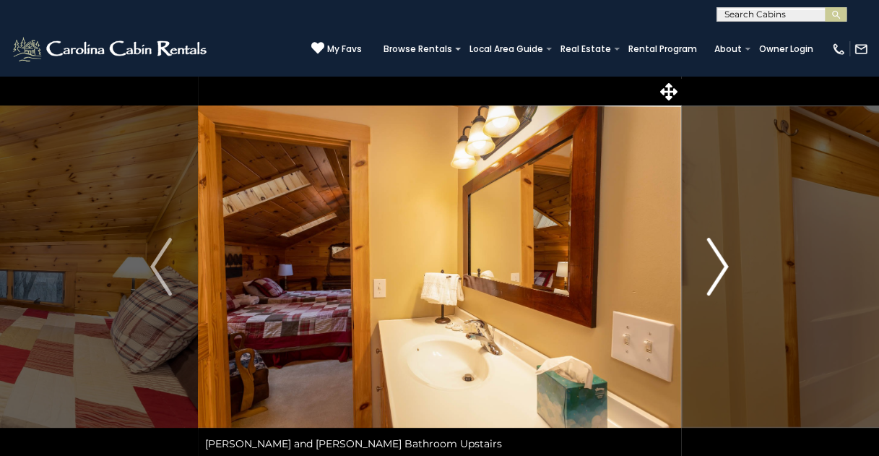
click at [727, 256] on img "Next" at bounding box center [718, 267] width 22 height 58
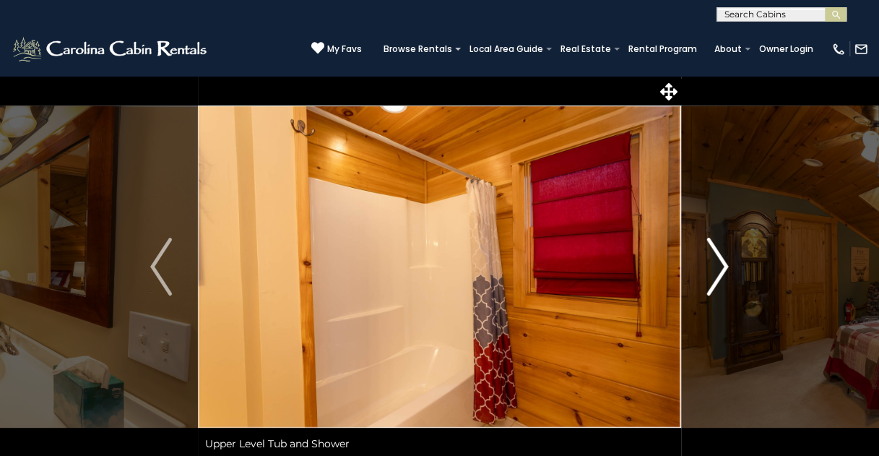
click at [727, 256] on img "Next" at bounding box center [718, 267] width 22 height 58
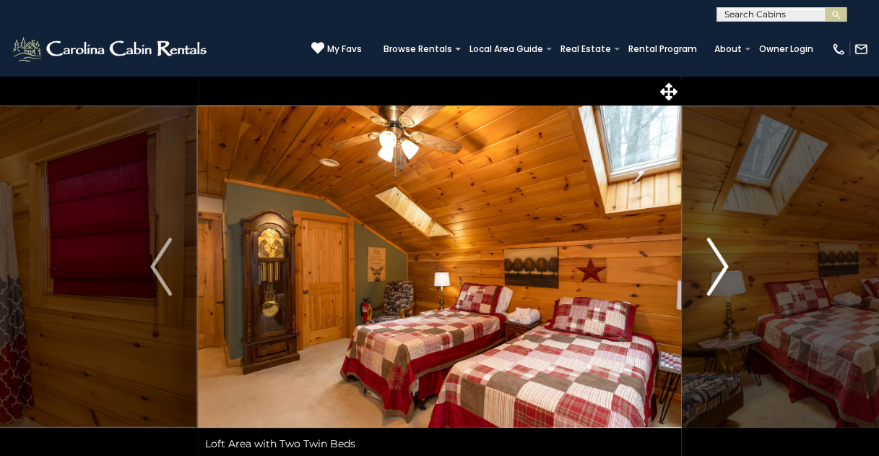
click at [727, 256] on img "Next" at bounding box center [718, 267] width 22 height 58
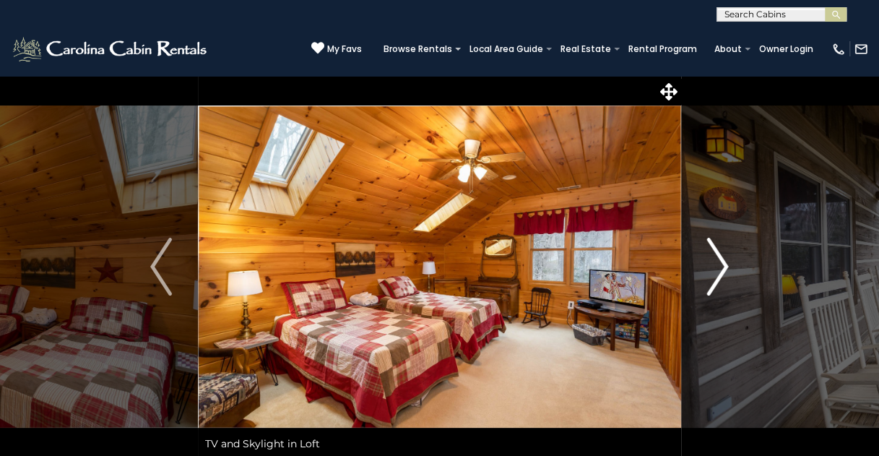
click at [727, 256] on img "Next" at bounding box center [718, 267] width 22 height 58
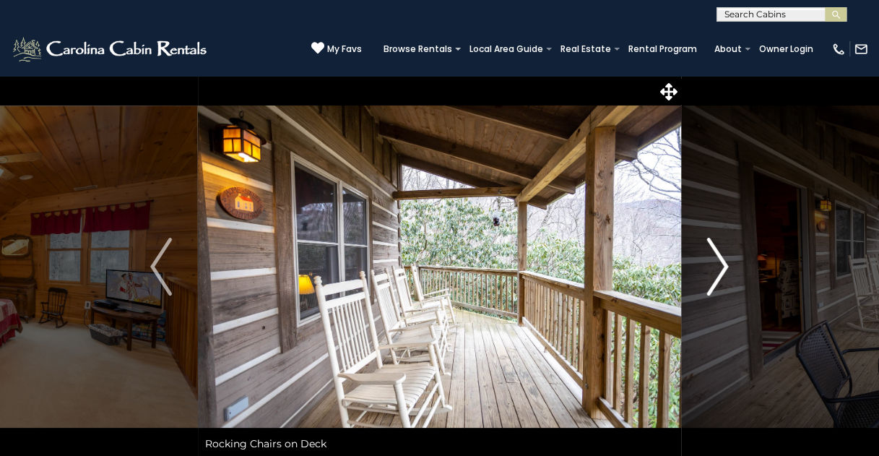
click at [727, 255] on img "Next" at bounding box center [718, 267] width 22 height 58
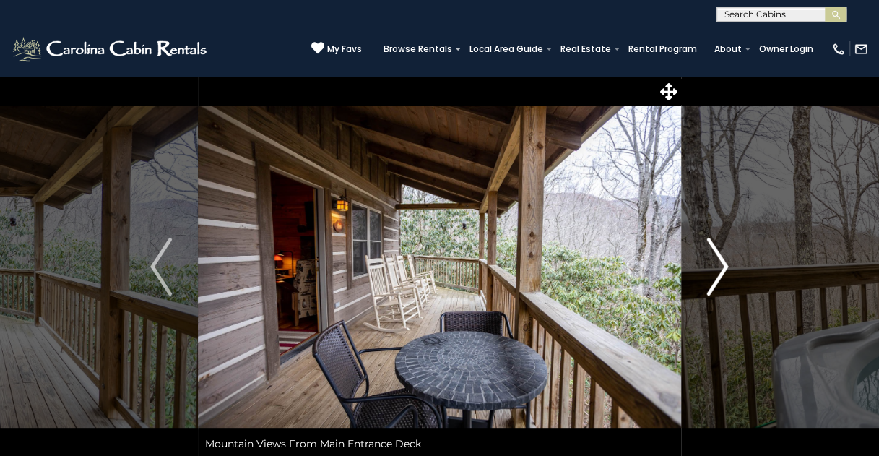
click at [727, 255] on img "Next" at bounding box center [718, 267] width 22 height 58
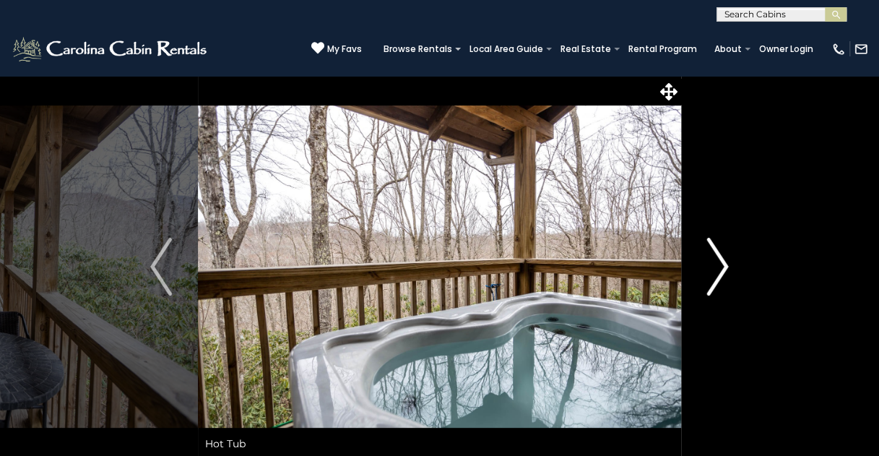
click at [727, 255] on img "Next" at bounding box center [718, 267] width 22 height 58
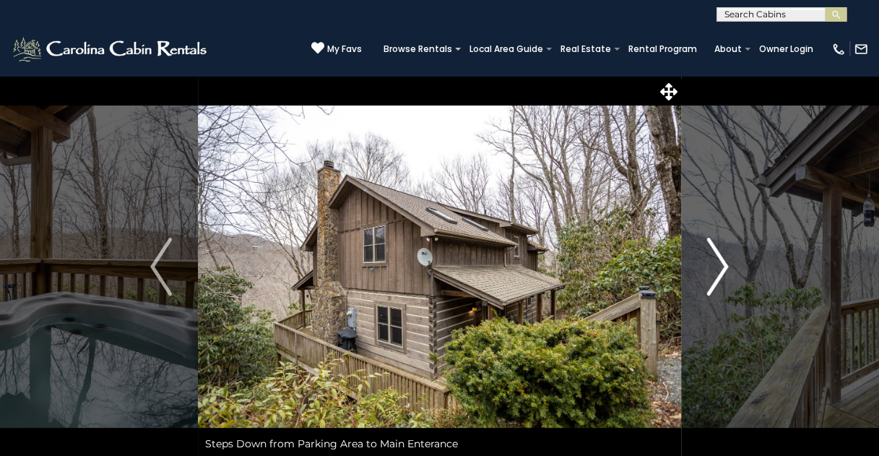
click at [727, 255] on img "Next" at bounding box center [718, 267] width 22 height 58
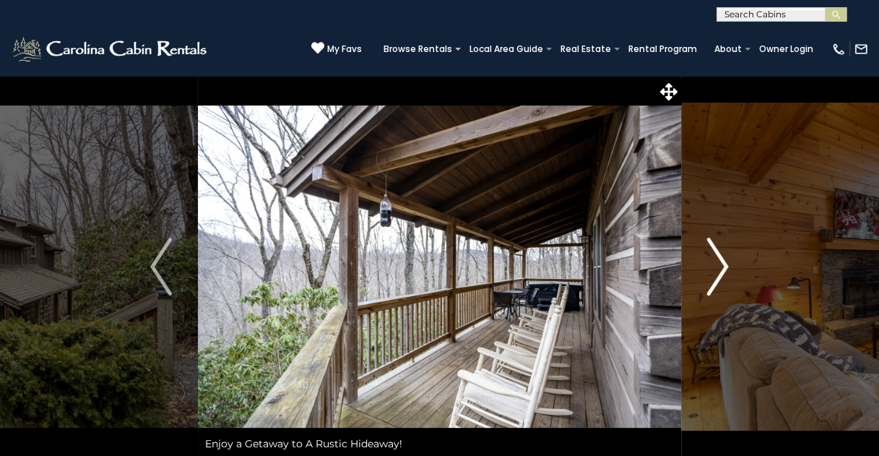
click at [727, 255] on img "Next" at bounding box center [718, 267] width 22 height 58
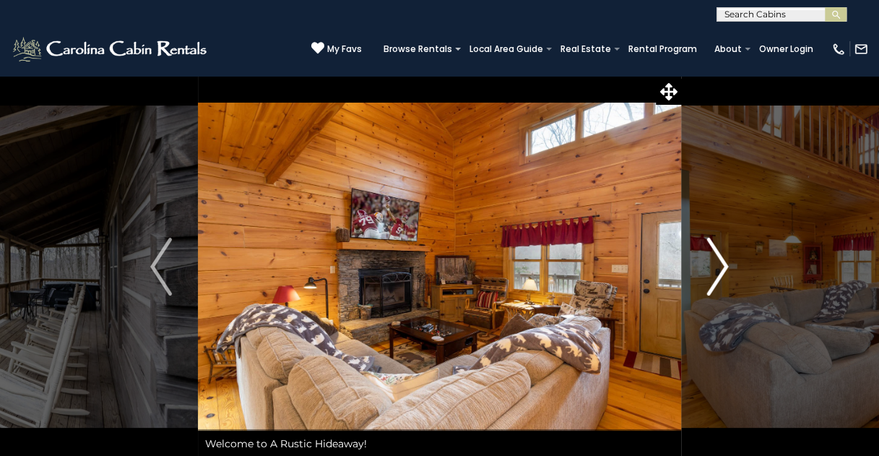
click at [727, 255] on img "Next" at bounding box center [718, 267] width 22 height 58
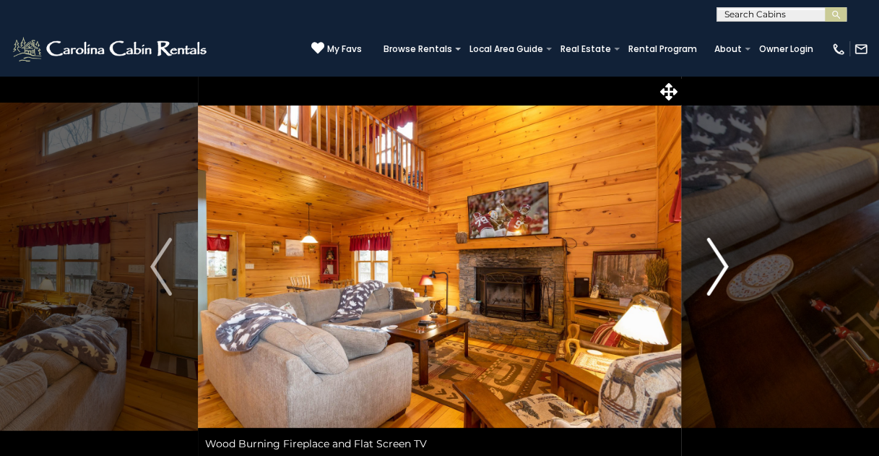
click at [727, 256] on img "Next" at bounding box center [718, 267] width 22 height 58
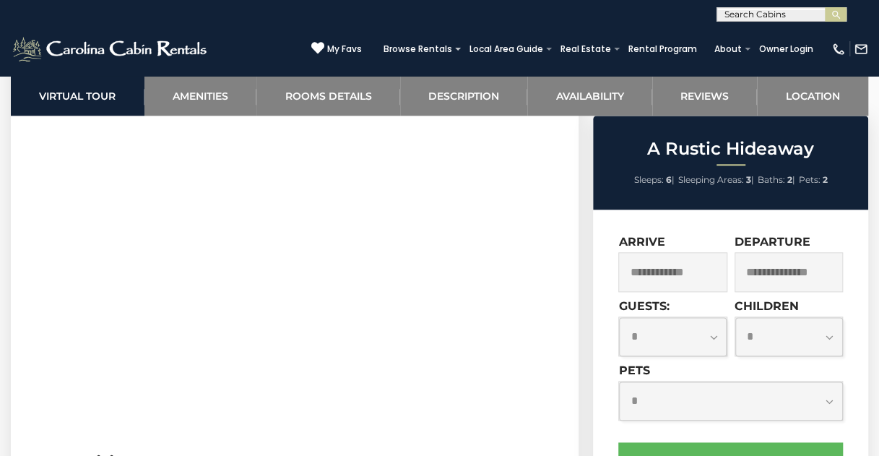
scroll to position [722, 0]
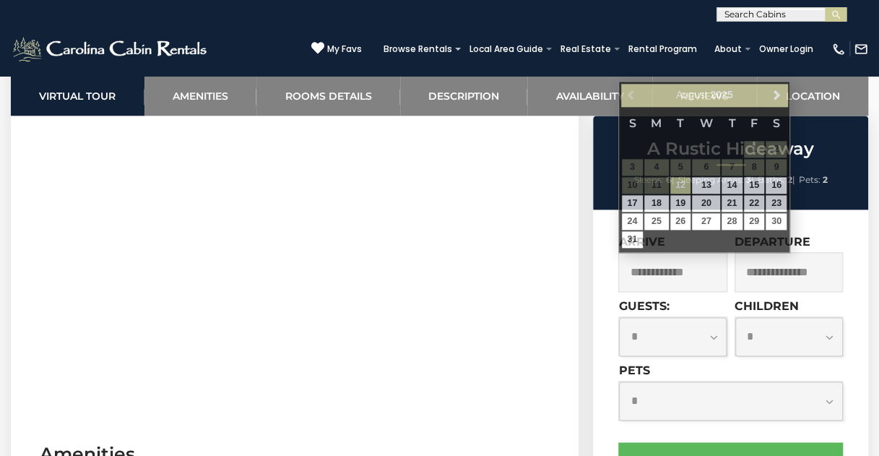
click at [673, 269] on input "text" at bounding box center [672, 272] width 108 height 40
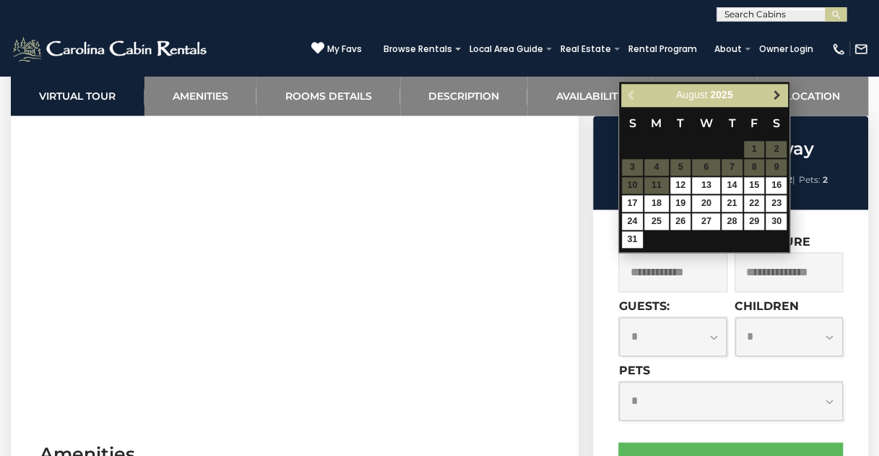
click at [777, 90] on span "Next" at bounding box center [777, 96] width 12 height 12
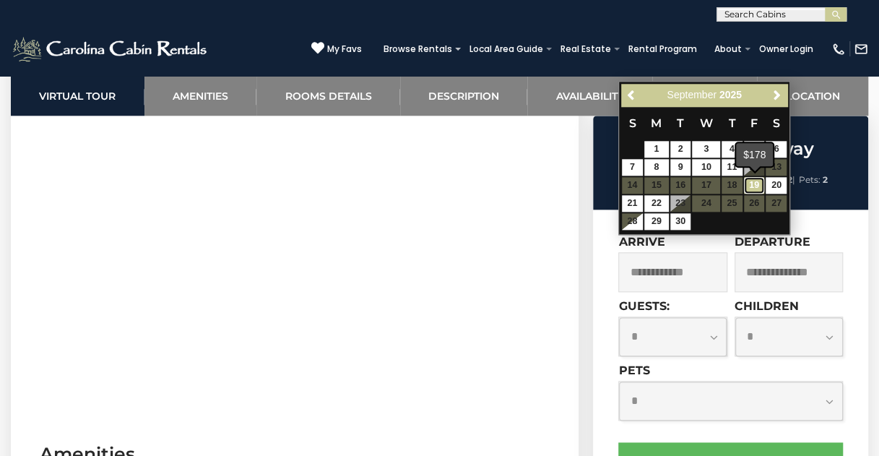
click at [760, 183] on link "19" at bounding box center [754, 185] width 21 height 17
type input "**********"
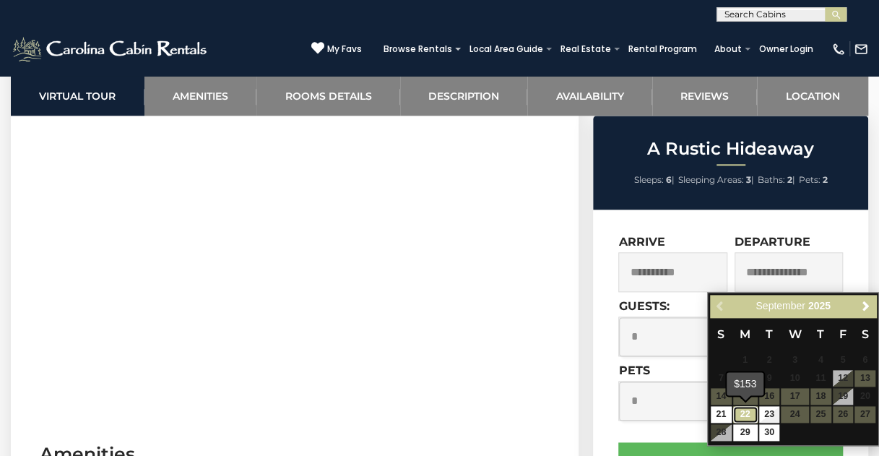
click at [749, 411] on link "22" at bounding box center [745, 414] width 25 height 17
type input "**********"
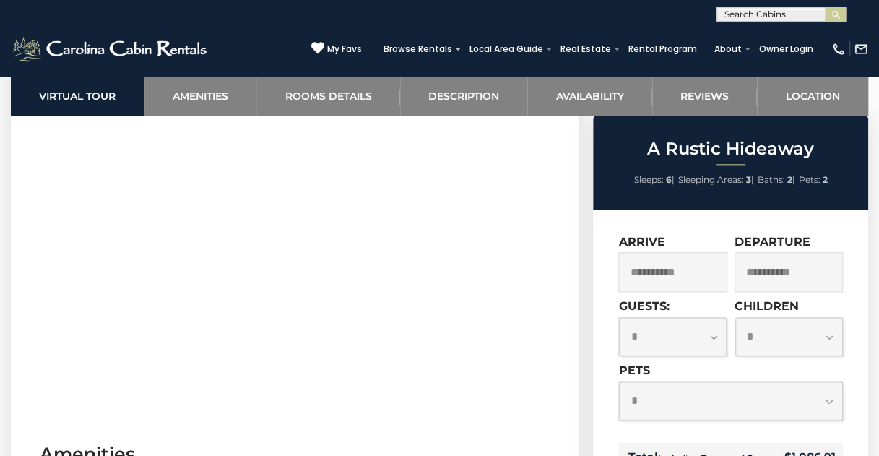
click at [718, 336] on select "**********" at bounding box center [673, 336] width 108 height 39
select select "*"
click at [619, 317] on select "**********" at bounding box center [673, 336] width 108 height 39
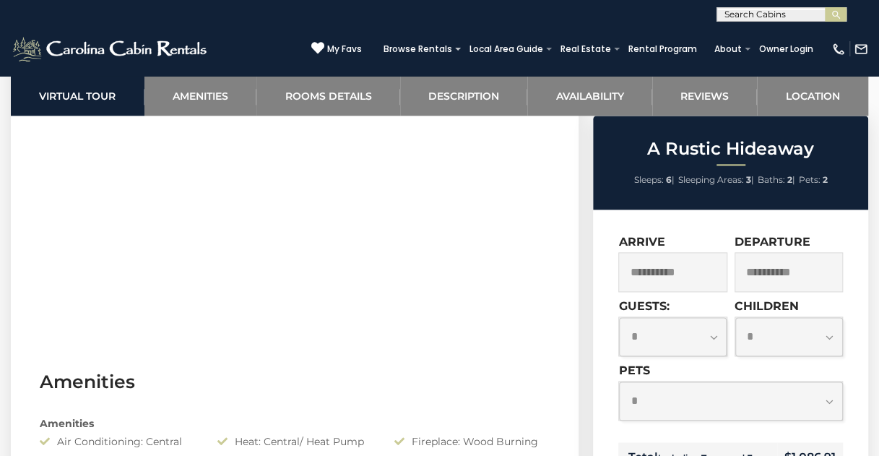
click at [829, 402] on select "**********" at bounding box center [730, 400] width 223 height 39
select select "*"
click at [619, 381] on select "**********" at bounding box center [730, 400] width 223 height 39
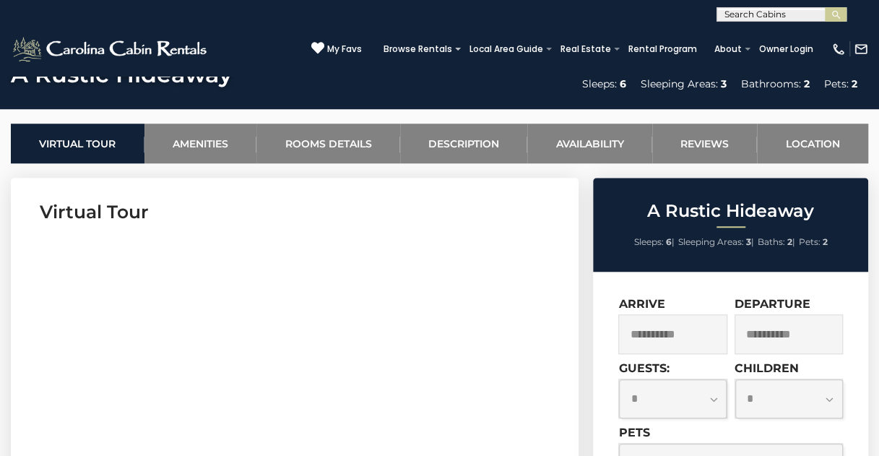
scroll to position [578, 0]
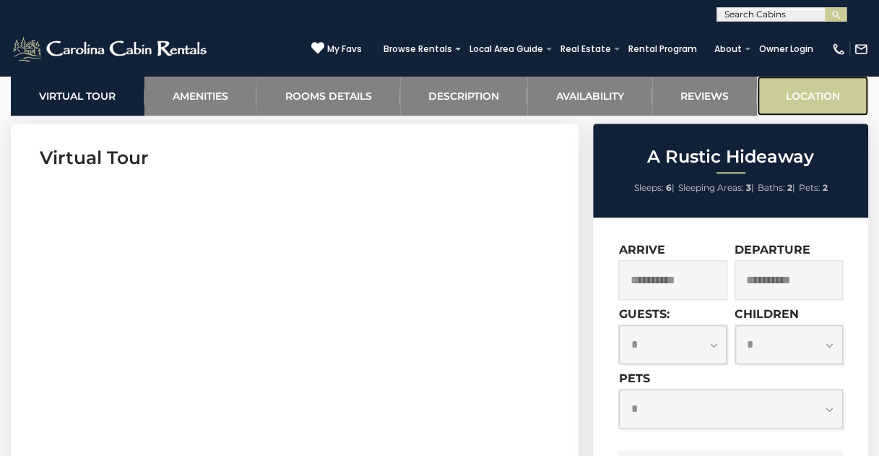
click at [794, 92] on link "Location" at bounding box center [812, 96] width 111 height 40
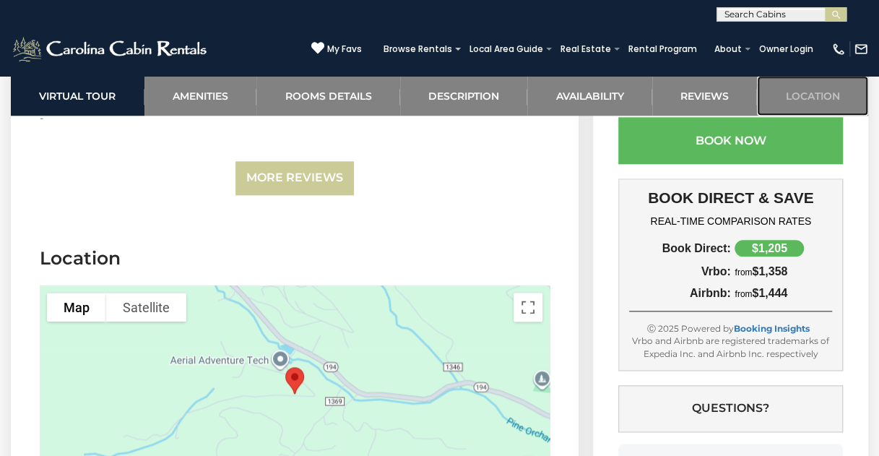
scroll to position [3321, 0]
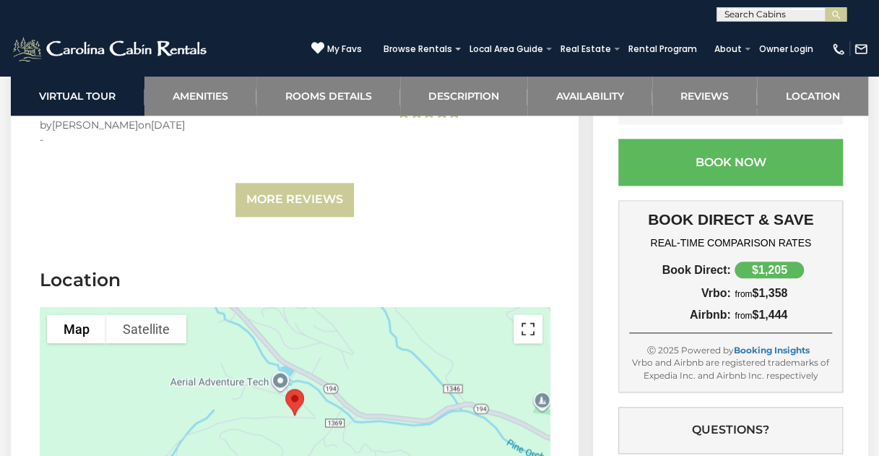
click at [529, 314] on button "Toggle fullscreen view" at bounding box center [528, 328] width 29 height 29
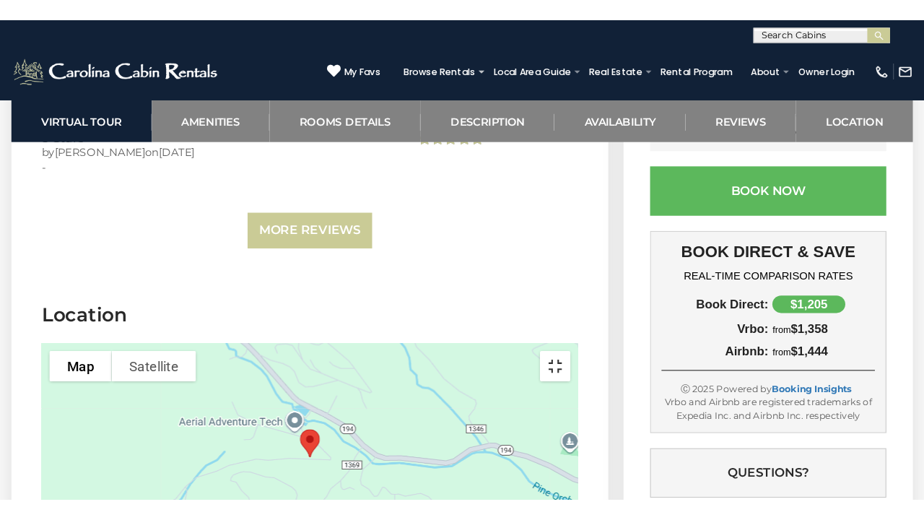
scroll to position [3301, 0]
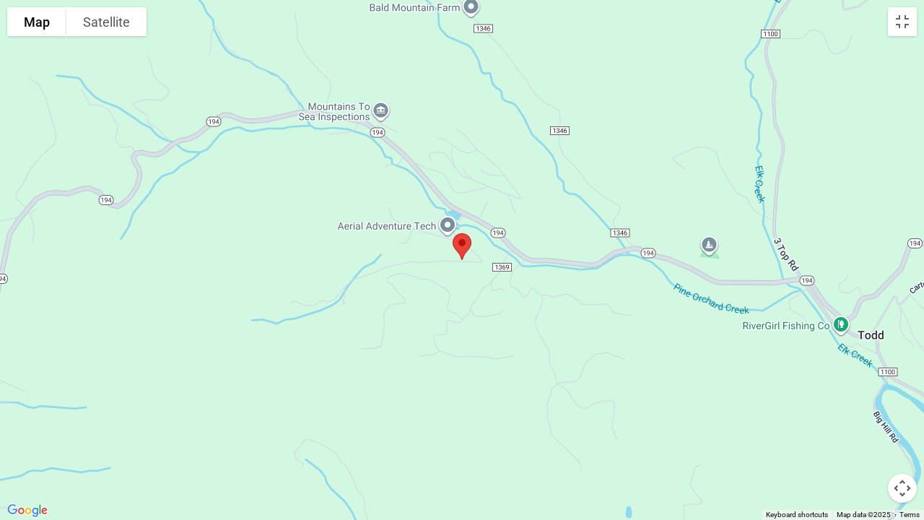
click at [878, 455] on button "Map camera controls" at bounding box center [902, 488] width 29 height 29
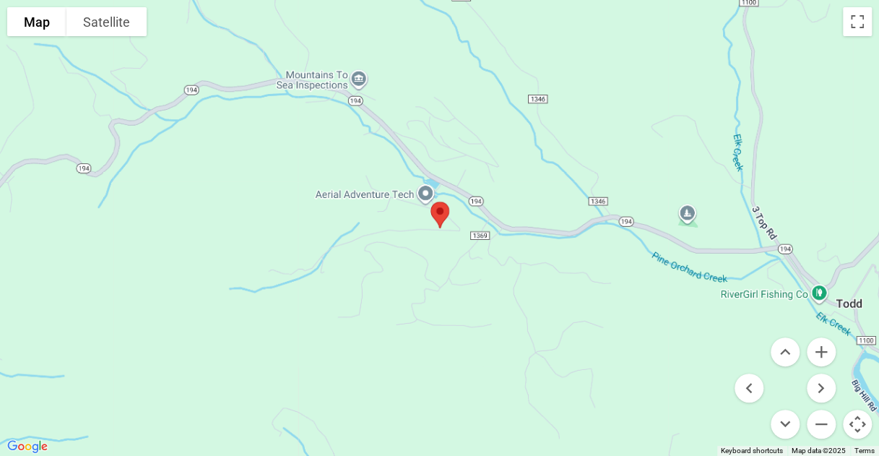
scroll to position [3393, 0]
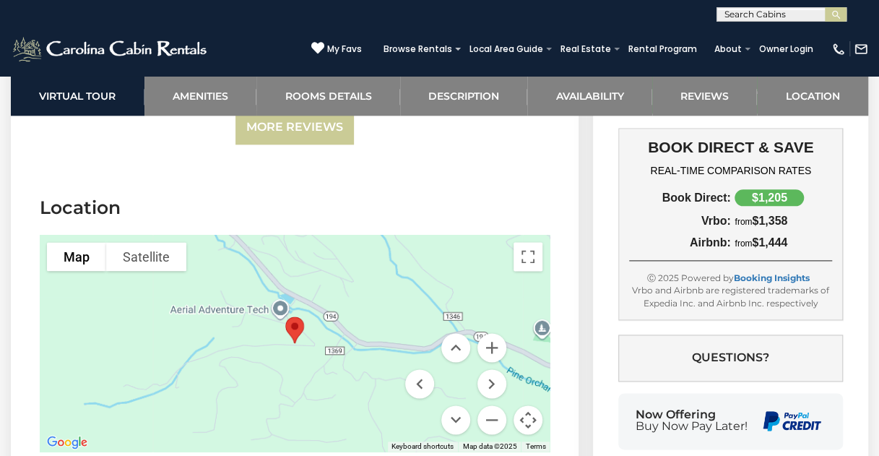
click at [381, 235] on div at bounding box center [295, 343] width 510 height 217
click at [303, 316] on div at bounding box center [295, 343] width 510 height 217
click at [456, 333] on button "Move up" at bounding box center [455, 347] width 29 height 29
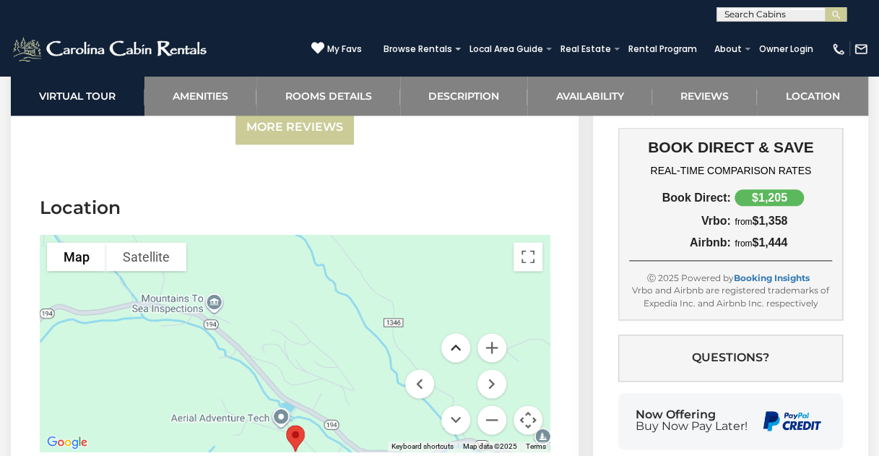
click at [458, 333] on button "Move up" at bounding box center [455, 347] width 29 height 29
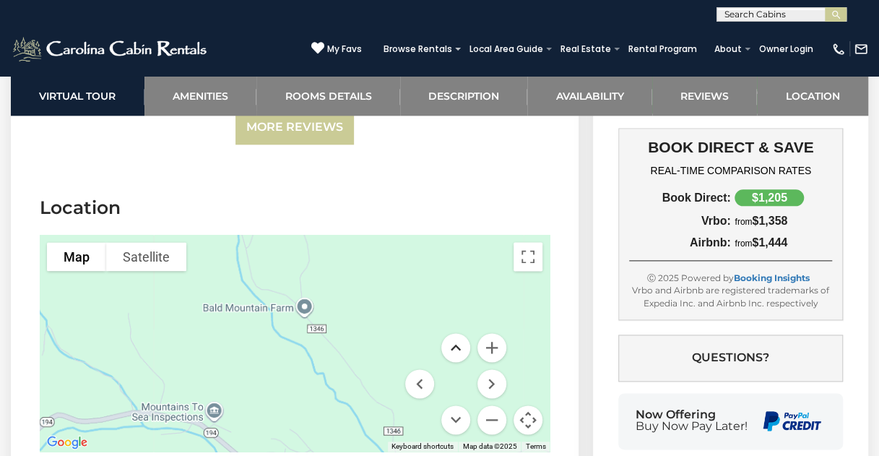
click at [458, 333] on button "Move up" at bounding box center [455, 347] width 29 height 29
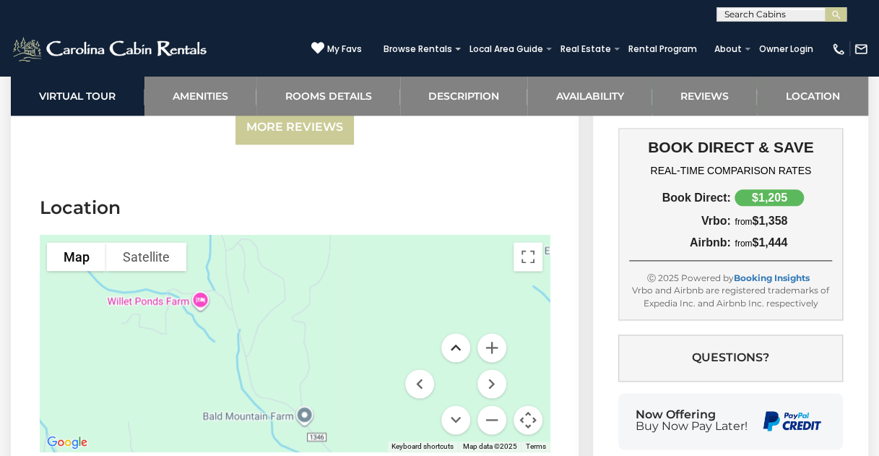
click at [458, 333] on button "Move up" at bounding box center [455, 347] width 29 height 29
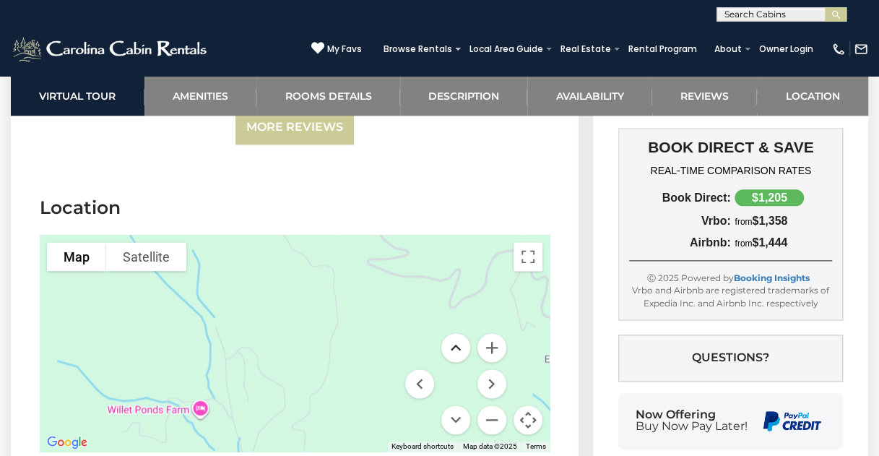
click at [458, 333] on button "Move up" at bounding box center [455, 347] width 29 height 29
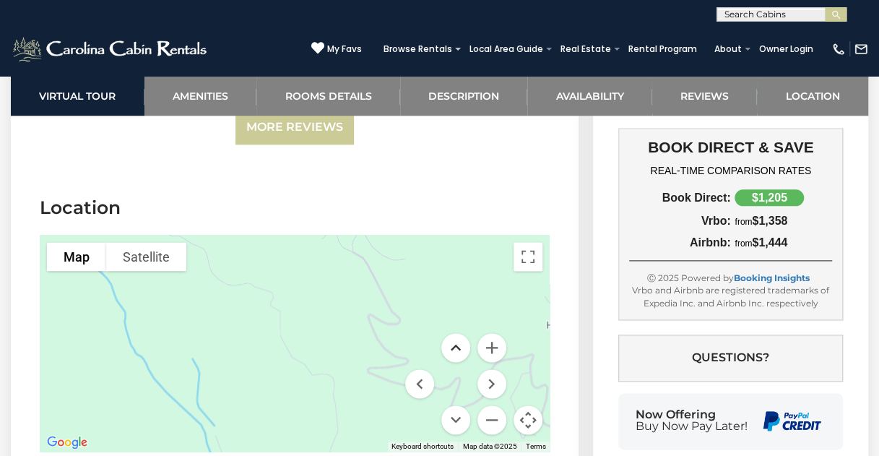
click at [458, 333] on button "Move up" at bounding box center [455, 347] width 29 height 29
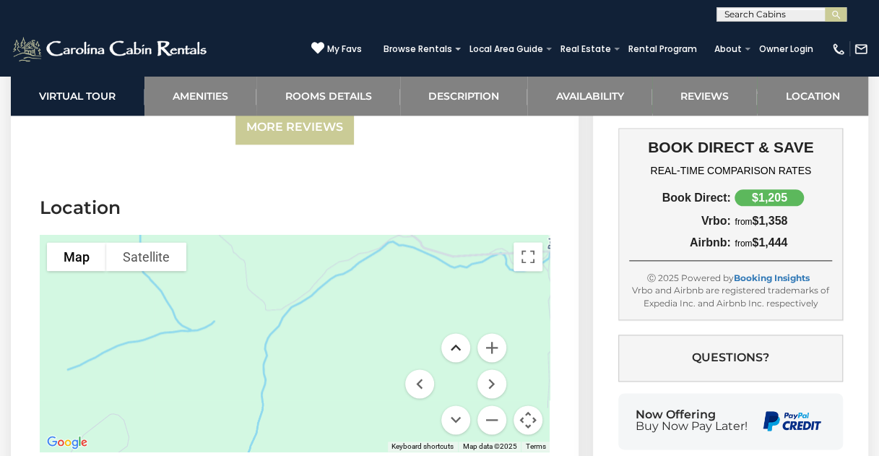
click at [458, 333] on button "Move up" at bounding box center [455, 347] width 29 height 29
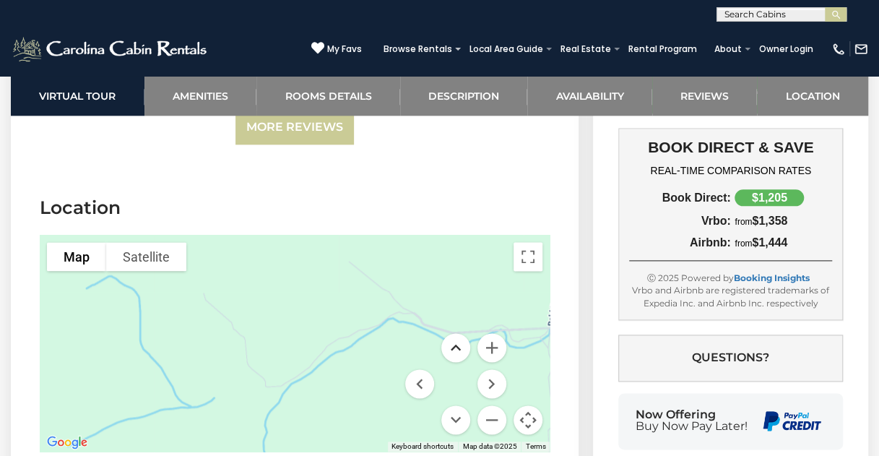
click at [458, 333] on button "Move up" at bounding box center [455, 347] width 29 height 29
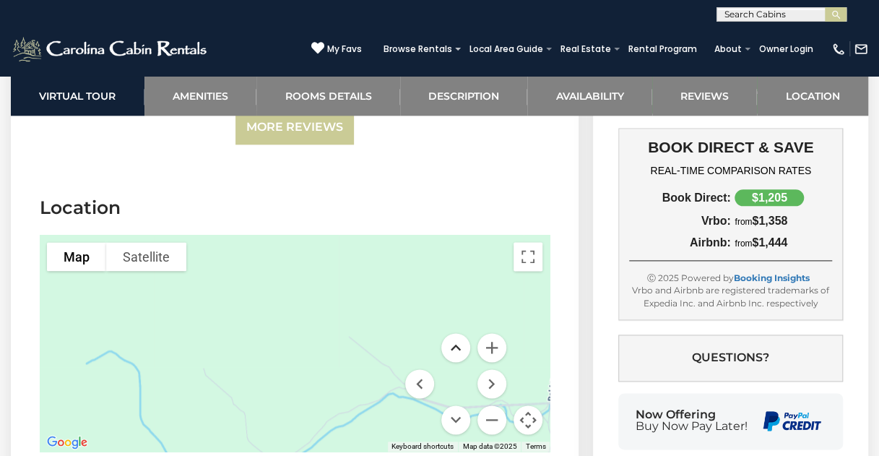
click at [458, 333] on button "Move up" at bounding box center [455, 347] width 29 height 29
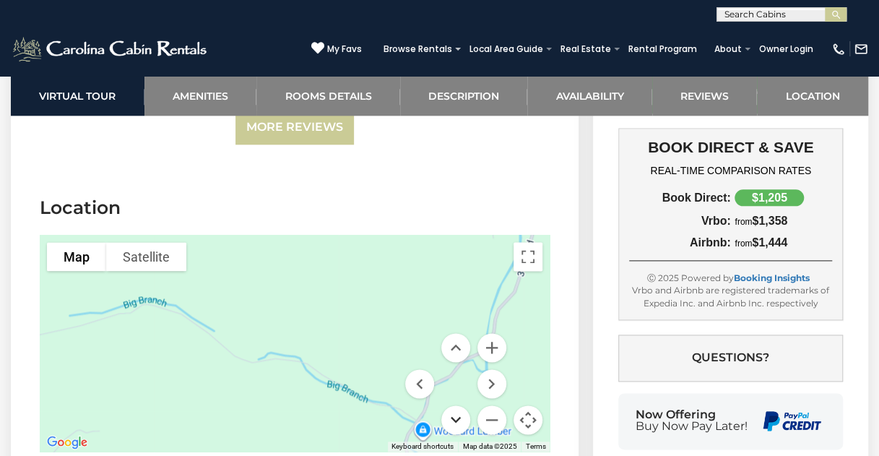
click at [451, 405] on button "Move down" at bounding box center [455, 419] width 29 height 29
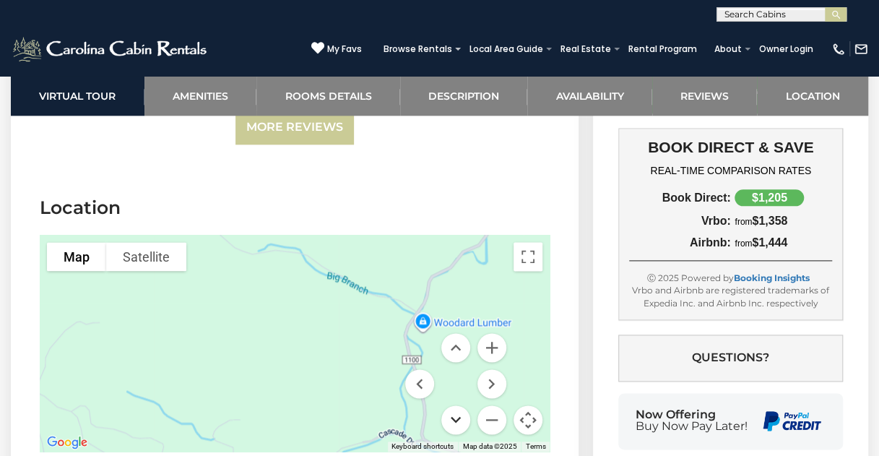
click at [451, 405] on button "Move down" at bounding box center [455, 419] width 29 height 29
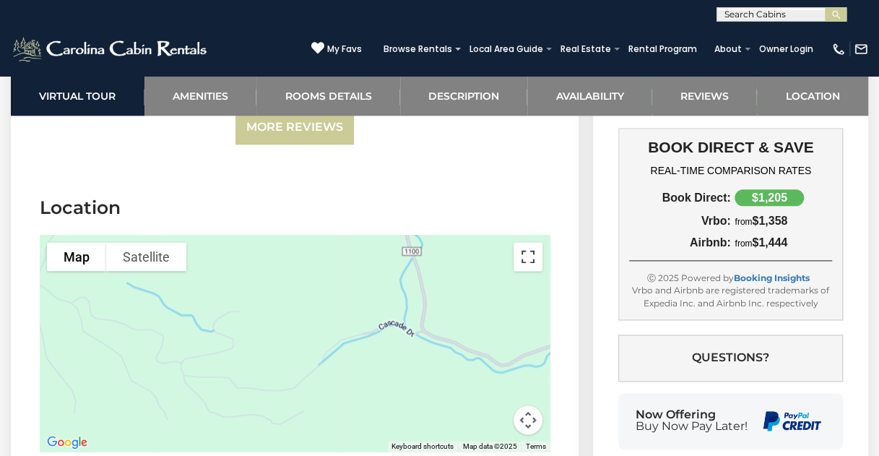
click at [523, 242] on button "Toggle fullscreen view" at bounding box center [528, 256] width 29 height 29
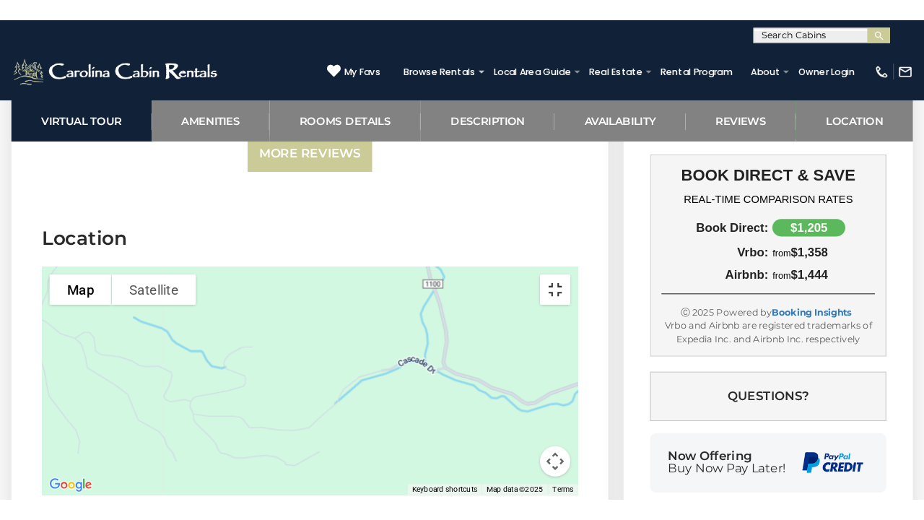
scroll to position [3373, 0]
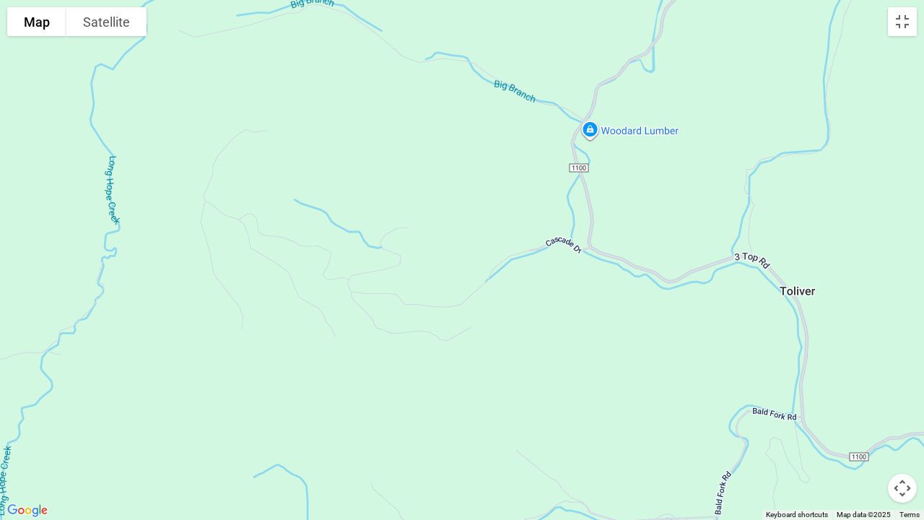
click at [878, 455] on button "Map camera controls" at bounding box center [902, 488] width 29 height 29
click at [792, 451] on button "Move left" at bounding box center [794, 452] width 29 height 29
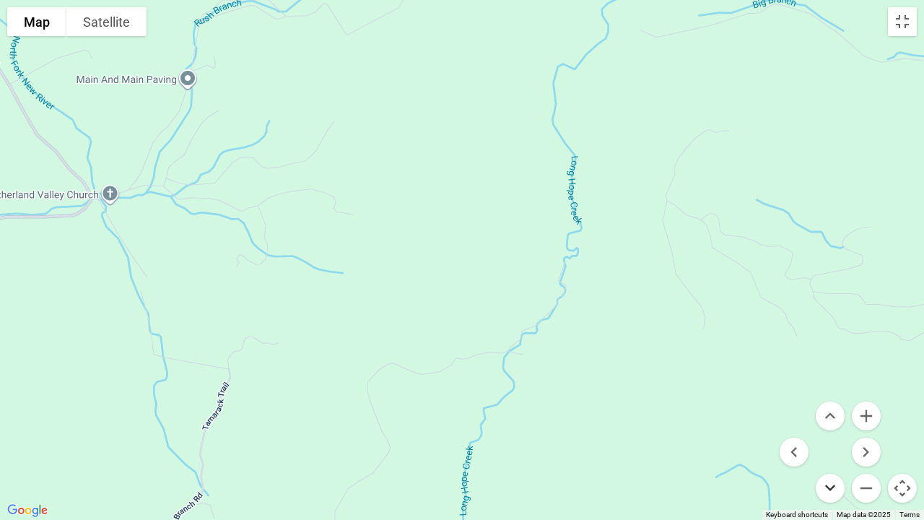
click at [831, 455] on button "Move down" at bounding box center [830, 488] width 29 height 29
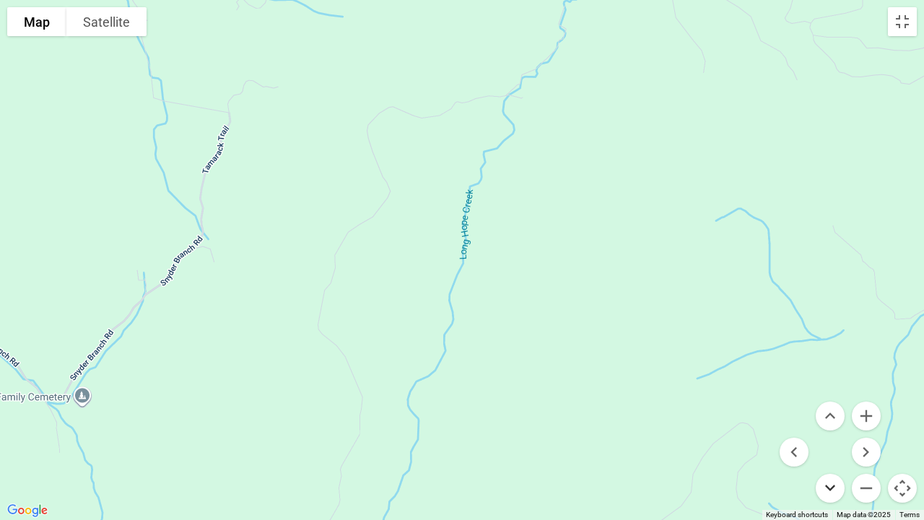
click at [831, 455] on button "Move down" at bounding box center [830, 488] width 29 height 29
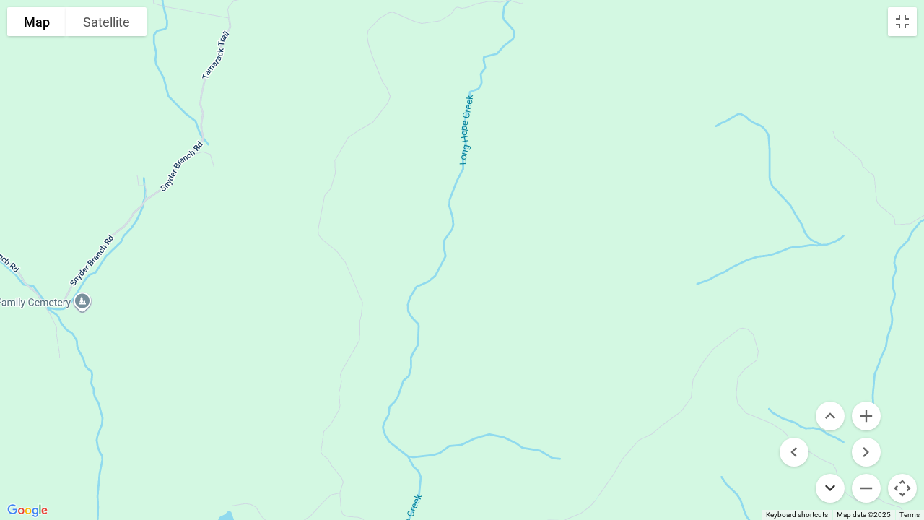
click at [831, 455] on button "Move down" at bounding box center [830, 488] width 29 height 29
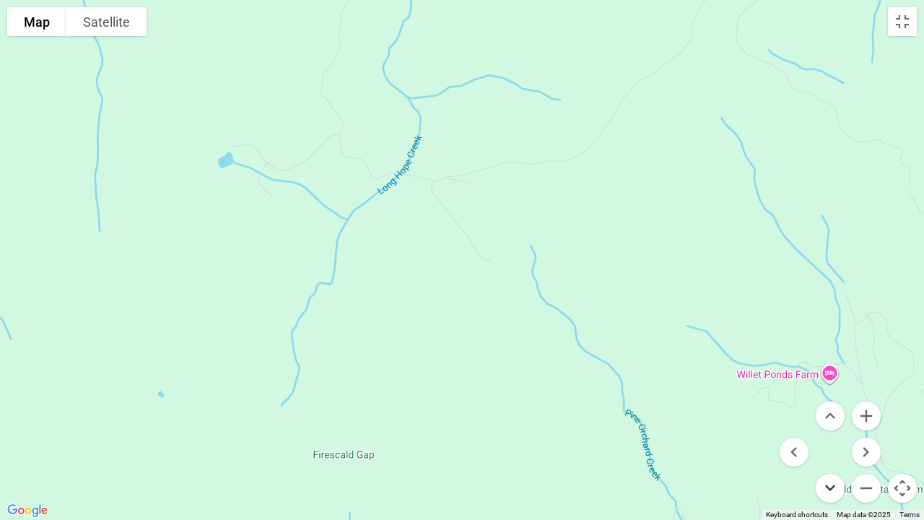
click at [831, 455] on button "Move down" at bounding box center [830, 488] width 29 height 29
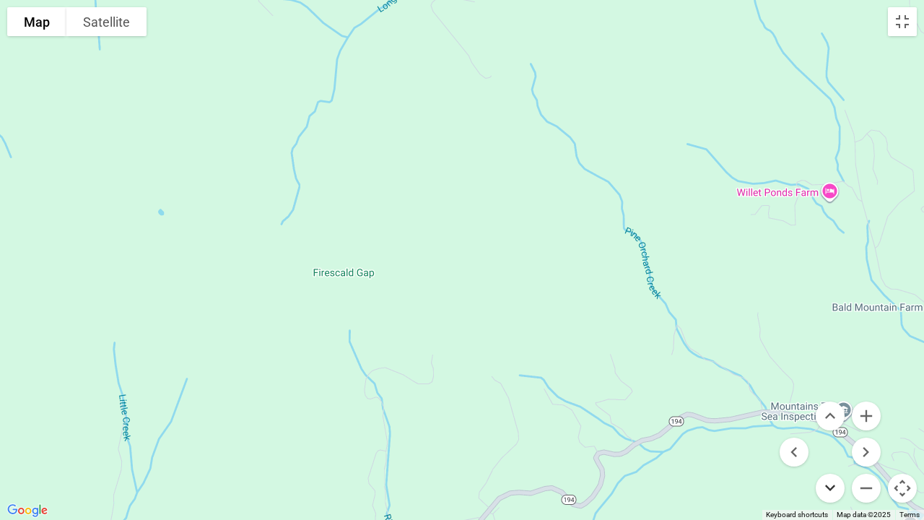
click at [829, 455] on button "Move down" at bounding box center [830, 488] width 29 height 29
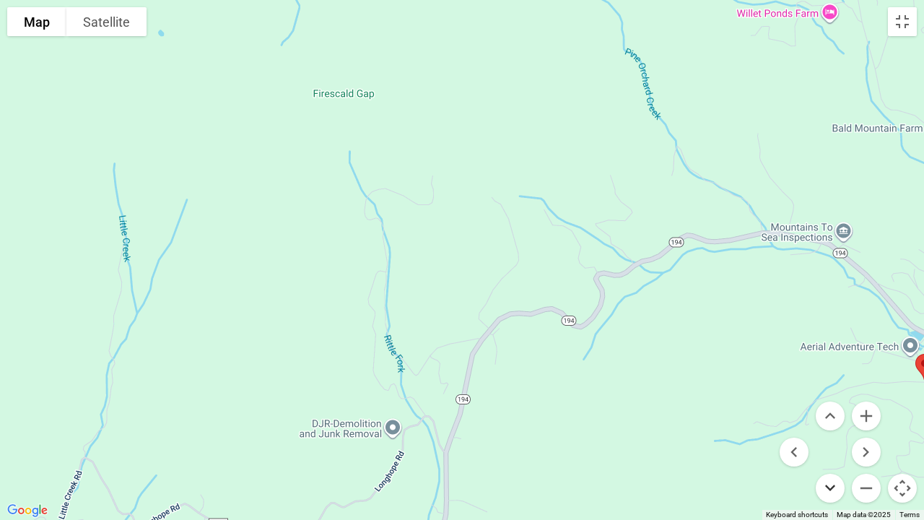
click at [829, 455] on button "Move down" at bounding box center [830, 488] width 29 height 29
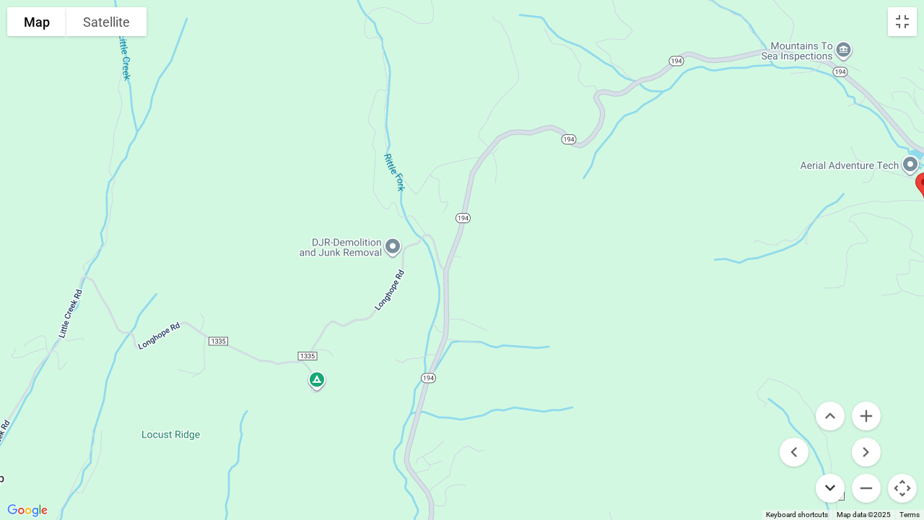
click at [829, 455] on button "Move down" at bounding box center [830, 488] width 29 height 29
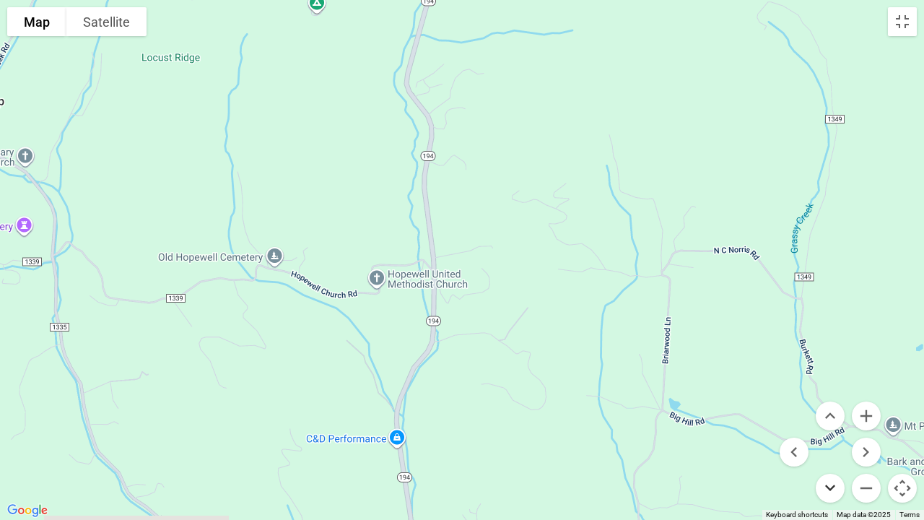
click at [829, 455] on button "Move down" at bounding box center [830, 488] width 29 height 29
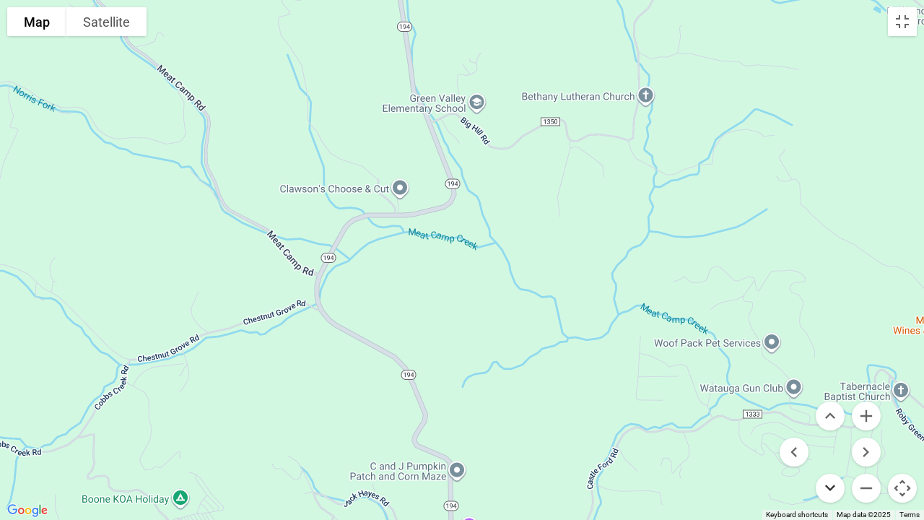
click at [829, 455] on button "Move down" at bounding box center [830, 488] width 29 height 29
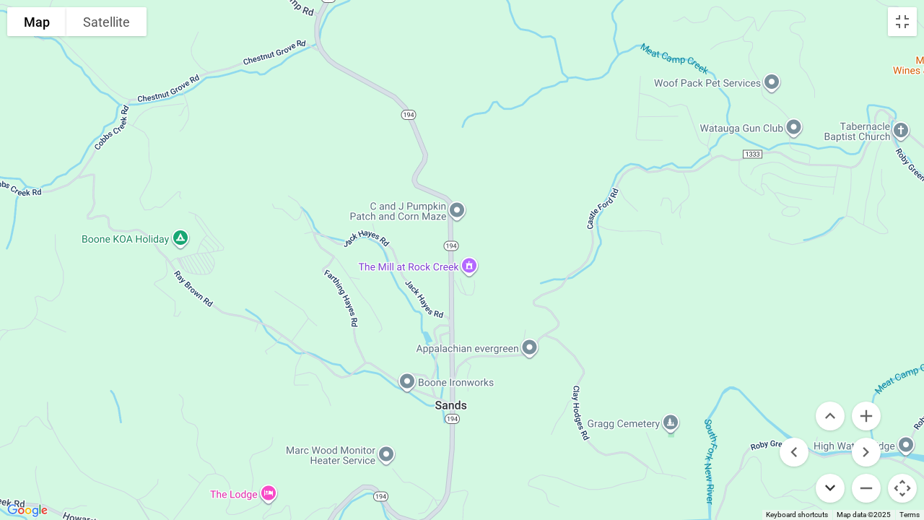
click at [829, 455] on button "Move down" at bounding box center [830, 488] width 29 height 29
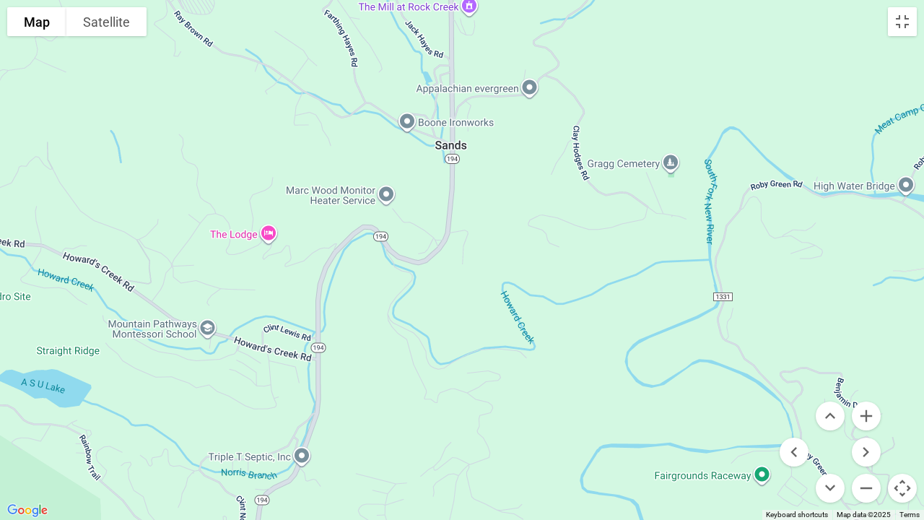
click at [278, 235] on div at bounding box center [462, 260] width 924 height 520
click at [272, 231] on div at bounding box center [462, 260] width 924 height 520
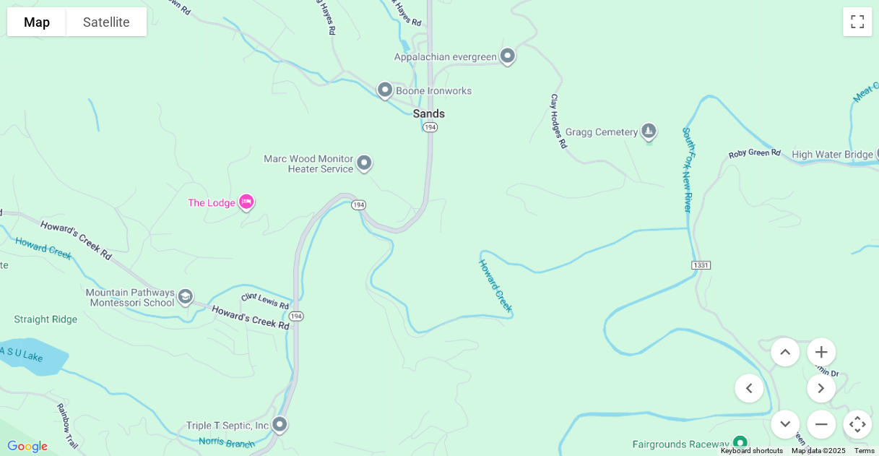
scroll to position [3393, 0]
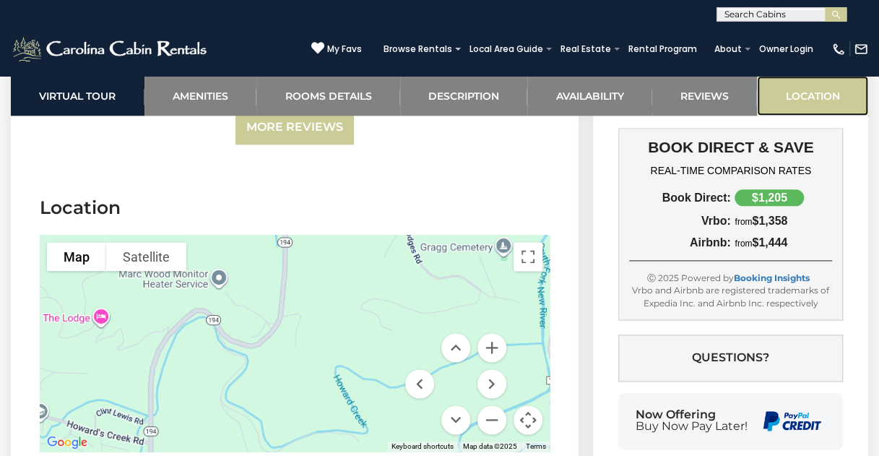
click at [814, 95] on link "Location" at bounding box center [812, 96] width 111 height 40
click at [814, 90] on link "Location" at bounding box center [812, 96] width 111 height 40
click at [526, 405] on button "Map camera controls" at bounding box center [528, 419] width 29 height 29
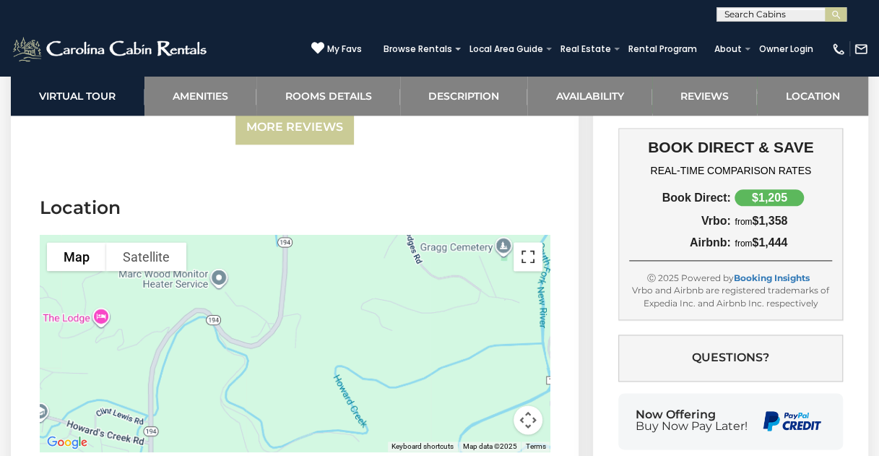
drag, startPoint x: 526, startPoint y: 189, endPoint x: 560, endPoint y: 220, distance: 46.5
click at [526, 242] on button "Toggle fullscreen view" at bounding box center [528, 256] width 29 height 29
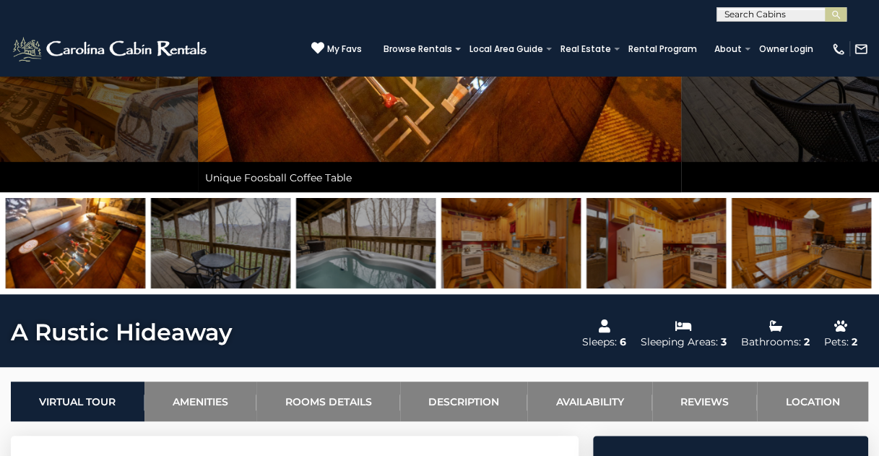
scroll to position [289, 0]
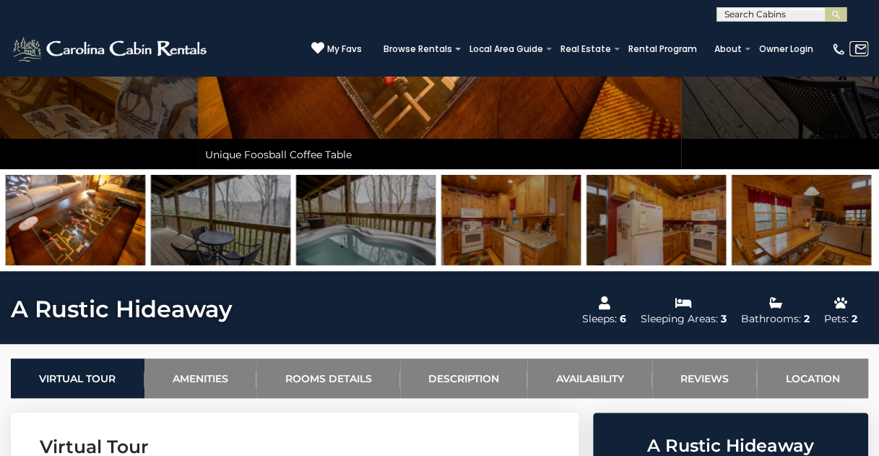
click at [858, 49] on img at bounding box center [861, 49] width 14 height 14
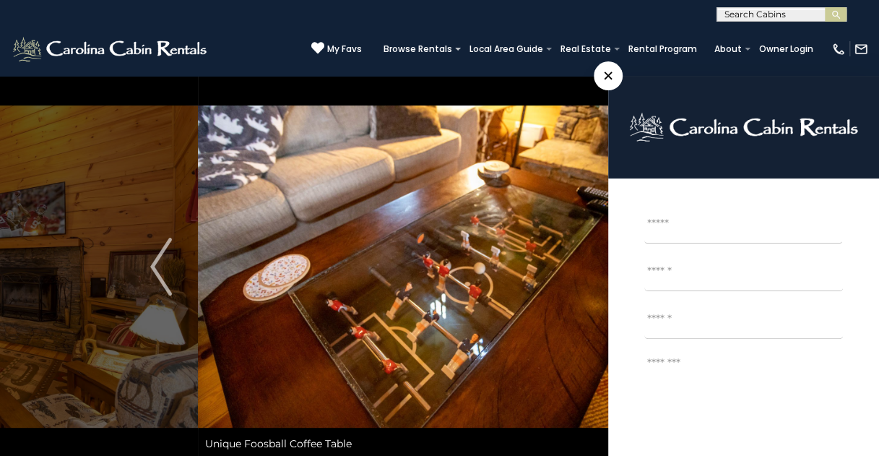
click at [716, 87] on p "×" at bounding box center [743, 127] width 271 height 103
click at [610, 76] on span "×" at bounding box center [608, 75] width 29 height 29
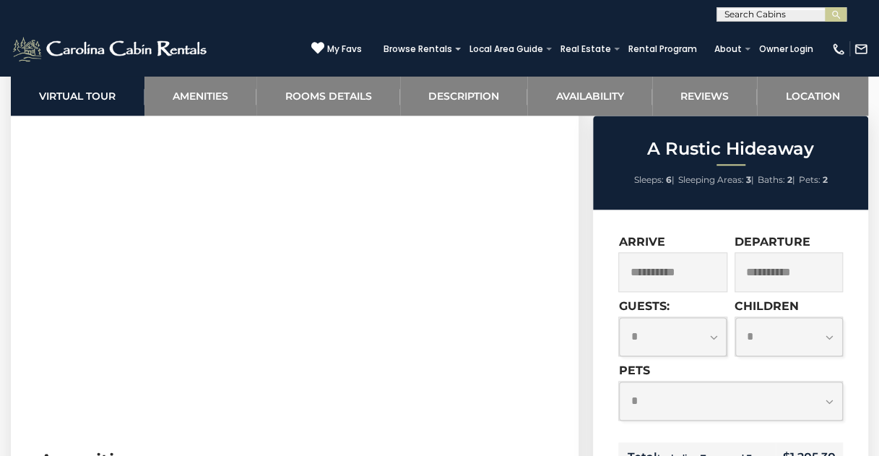
scroll to position [722, 0]
click at [696, 267] on input "**********" at bounding box center [672, 272] width 108 height 40
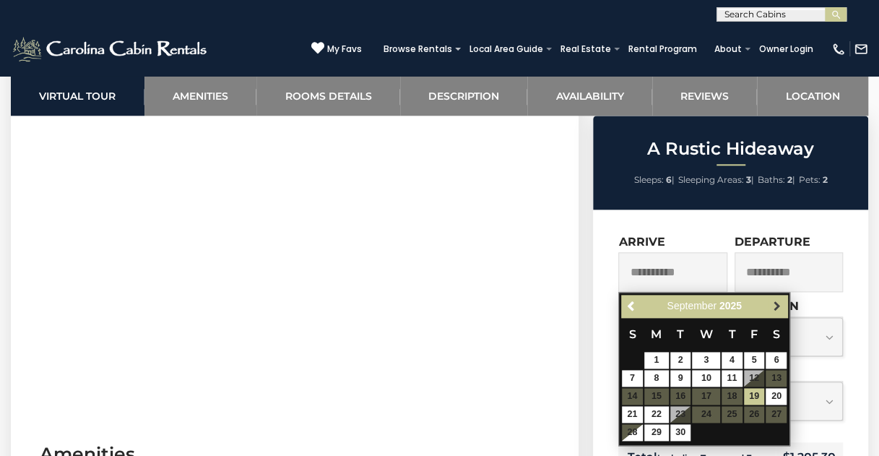
click at [777, 301] on span "Next" at bounding box center [777, 306] width 12 height 12
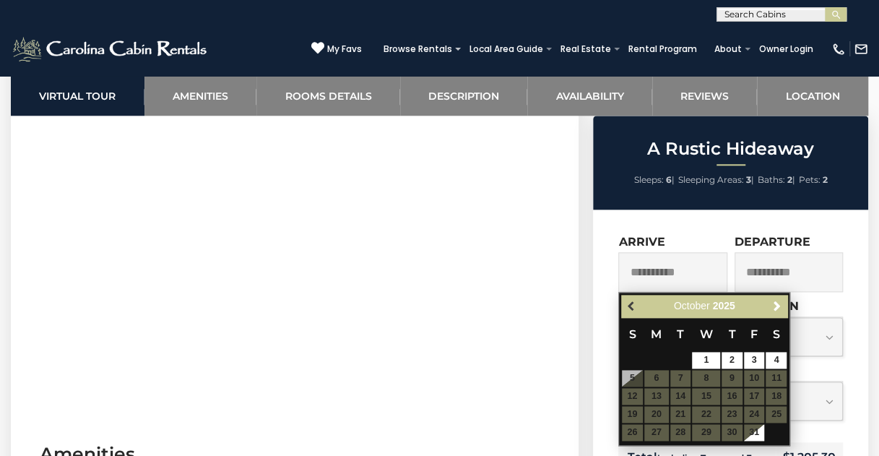
click at [628, 304] on span "Previous" at bounding box center [631, 306] width 12 height 12
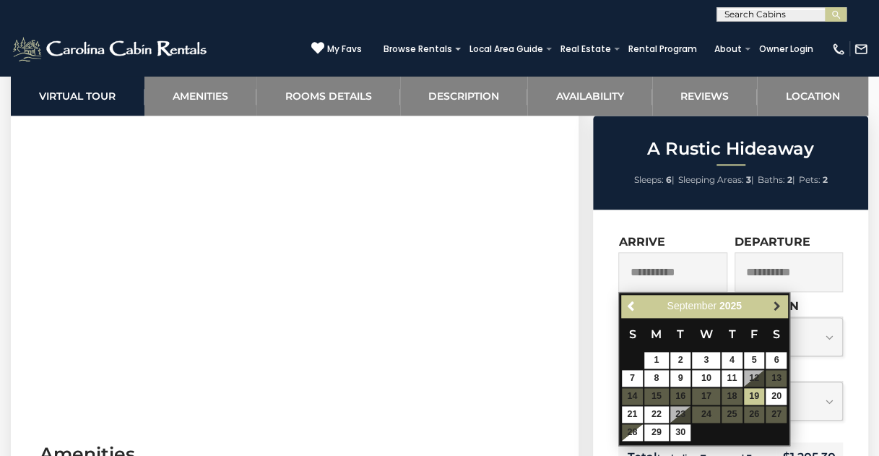
click at [775, 300] on link "Next" at bounding box center [777, 306] width 18 height 18
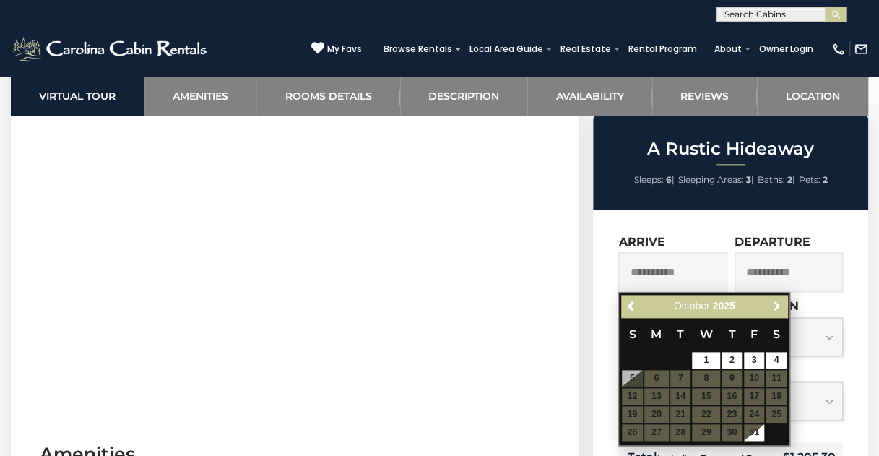
click at [775, 300] on span "Next" at bounding box center [777, 306] width 12 height 12
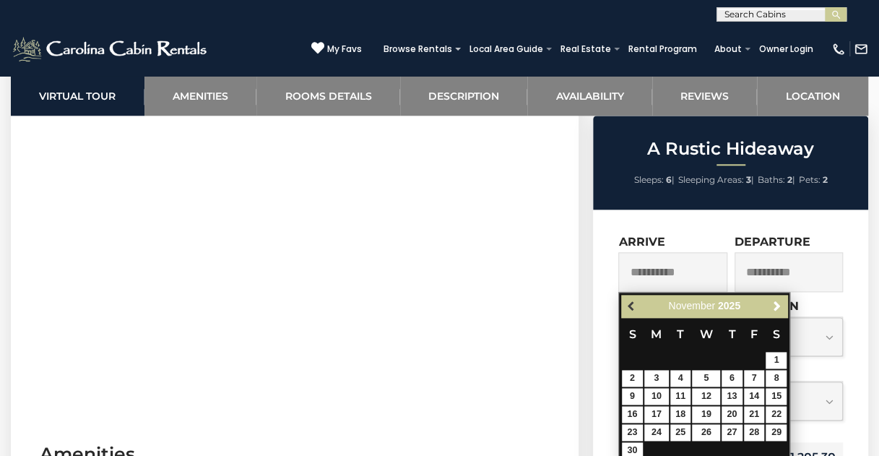
click at [630, 302] on span "Previous" at bounding box center [631, 306] width 12 height 12
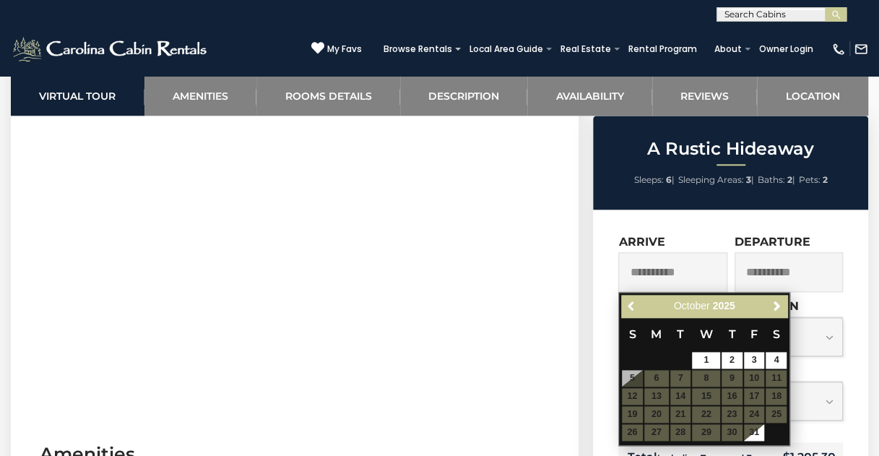
click at [630, 302] on span "Previous" at bounding box center [631, 306] width 12 height 12
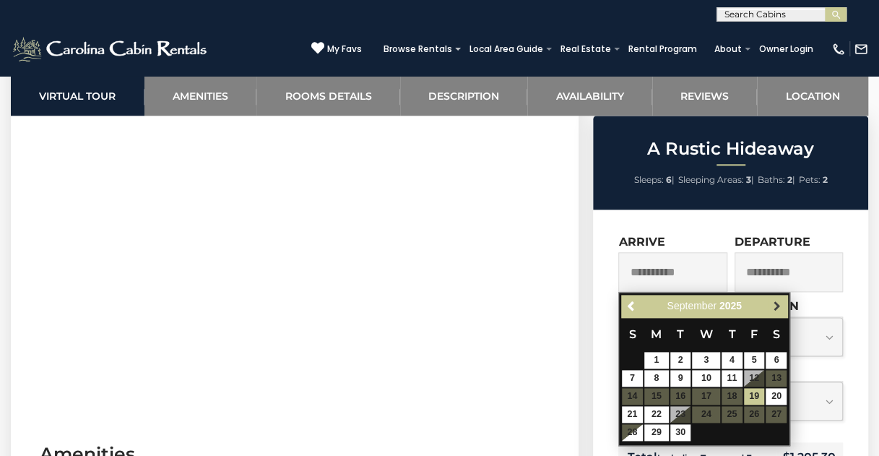
click at [783, 303] on span "Next" at bounding box center [777, 306] width 12 height 12
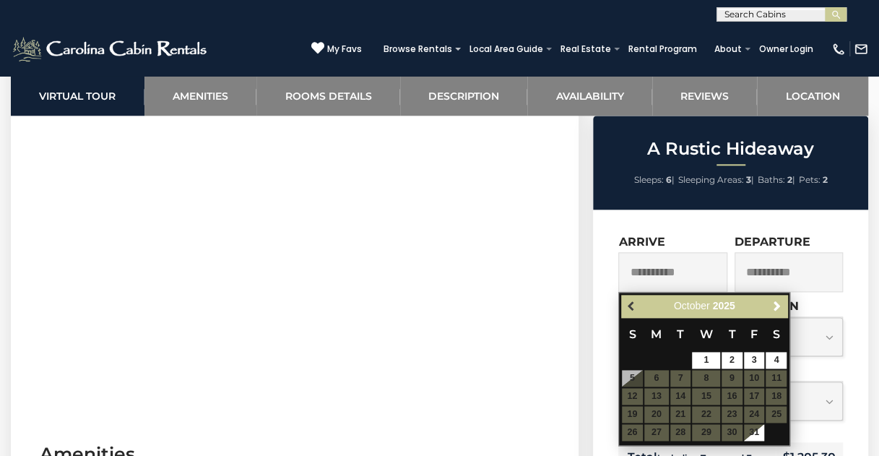
click at [629, 303] on span "Previous" at bounding box center [631, 306] width 12 height 12
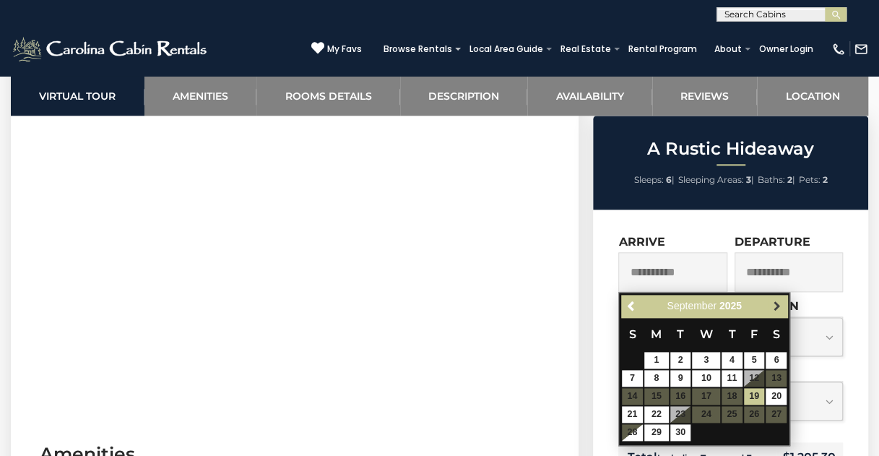
click at [773, 306] on span "Next" at bounding box center [777, 306] width 12 height 12
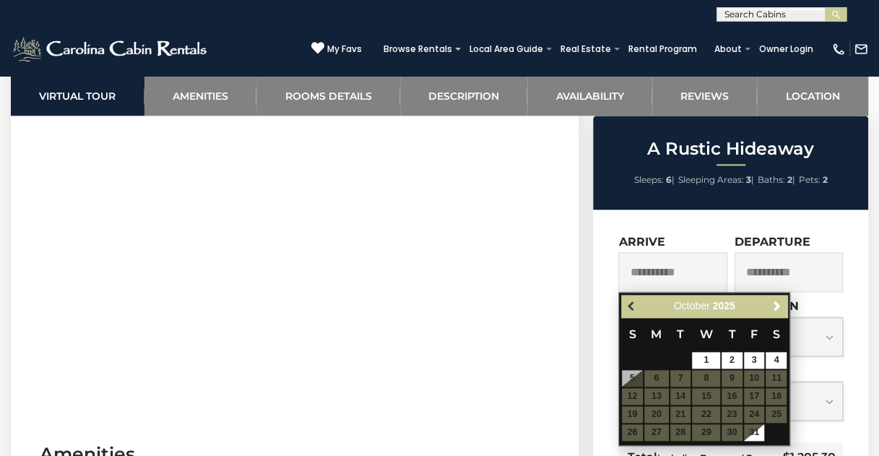
click at [630, 306] on span "Previous" at bounding box center [631, 306] width 12 height 12
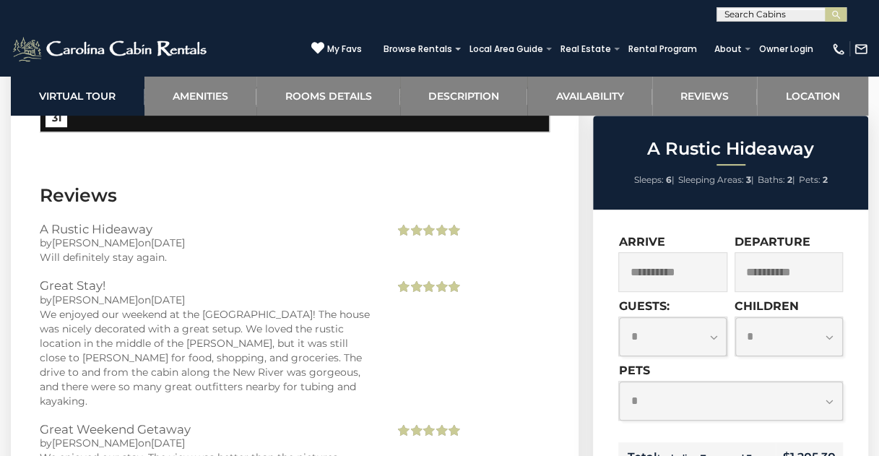
scroll to position [2961, 0]
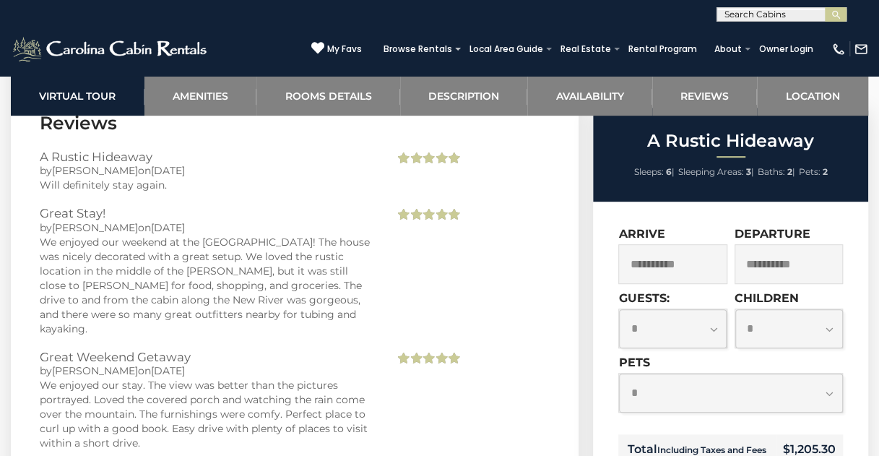
scroll to position [289, 0]
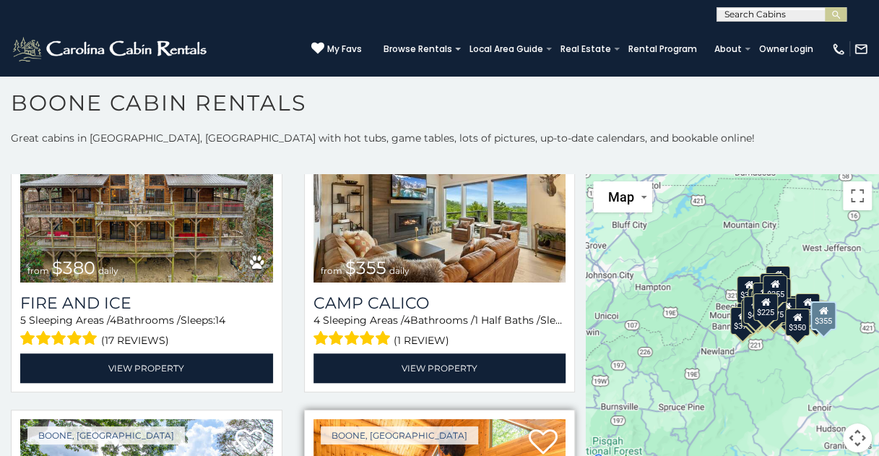
scroll to position [3322, 0]
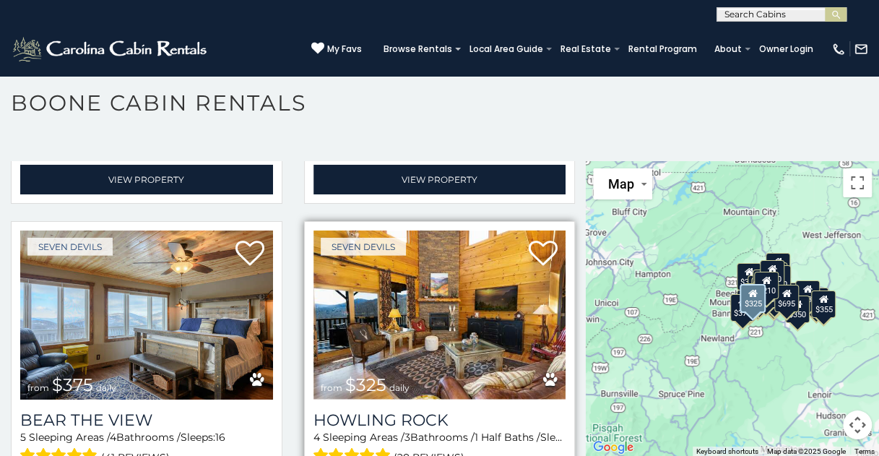
scroll to position [4256, 0]
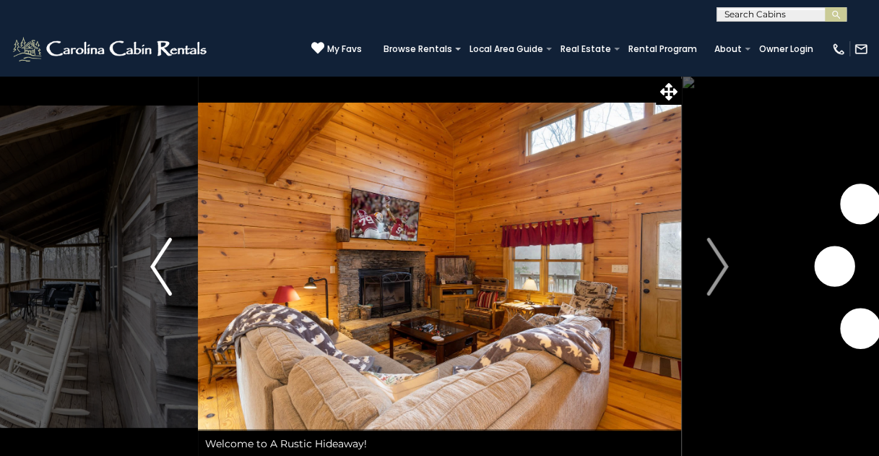
click at [159, 261] on img "Previous" at bounding box center [161, 267] width 22 height 58
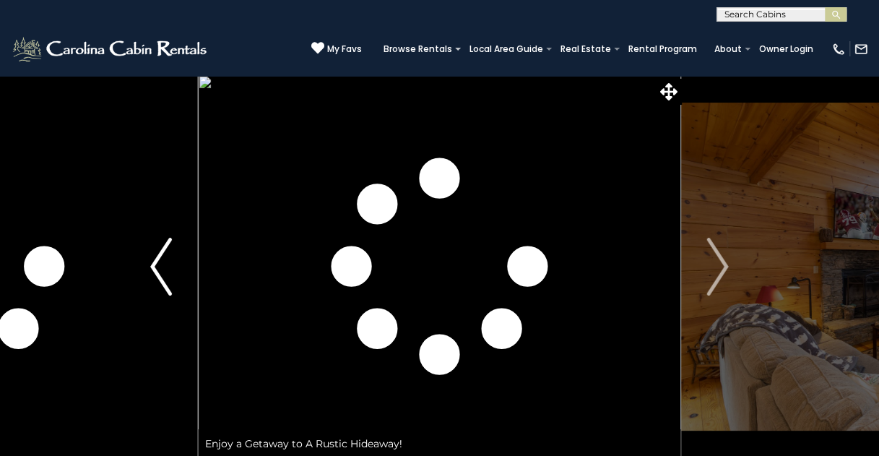
click at [159, 261] on img "Previous" at bounding box center [161, 267] width 22 height 58
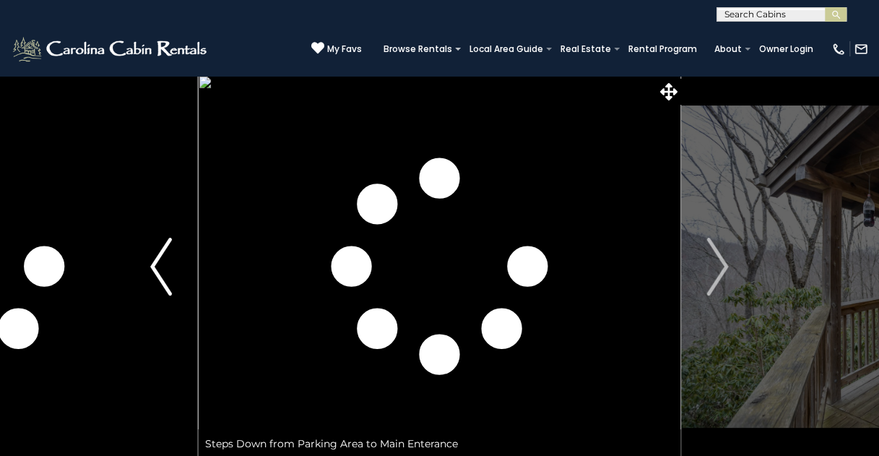
click at [157, 261] on img "Previous" at bounding box center [161, 267] width 22 height 58
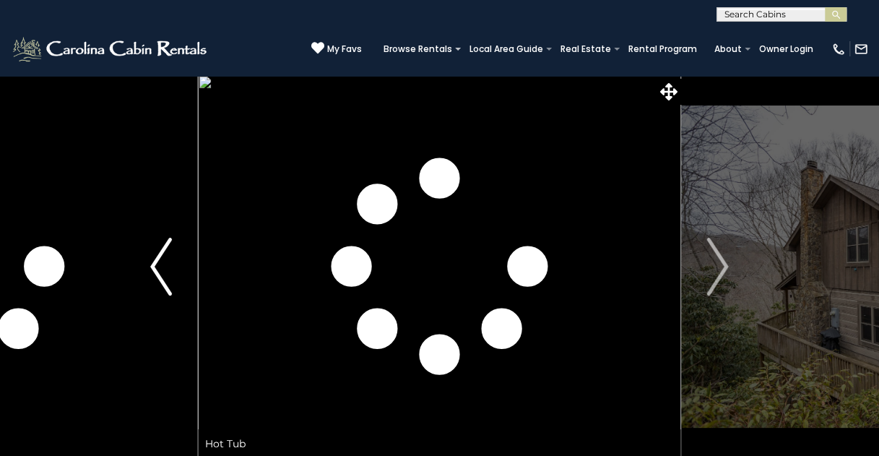
click at [157, 259] on img "Previous" at bounding box center [161, 267] width 22 height 58
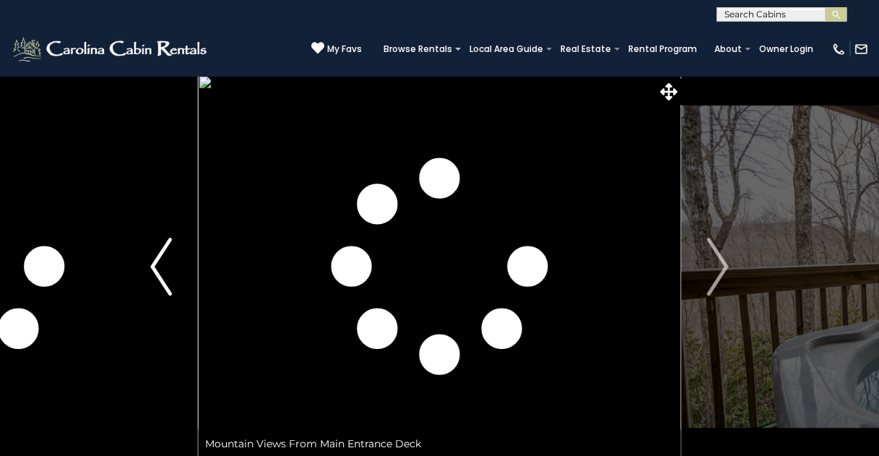
click at [157, 259] on img "Previous" at bounding box center [161, 267] width 22 height 58
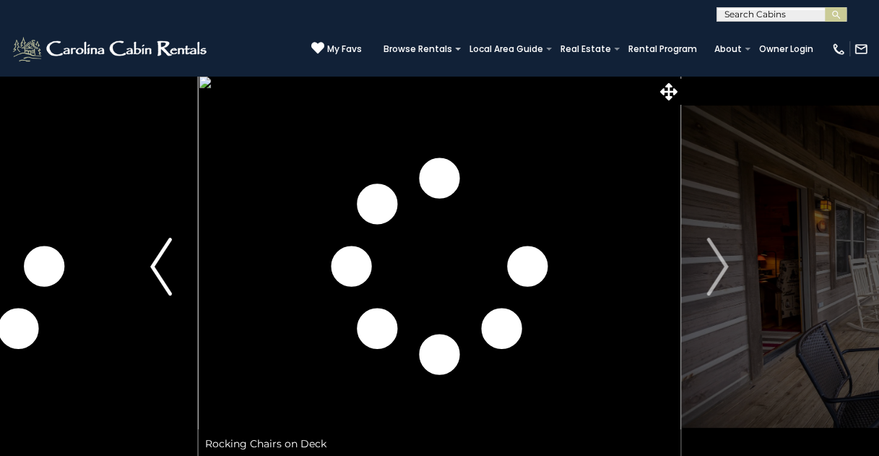
click at [134, 242] on button "Previous" at bounding box center [160, 266] width 73 height 383
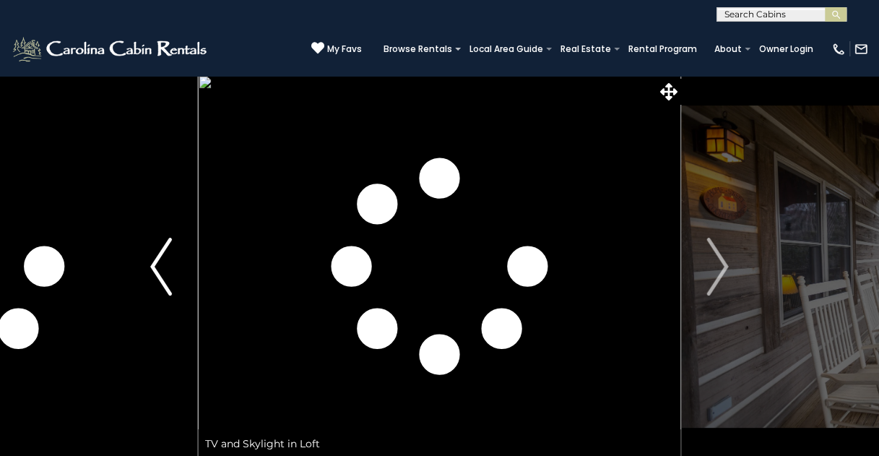
click at [160, 268] on img "Previous" at bounding box center [161, 267] width 22 height 58
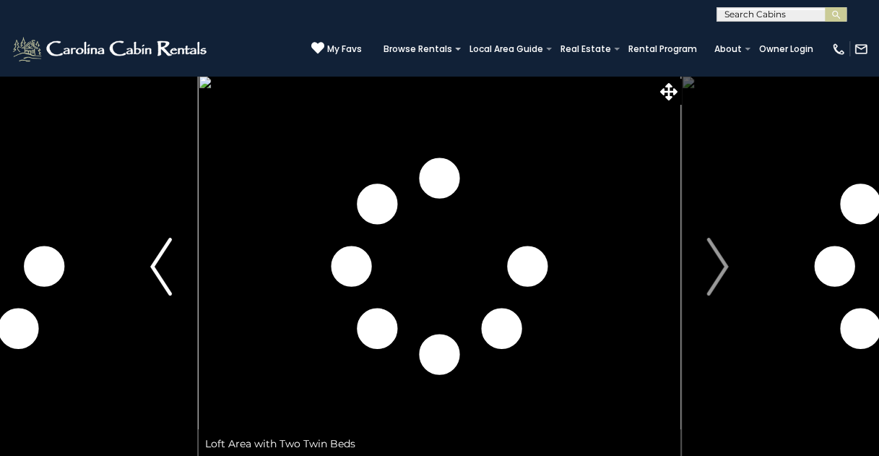
click at [157, 260] on img "Previous" at bounding box center [161, 267] width 22 height 58
click at [157, 259] on img "Previous" at bounding box center [161, 267] width 22 height 58
click at [158, 256] on img "Previous" at bounding box center [161, 267] width 22 height 58
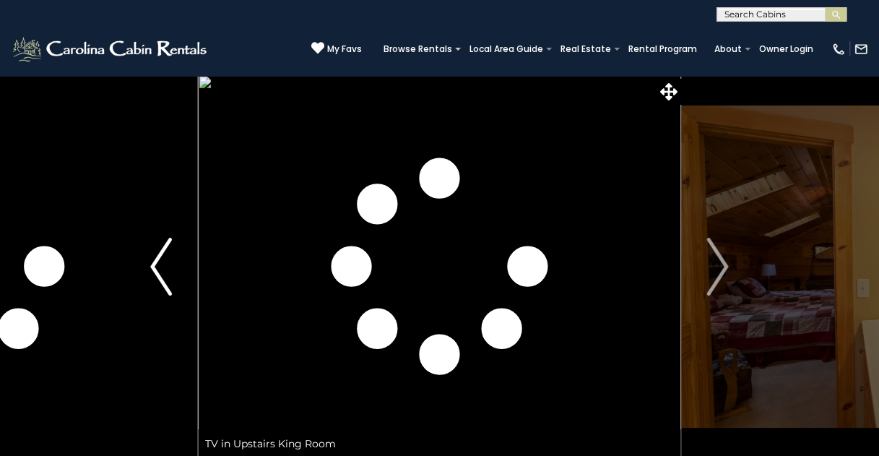
click at [158, 256] on img "Previous" at bounding box center [161, 267] width 22 height 58
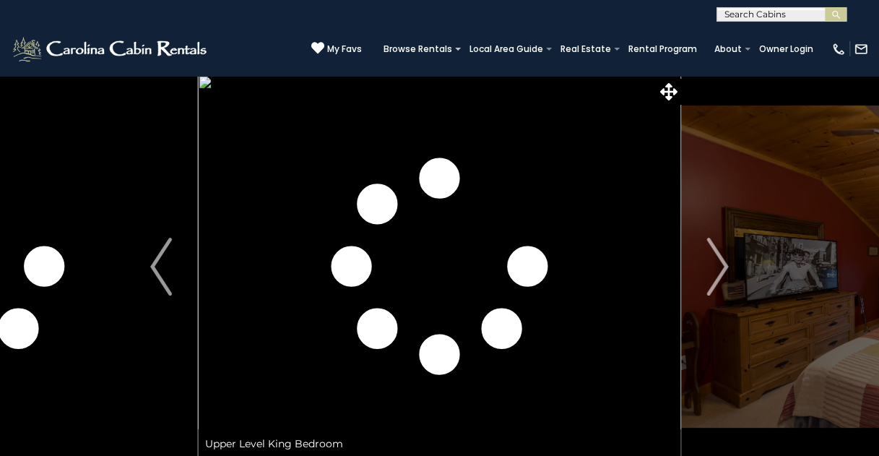
click at [611, 166] on img at bounding box center [439, 266] width 483 height 383
click at [746, 142] on button "Next" at bounding box center [717, 266] width 73 height 383
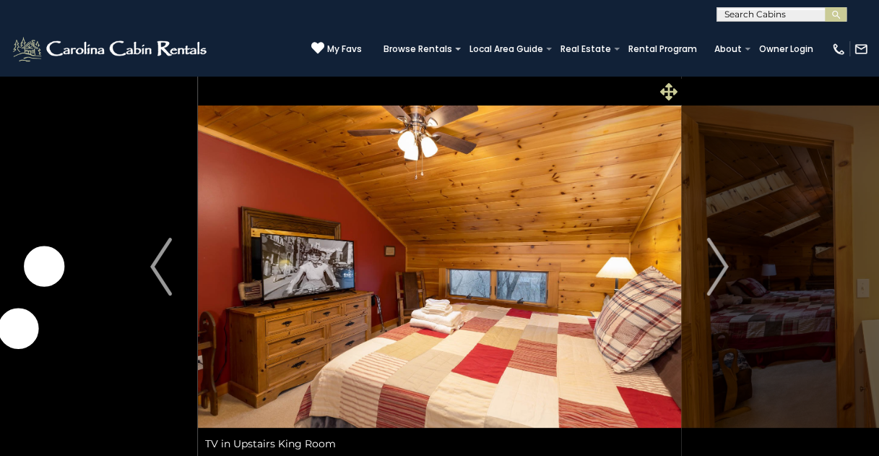
click at [666, 90] on icon at bounding box center [668, 91] width 17 height 17
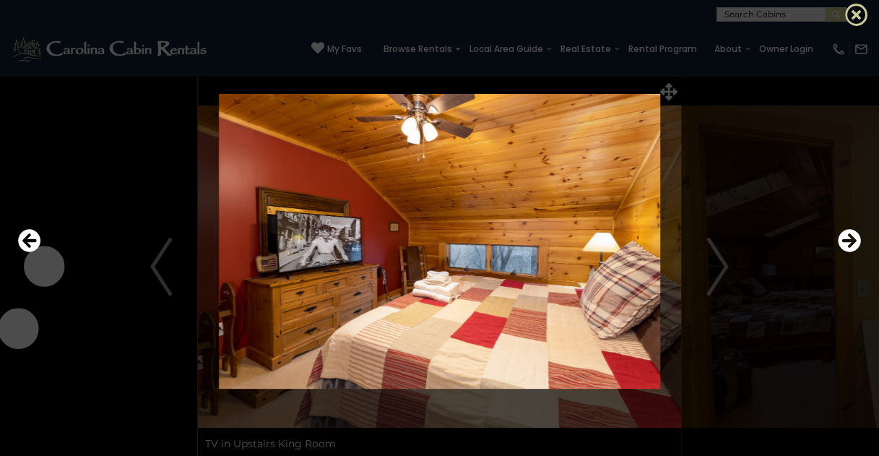
click at [858, 14] on icon at bounding box center [856, 14] width 23 height 23
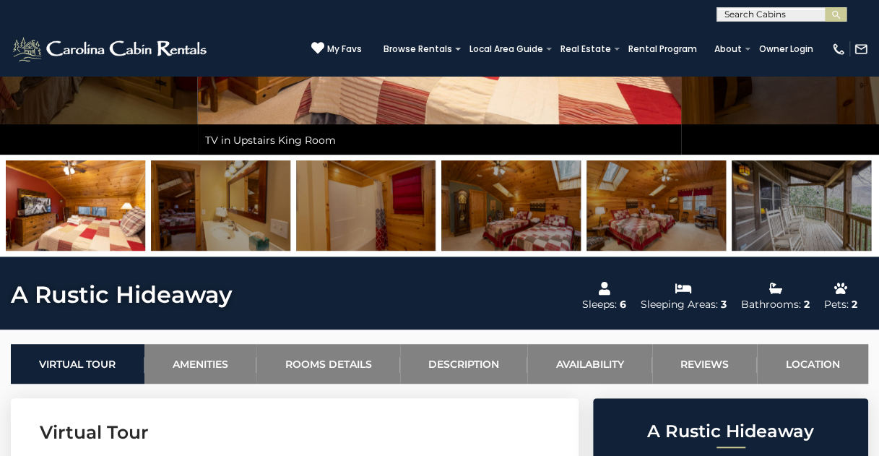
scroll to position [361, 0]
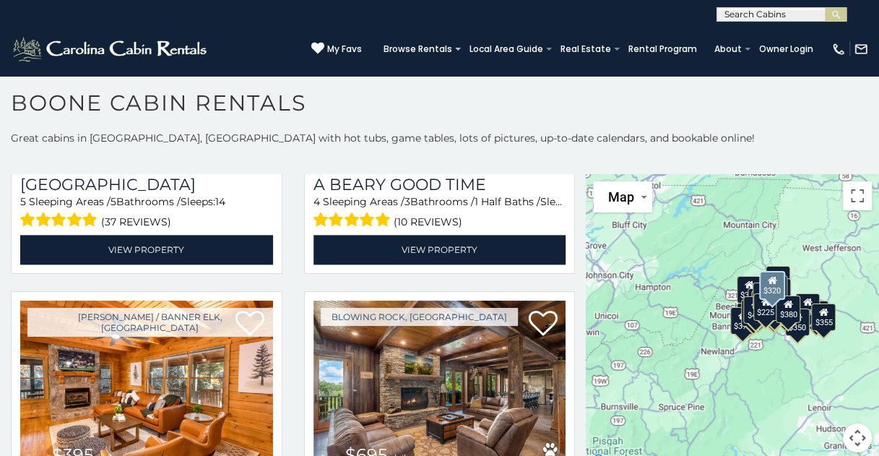
scroll to position [3611, 0]
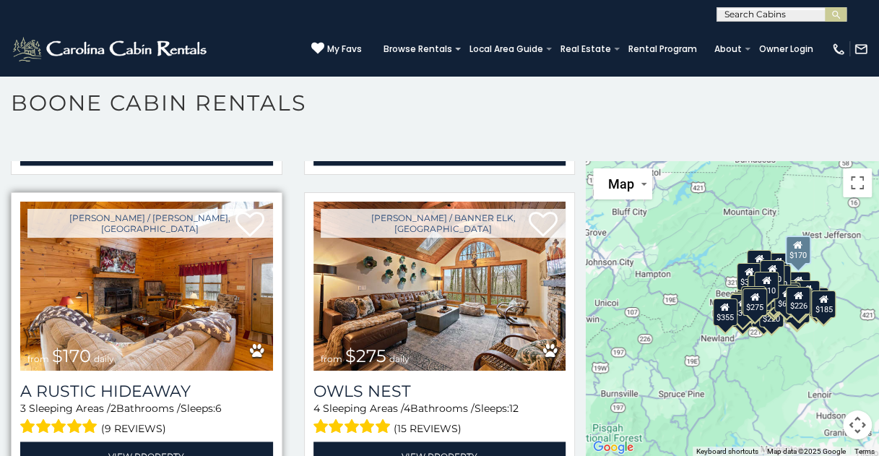
scroll to position [6062, 0]
